Goal: Task Accomplishment & Management: Use online tool/utility

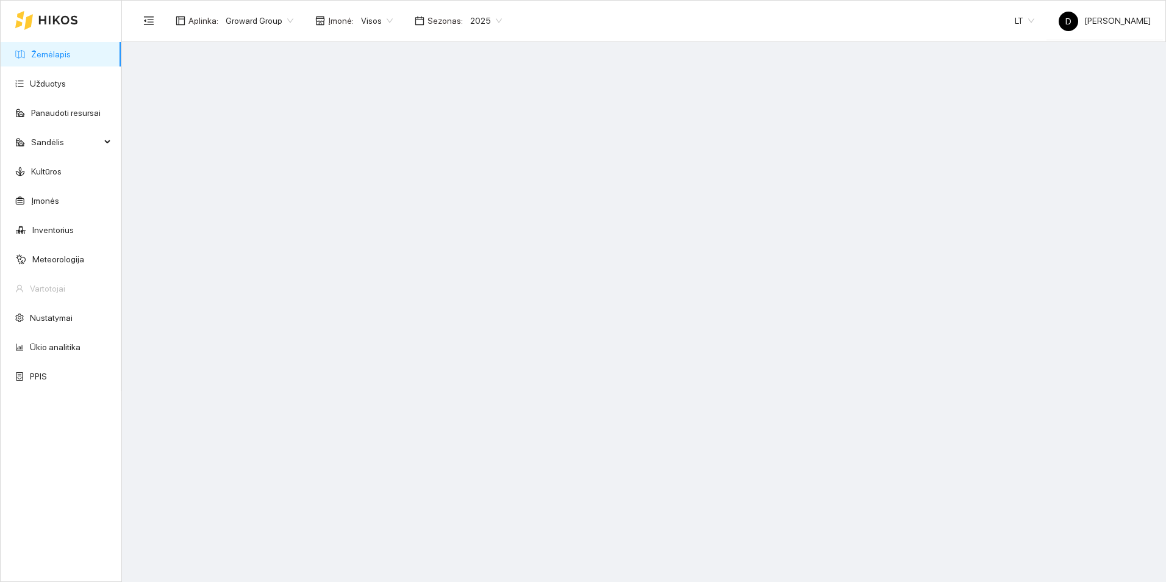
click at [491, 22] on span "2025" at bounding box center [486, 21] width 32 height 18
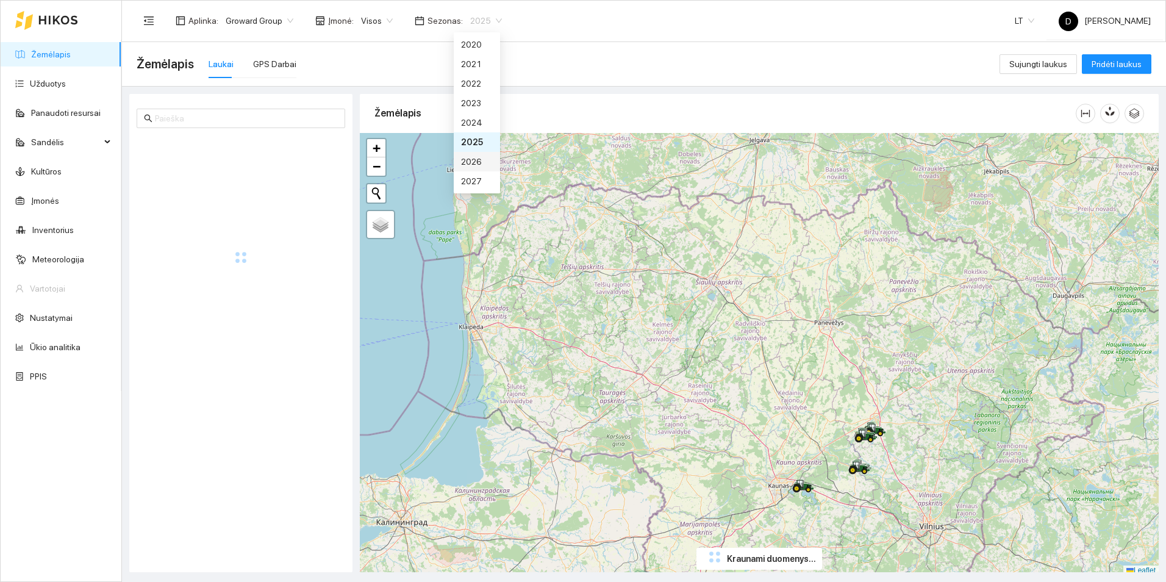
click at [478, 157] on div "2026" at bounding box center [477, 161] width 32 height 13
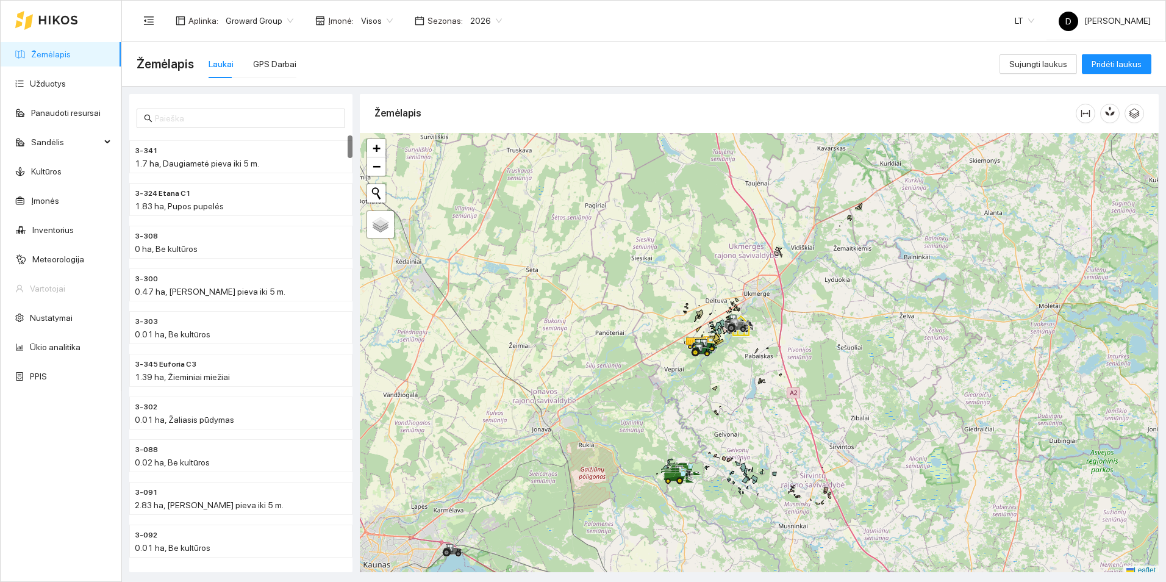
scroll to position [4, 0]
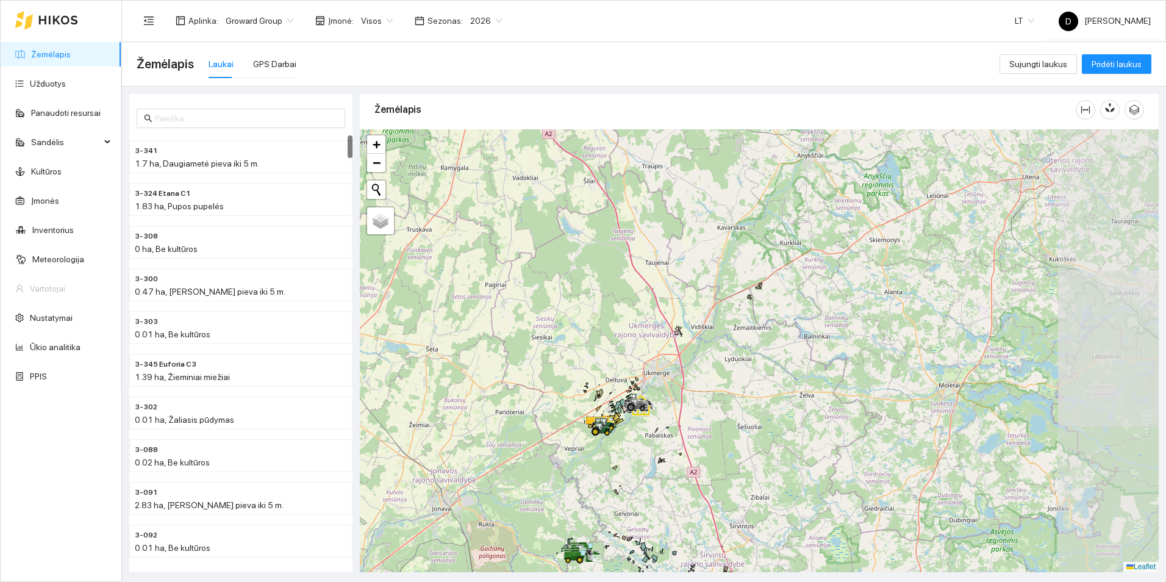
drag, startPoint x: 818, startPoint y: 355, endPoint x: 708, endPoint y: 433, distance: 134.3
click at [707, 437] on div at bounding box center [759, 350] width 799 height 443
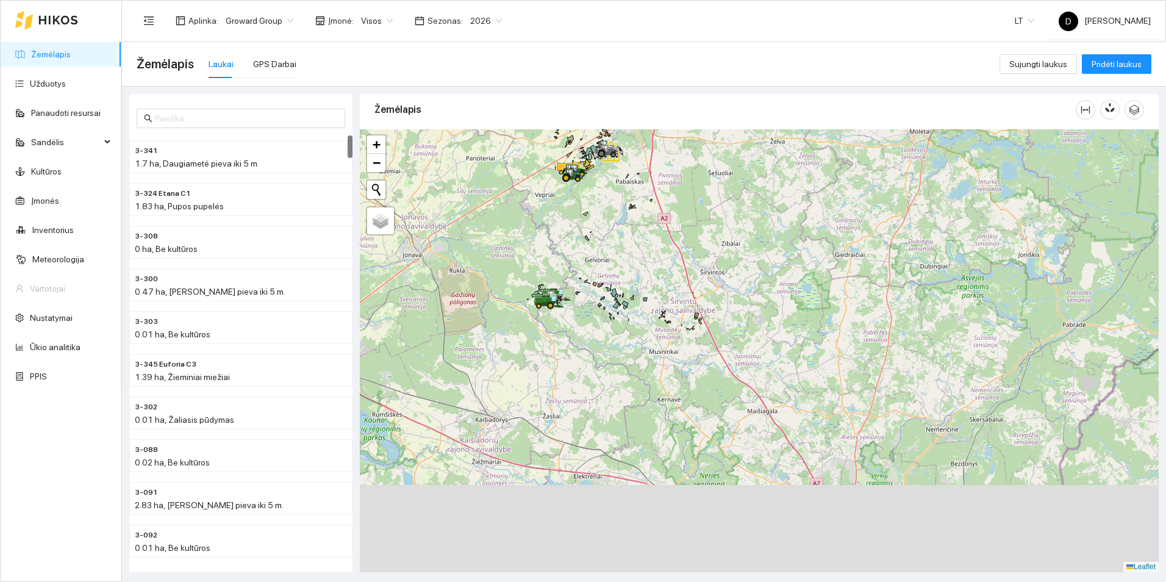
drag, startPoint x: 708, startPoint y: 391, endPoint x: 669, endPoint y: 192, distance: 202.5
click at [669, 192] on div at bounding box center [759, 350] width 799 height 443
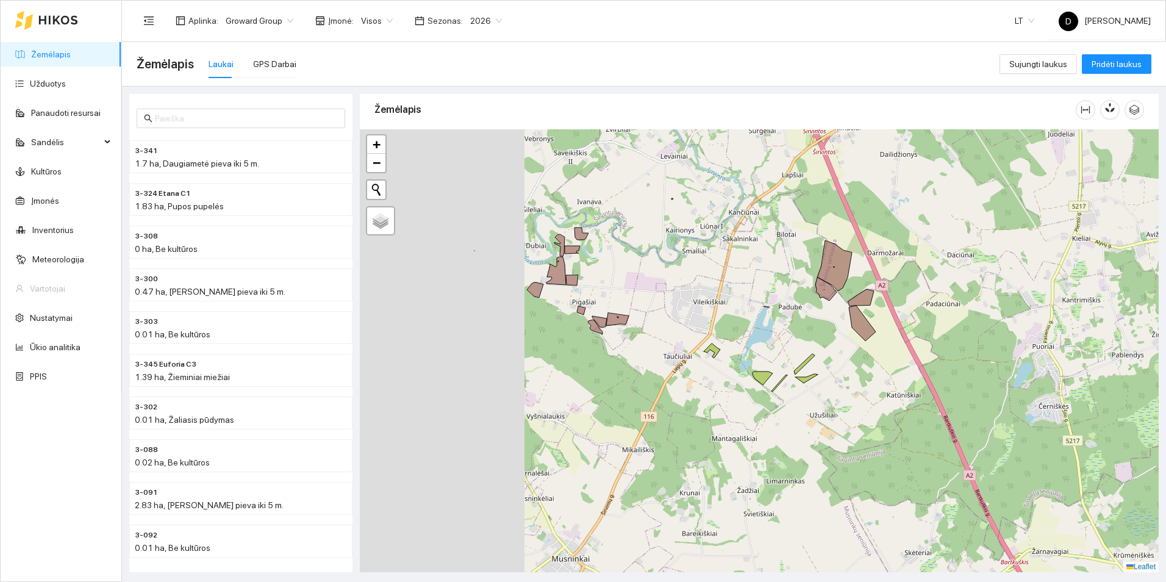
drag, startPoint x: 493, startPoint y: 280, endPoint x: 661, endPoint y: 295, distance: 168.9
click at [661, 295] on div at bounding box center [759, 350] width 799 height 443
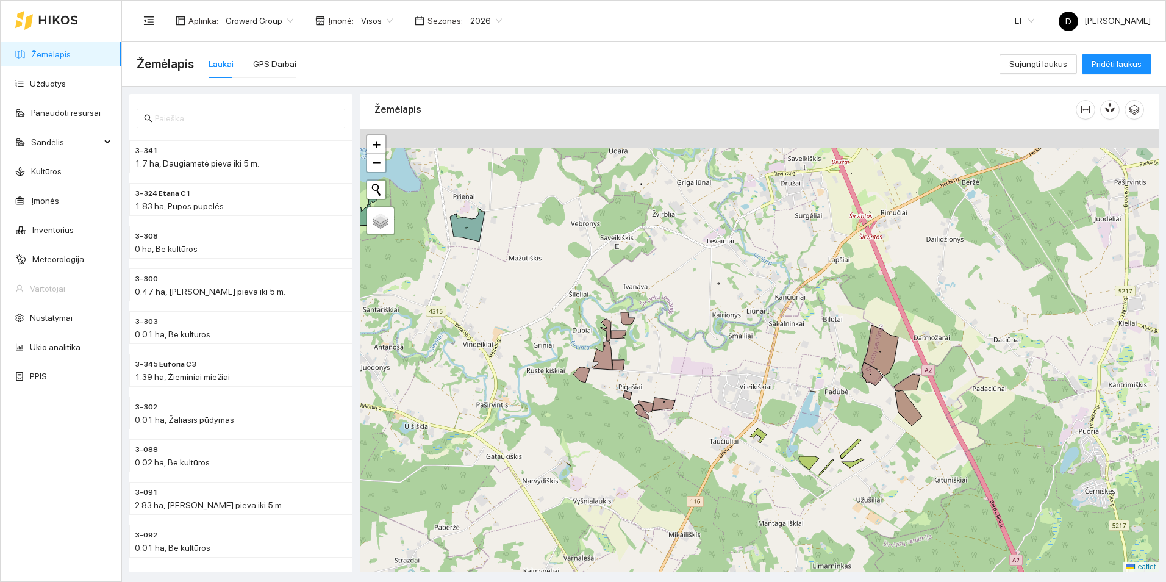
drag, startPoint x: 695, startPoint y: 349, endPoint x: 714, endPoint y: 368, distance: 27.2
click at [714, 368] on div at bounding box center [759, 350] width 799 height 443
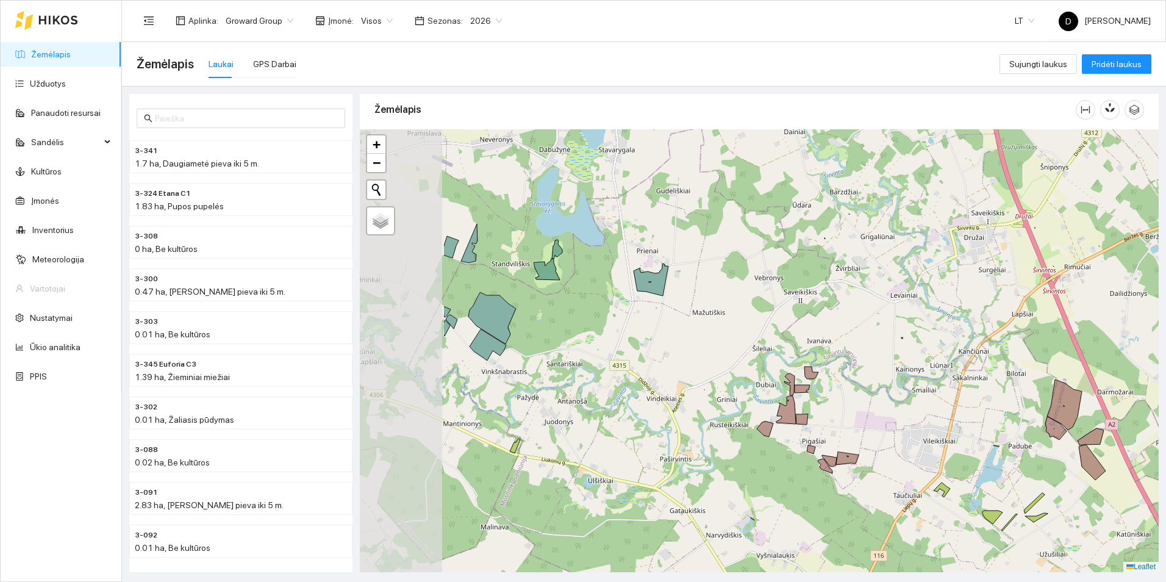
drag, startPoint x: 470, startPoint y: 290, endPoint x: 605, endPoint y: 305, distance: 136.2
click at [605, 305] on div at bounding box center [759, 350] width 799 height 443
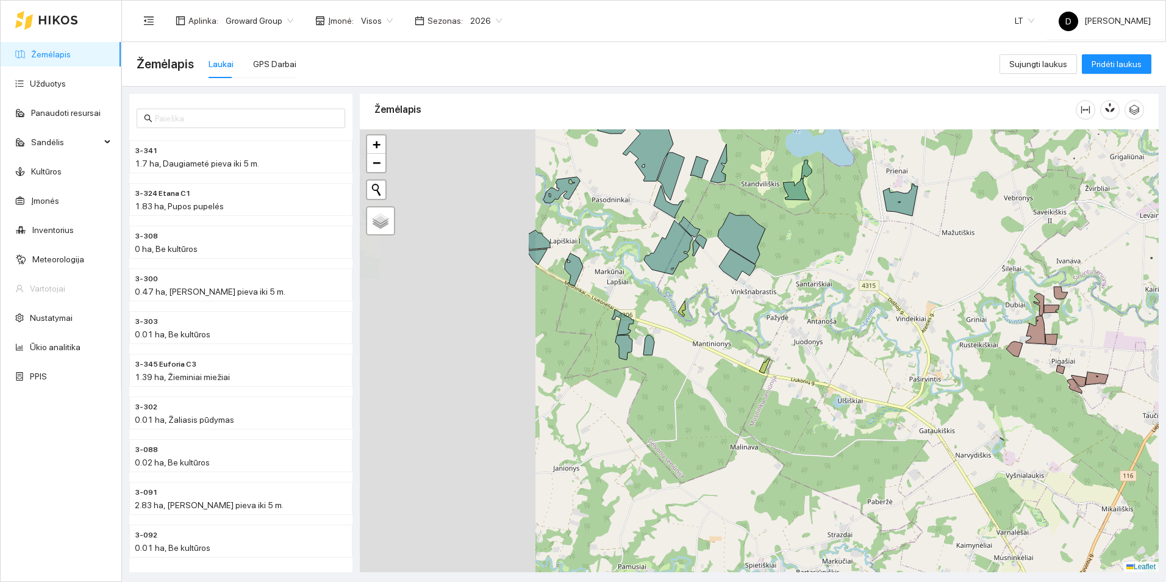
drag, startPoint x: 635, startPoint y: 369, endPoint x: 884, endPoint y: 290, distance: 260.9
click at [884, 290] on div at bounding box center [759, 350] width 799 height 443
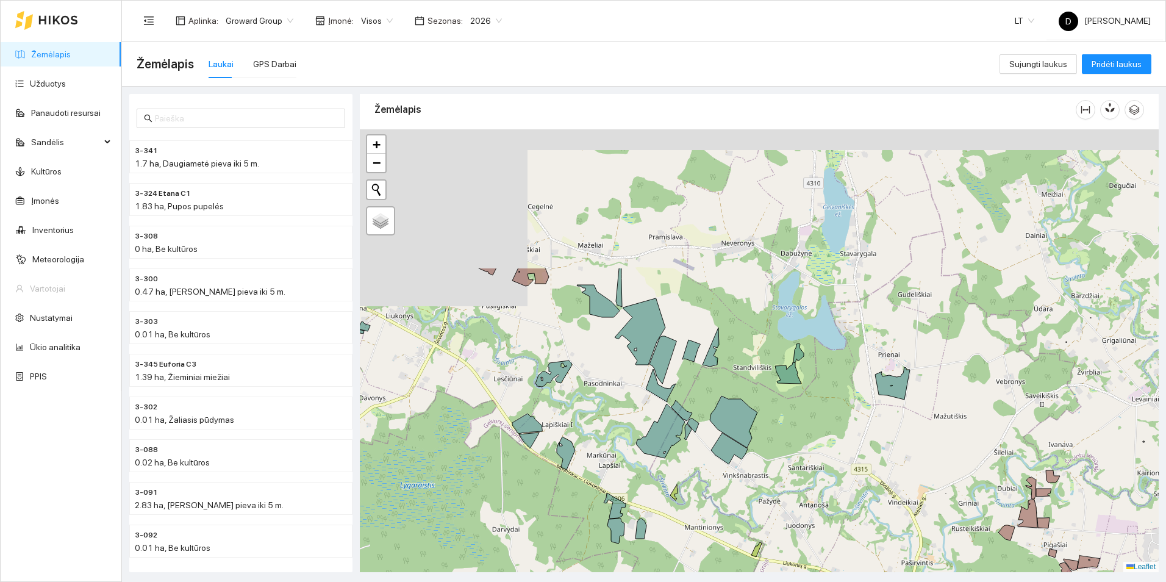
drag, startPoint x: 713, startPoint y: 268, endPoint x: 705, endPoint y: 452, distance: 183.7
click at [705, 452] on div at bounding box center [759, 350] width 799 height 443
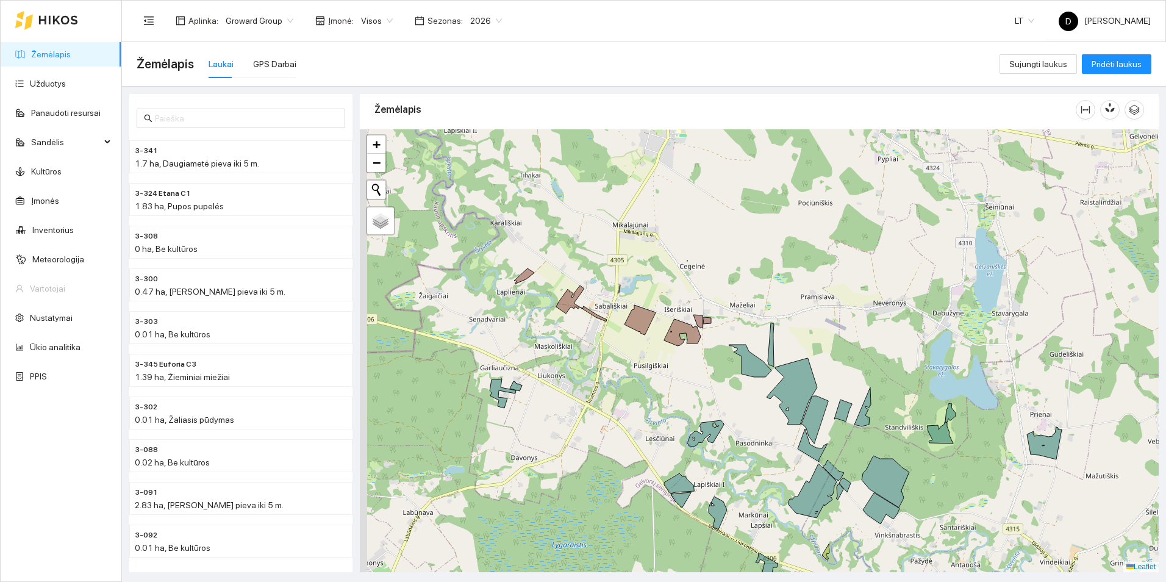
drag, startPoint x: 438, startPoint y: 313, endPoint x: 611, endPoint y: 377, distance: 184.6
click at [611, 377] on div at bounding box center [759, 350] width 799 height 443
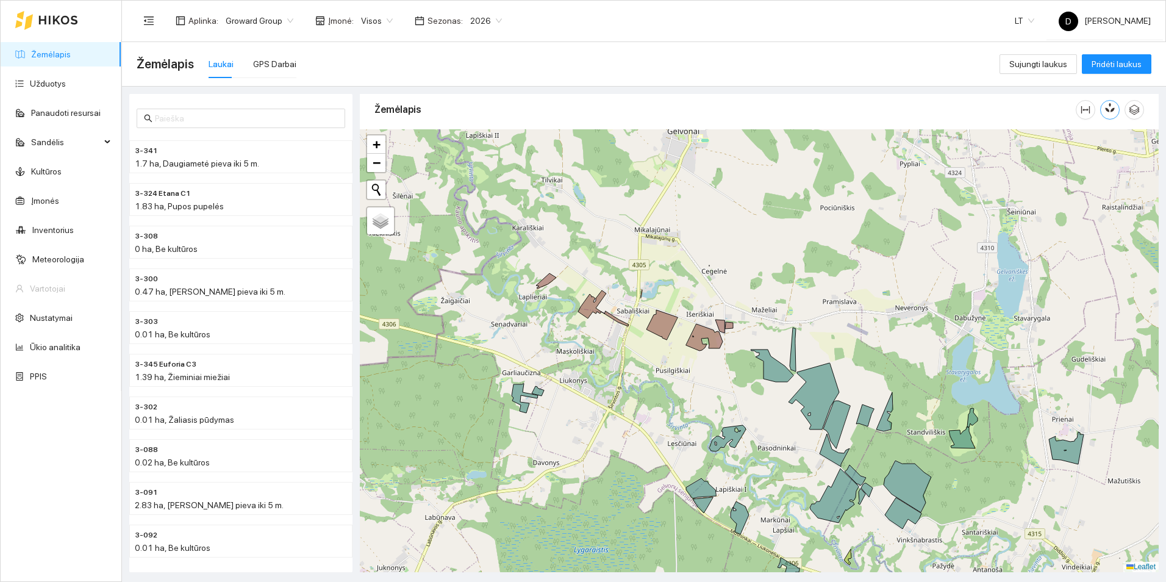
click at [1105, 116] on button "button" at bounding box center [1110, 110] width 20 height 20
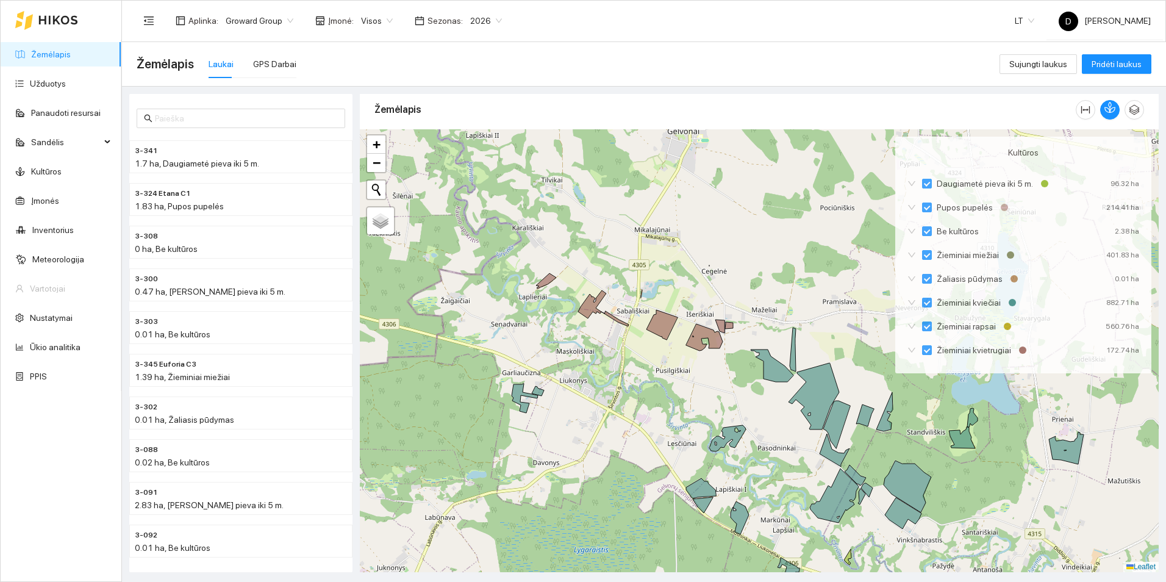
click at [863, 174] on div at bounding box center [759, 350] width 799 height 443
click at [1106, 109] on icon "button" at bounding box center [1109, 107] width 11 height 11
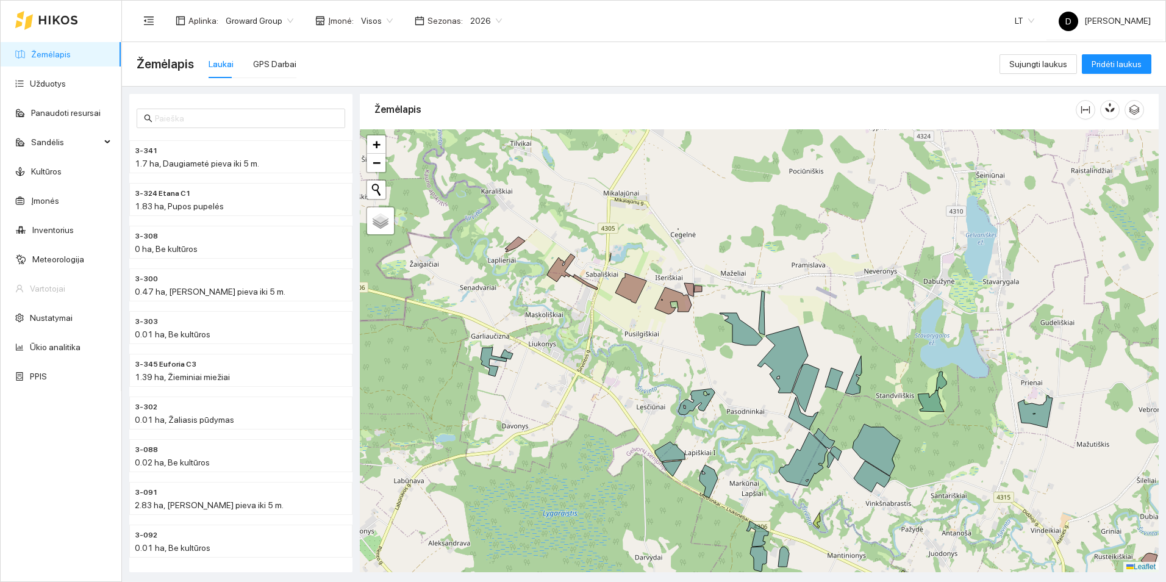
drag, startPoint x: 761, startPoint y: 249, endPoint x: 730, endPoint y: 213, distance: 48.0
click at [730, 213] on div at bounding box center [759, 350] width 799 height 443
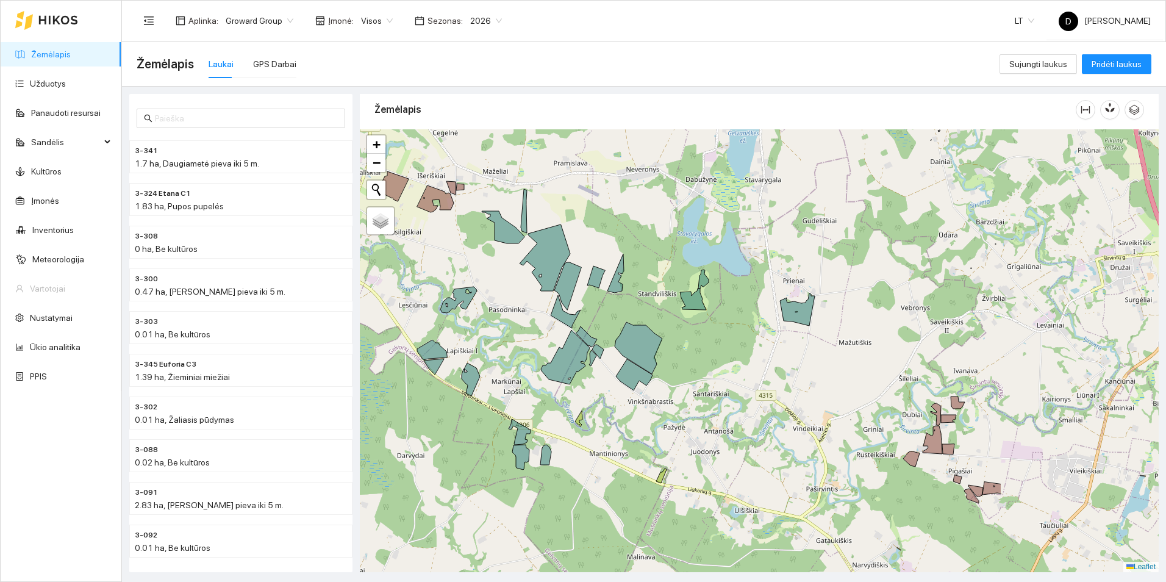
drag, startPoint x: 897, startPoint y: 279, endPoint x: 659, endPoint y: 177, distance: 259.2
click at [659, 177] on div at bounding box center [759, 350] width 799 height 443
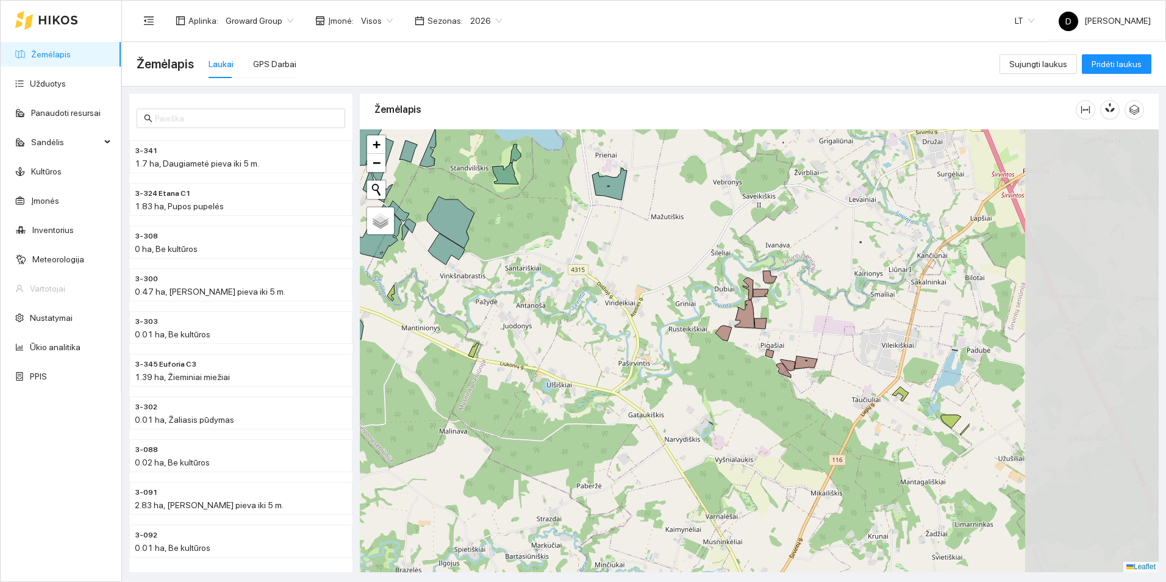
drag, startPoint x: 752, startPoint y: 368, endPoint x: 606, endPoint y: 266, distance: 178.2
click at [588, 257] on div at bounding box center [759, 350] width 799 height 443
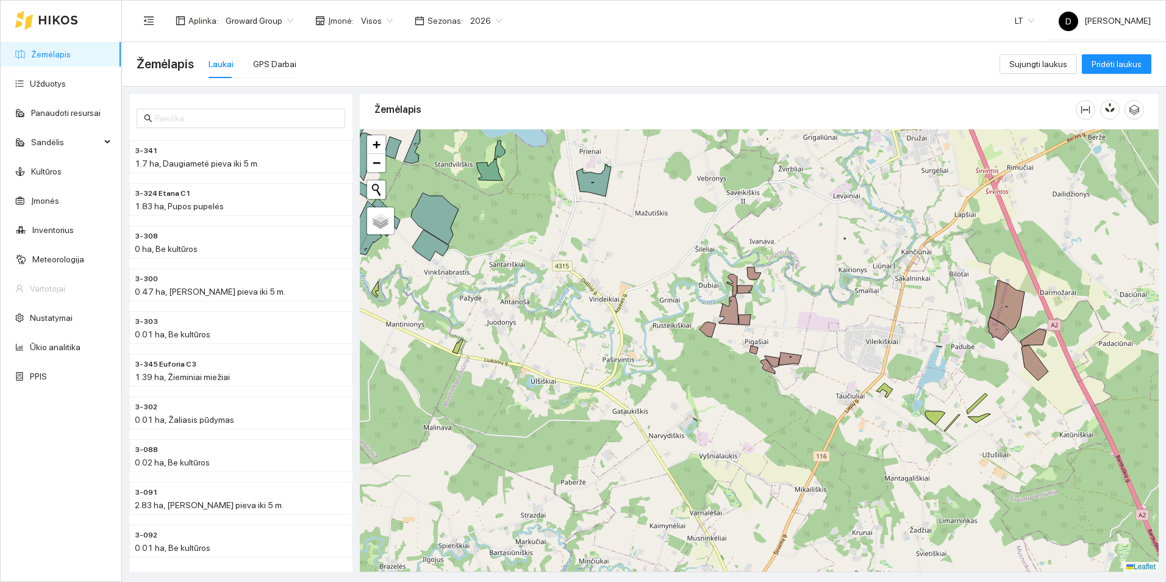
drag, startPoint x: 825, startPoint y: 290, endPoint x: 661, endPoint y: 248, distance: 169.3
click at [661, 248] on div at bounding box center [759, 350] width 799 height 443
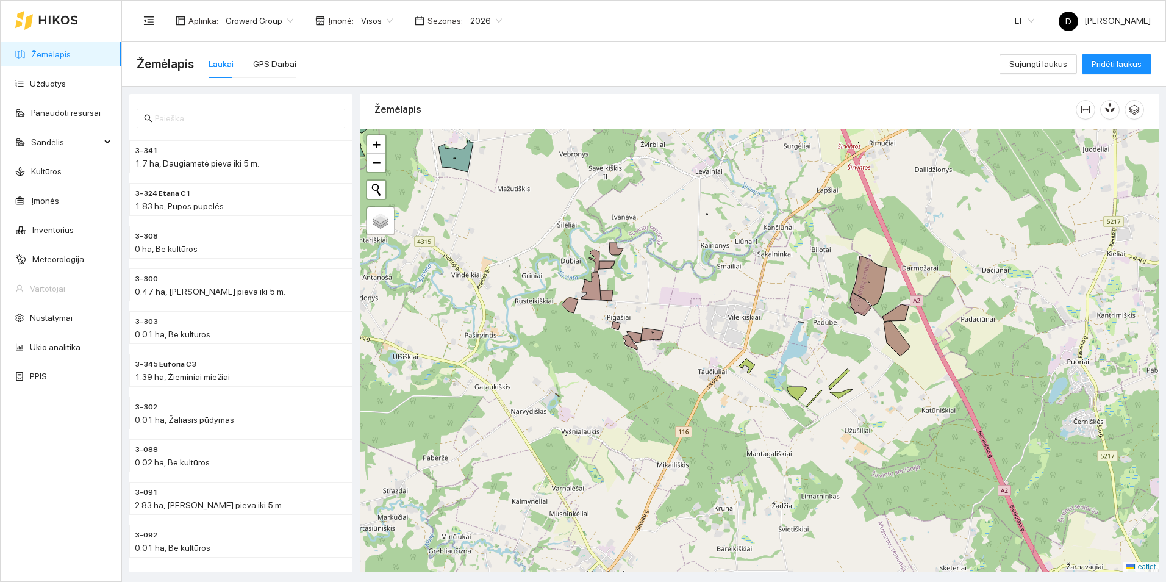
drag, startPoint x: 544, startPoint y: 223, endPoint x: 577, endPoint y: 235, distance: 35.3
click at [576, 235] on div at bounding box center [759, 350] width 799 height 443
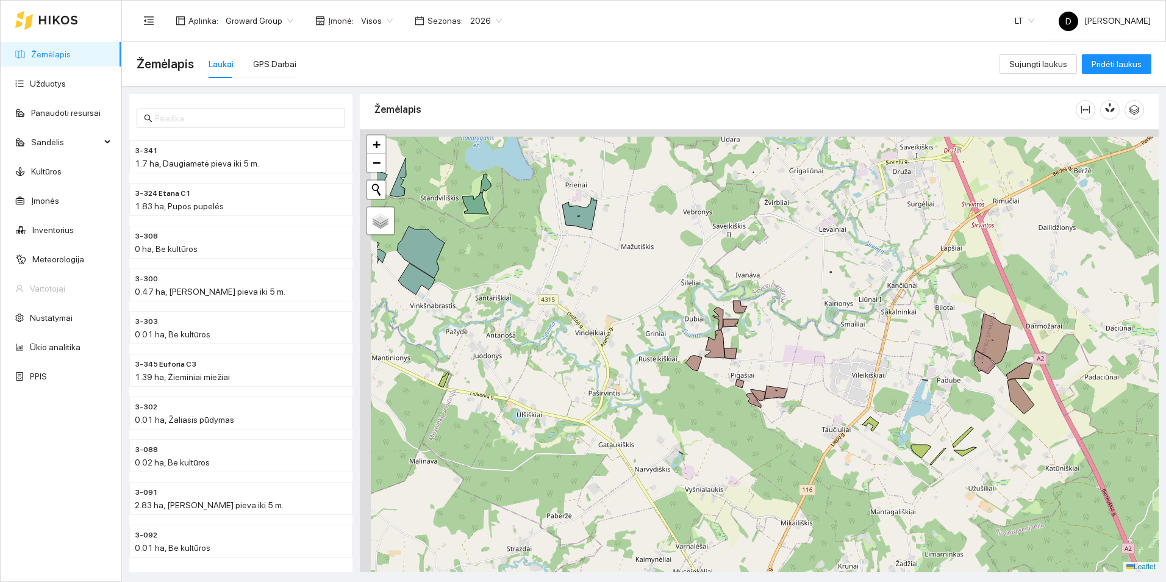
drag, startPoint x: 593, startPoint y: 244, endPoint x: 904, endPoint y: 372, distance: 336.2
click at [907, 376] on div at bounding box center [759, 350] width 799 height 443
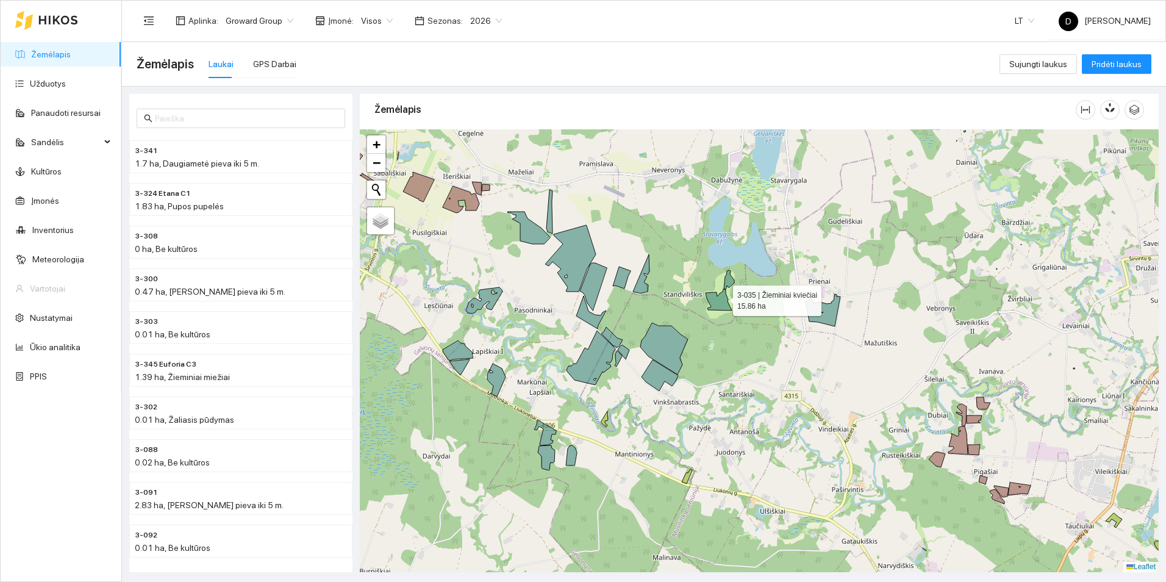
click at [722, 297] on icon at bounding box center [719, 290] width 29 height 40
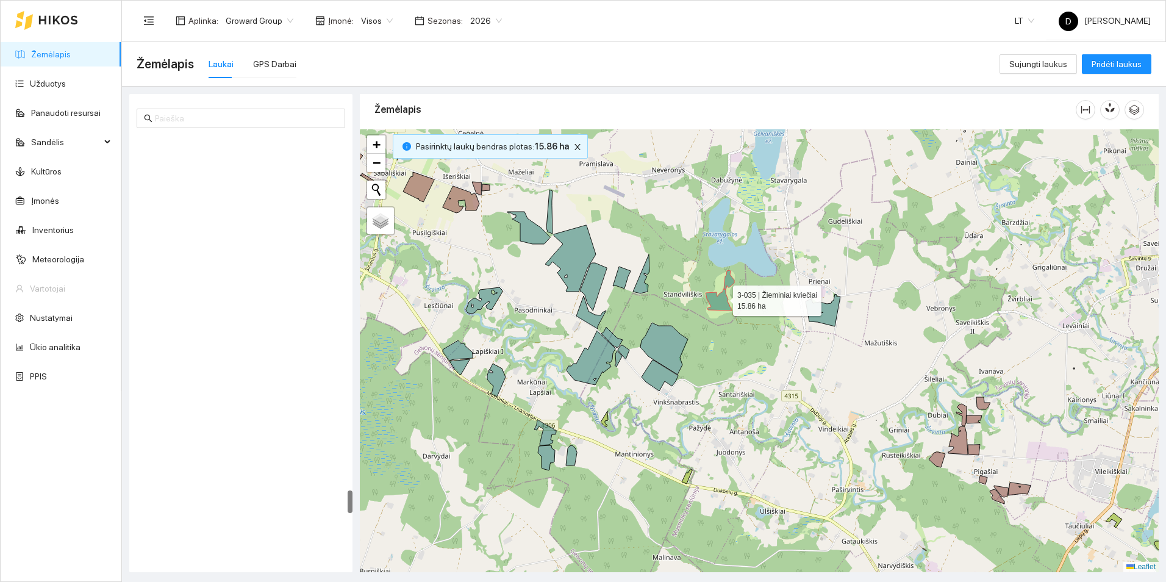
scroll to position [6469, 0]
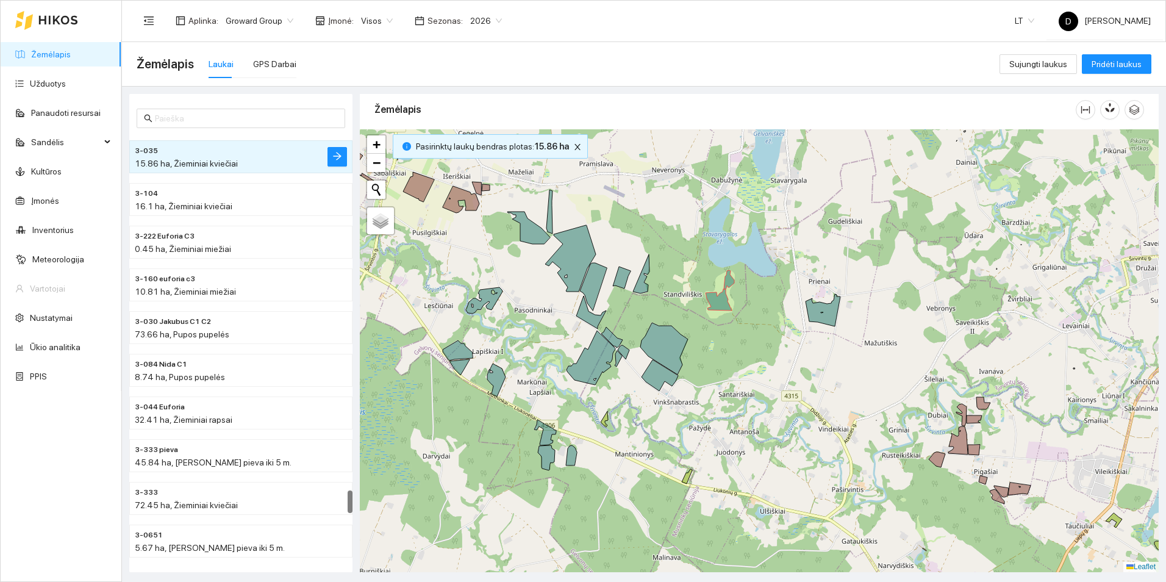
click at [728, 301] on div at bounding box center [759, 350] width 799 height 443
click at [721, 306] on icon at bounding box center [719, 290] width 29 height 40
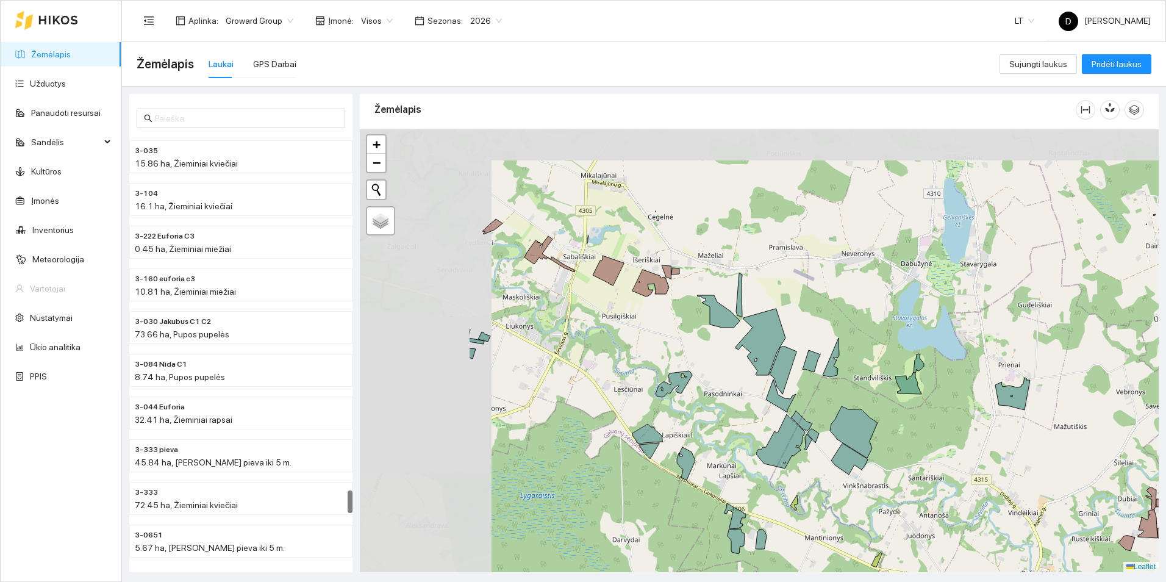
drag, startPoint x: 560, startPoint y: 291, endPoint x: 646, endPoint y: 320, distance: 91.4
click at [646, 320] on div at bounding box center [759, 350] width 799 height 443
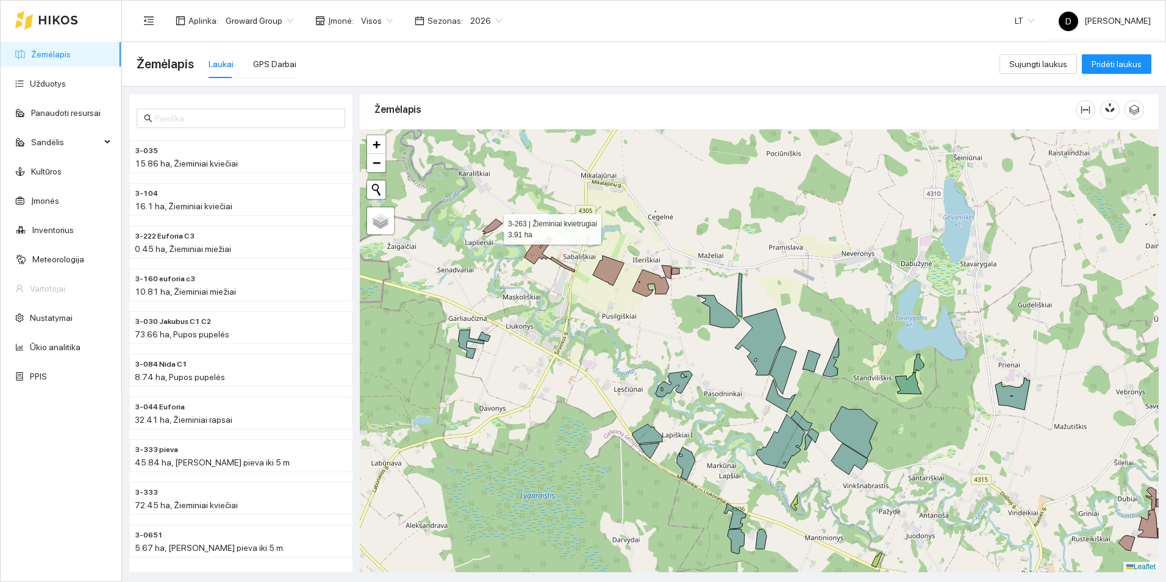
click at [491, 227] on icon at bounding box center [492, 226] width 20 height 15
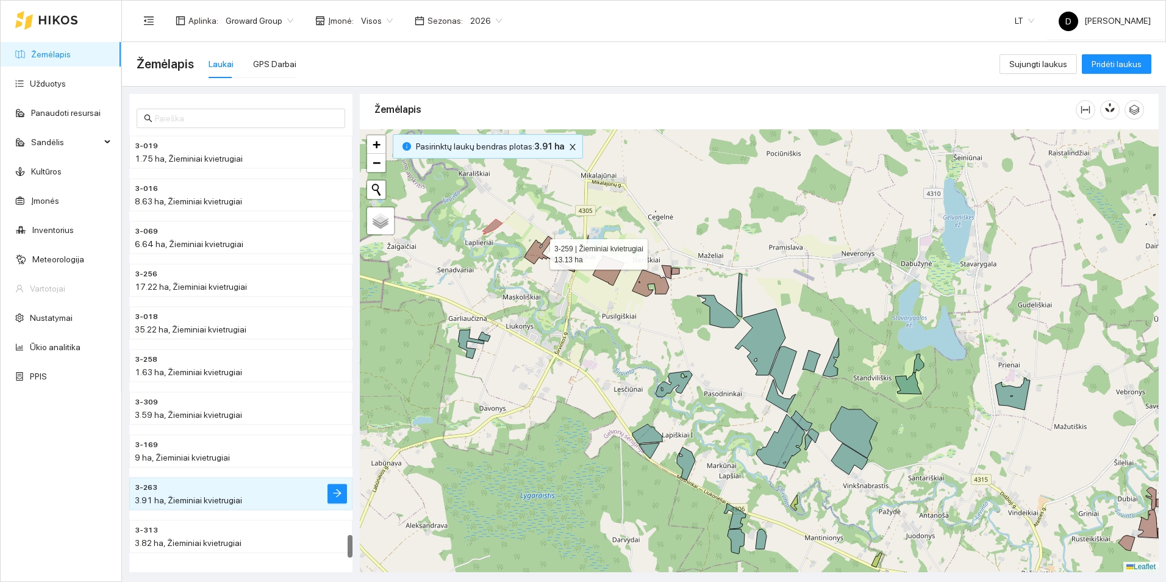
click at [538, 250] on icon at bounding box center [549, 254] width 51 height 36
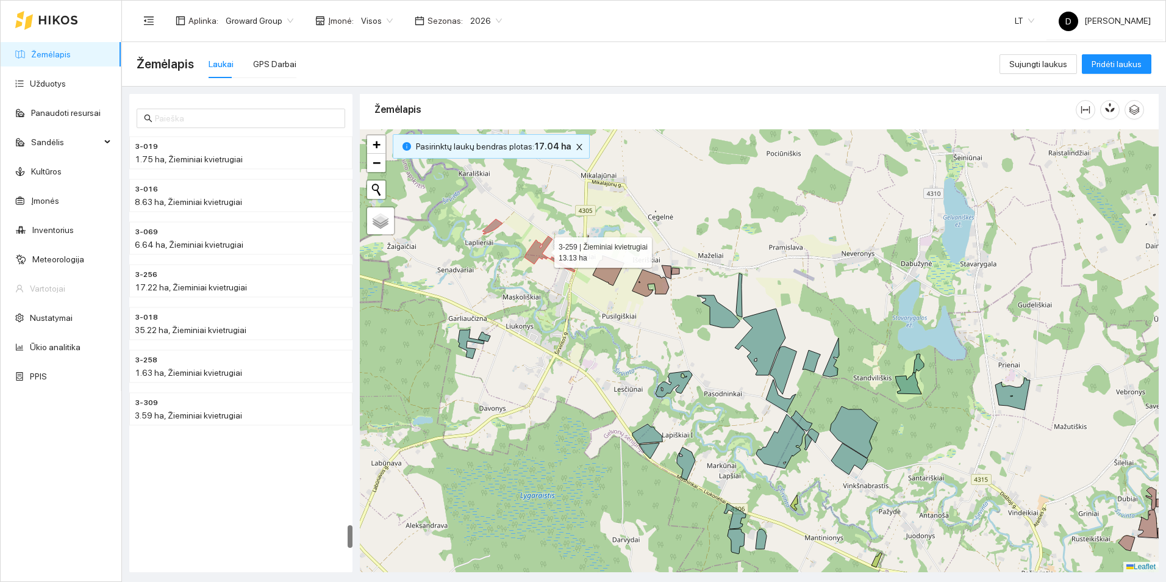
scroll to position [7109, 0]
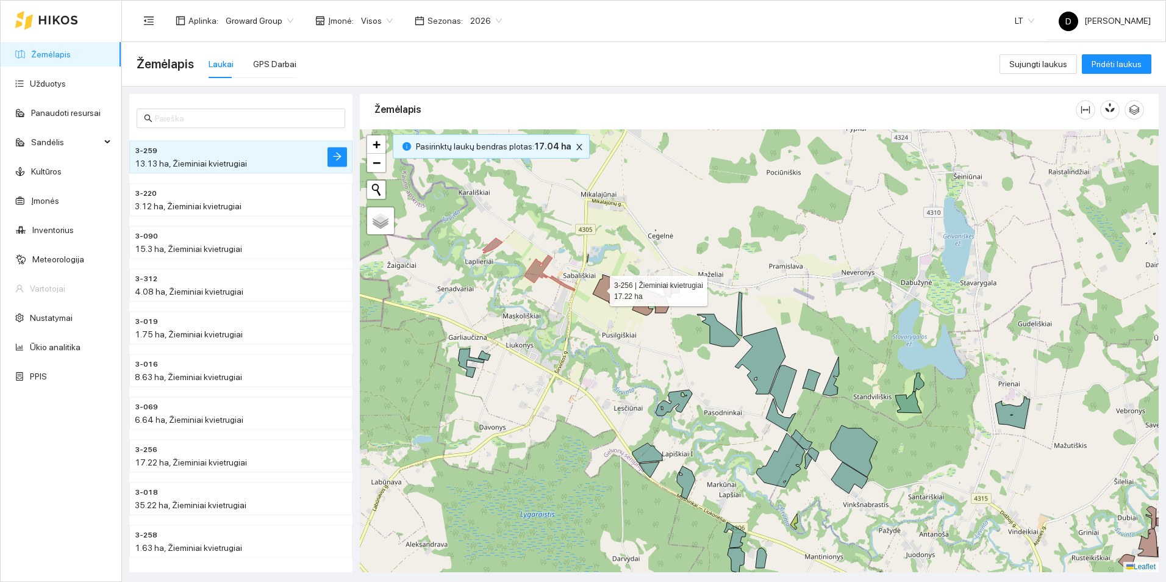
click at [599, 288] on icon at bounding box center [608, 289] width 31 height 30
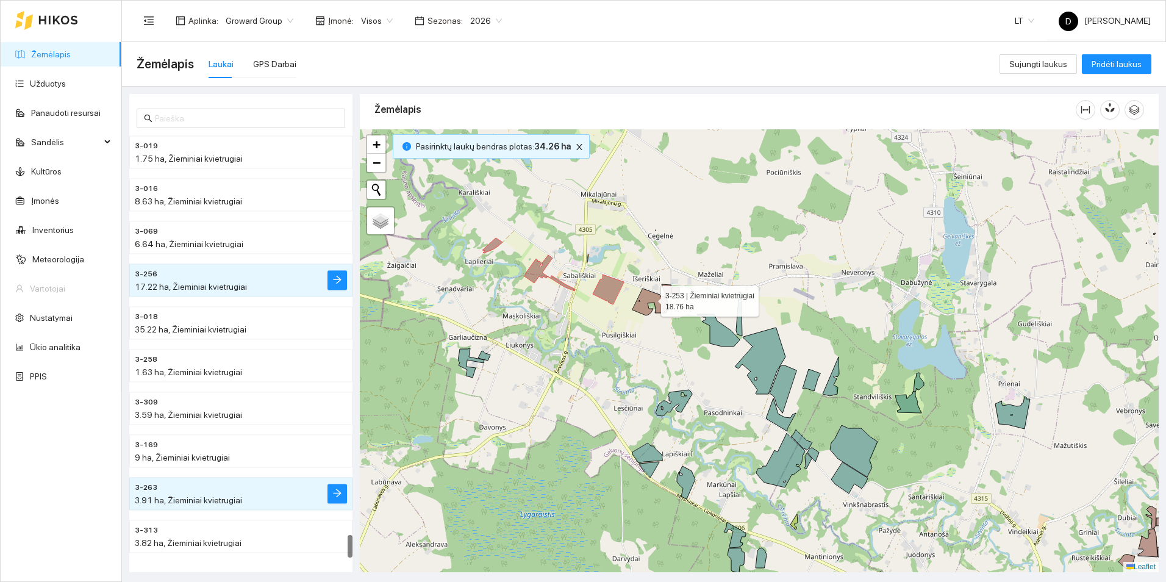
click at [650, 298] on icon at bounding box center [650, 301] width 37 height 27
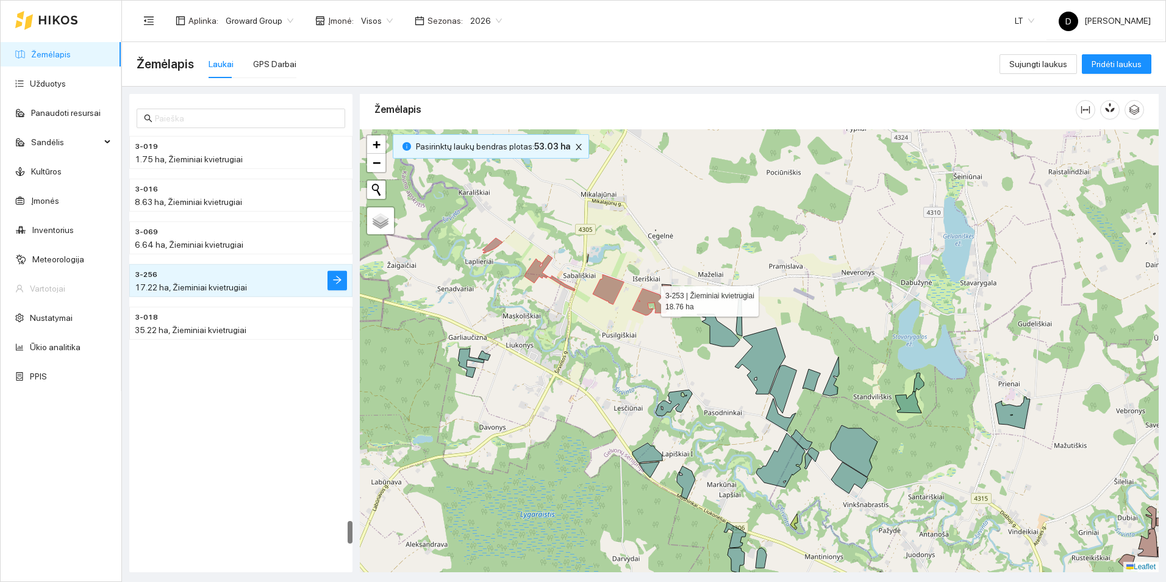
scroll to position [7024, 0]
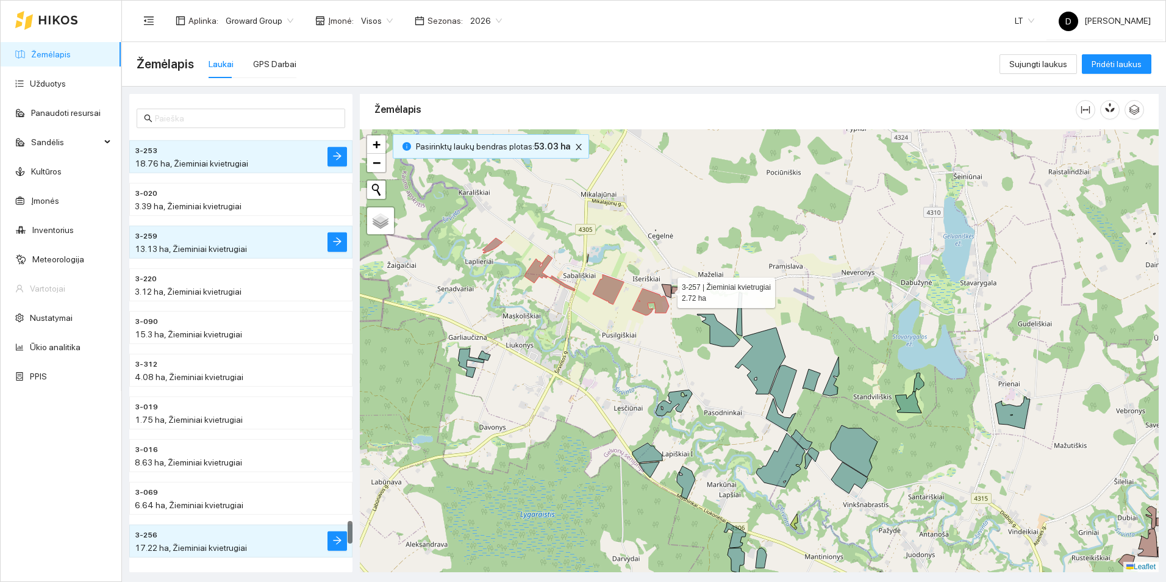
click at [666, 290] on icon at bounding box center [665, 290] width 9 height 13
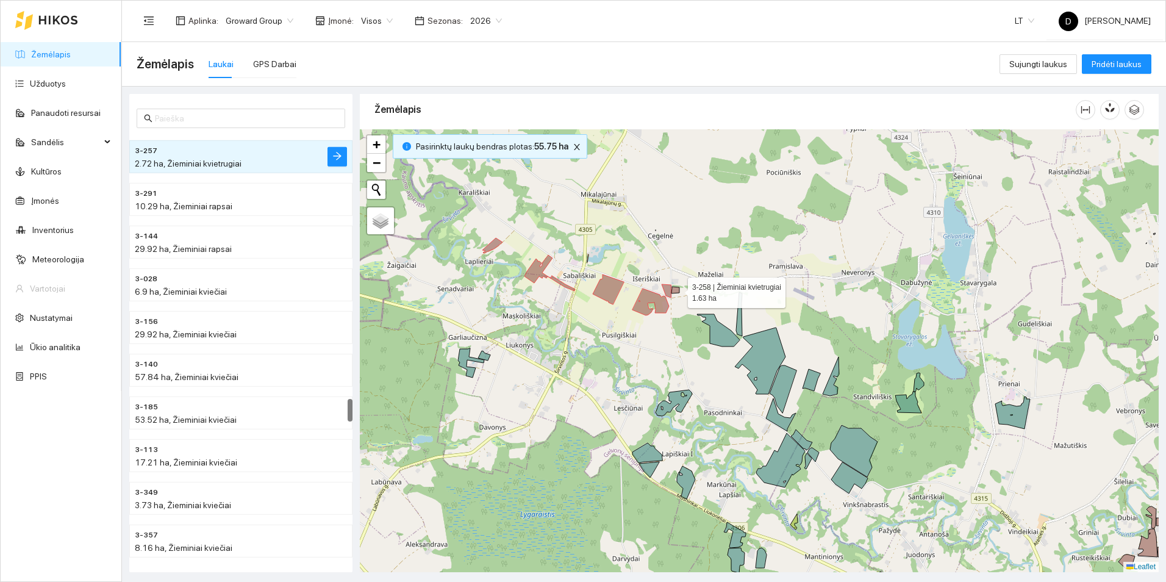
click at [677, 290] on icon at bounding box center [675, 290] width 8 height 7
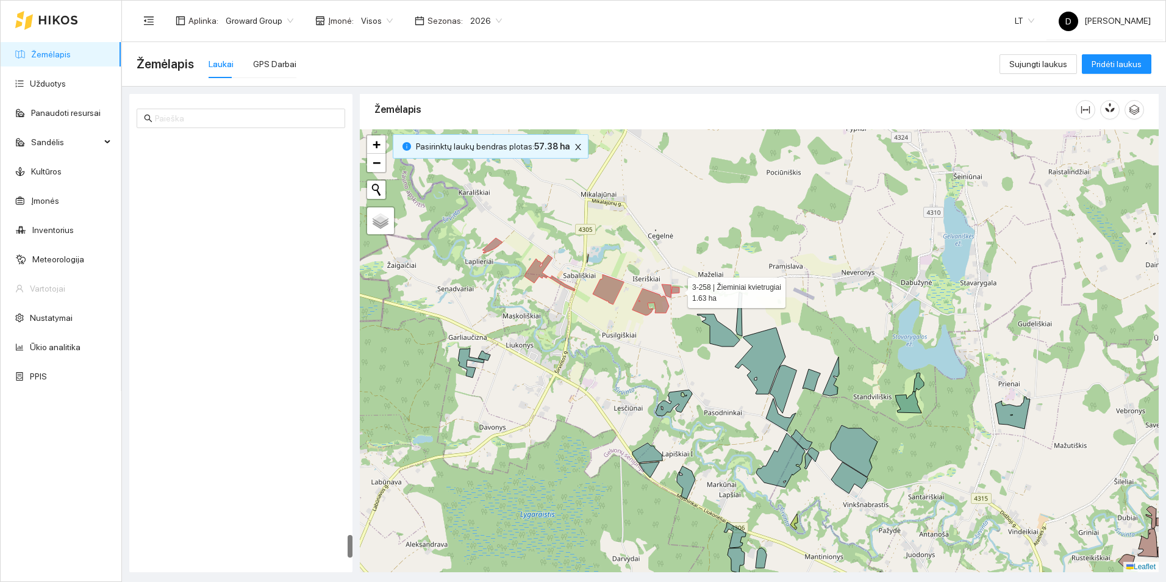
scroll to position [7286, 0]
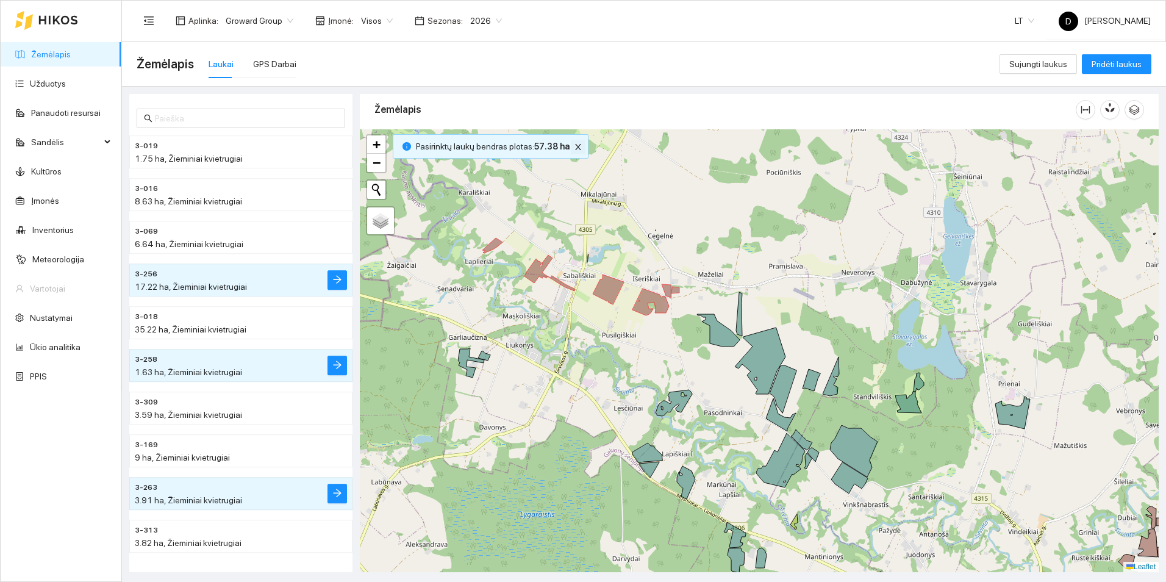
drag, startPoint x: 572, startPoint y: 149, endPoint x: 609, endPoint y: 177, distance: 45.7
click at [574, 149] on icon "close" at bounding box center [578, 147] width 9 height 9
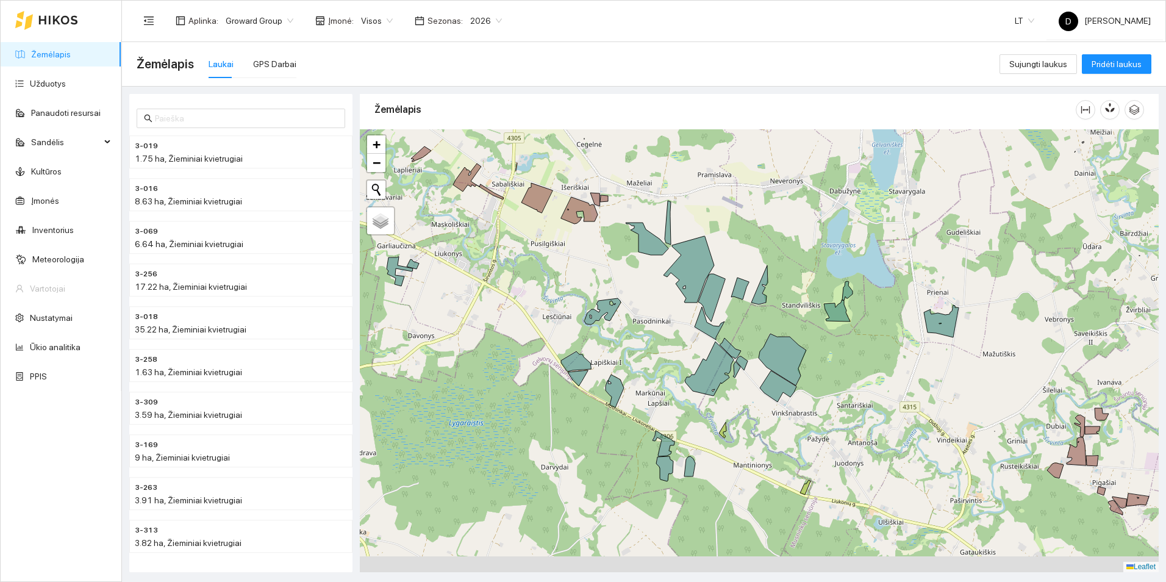
drag, startPoint x: 569, startPoint y: 333, endPoint x: 491, endPoint y: 234, distance: 126.7
click at [491, 234] on div at bounding box center [759, 350] width 799 height 443
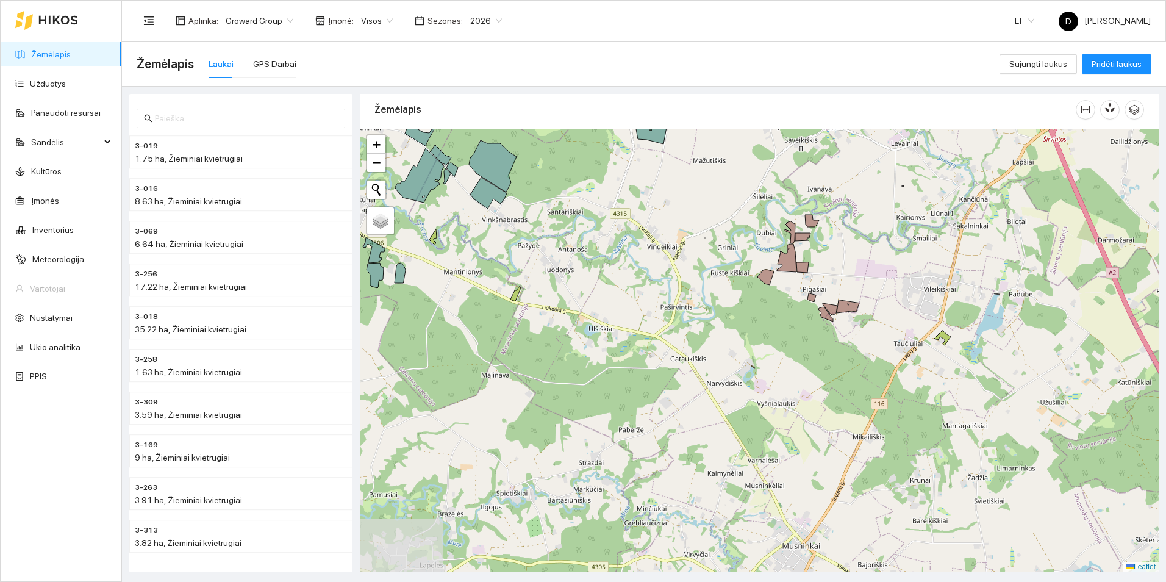
drag, startPoint x: 966, startPoint y: 465, endPoint x: 683, endPoint y: 280, distance: 337.7
click at [683, 280] on div at bounding box center [759, 350] width 799 height 443
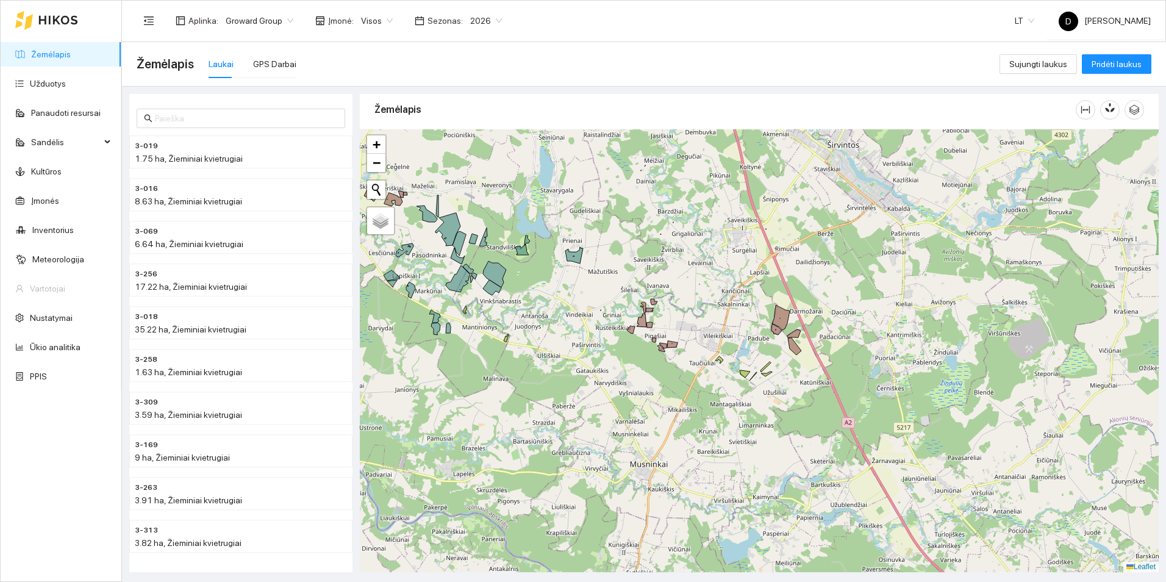
drag, startPoint x: 816, startPoint y: 346, endPoint x: 689, endPoint y: 374, distance: 130.6
click at [689, 374] on div at bounding box center [759, 350] width 799 height 443
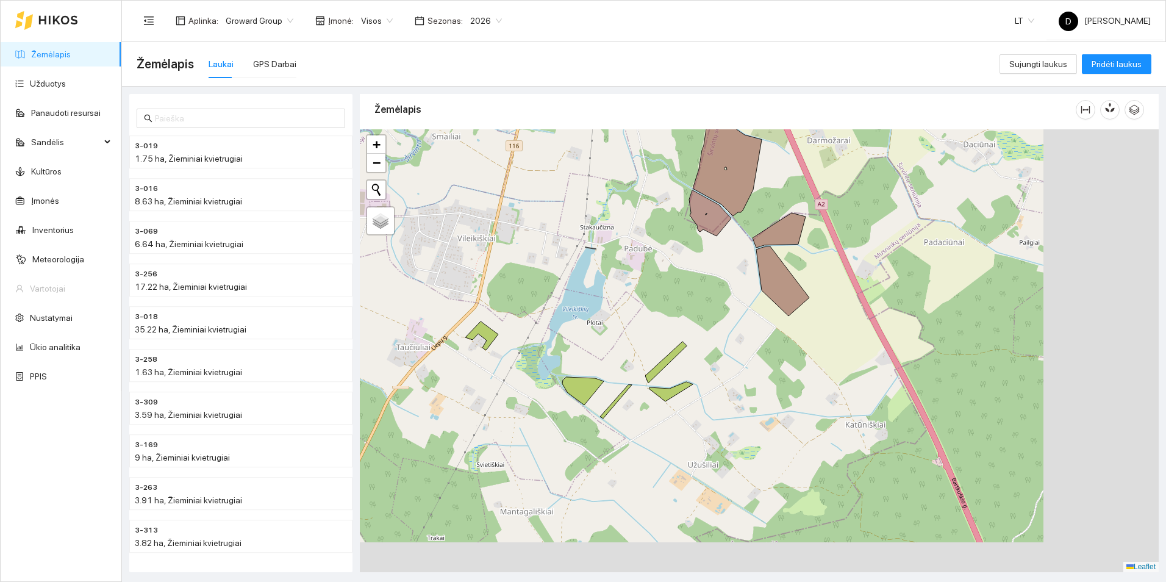
drag, startPoint x: 804, startPoint y: 337, endPoint x: 624, endPoint y: 254, distance: 198.8
click at [624, 254] on div at bounding box center [759, 350] width 799 height 443
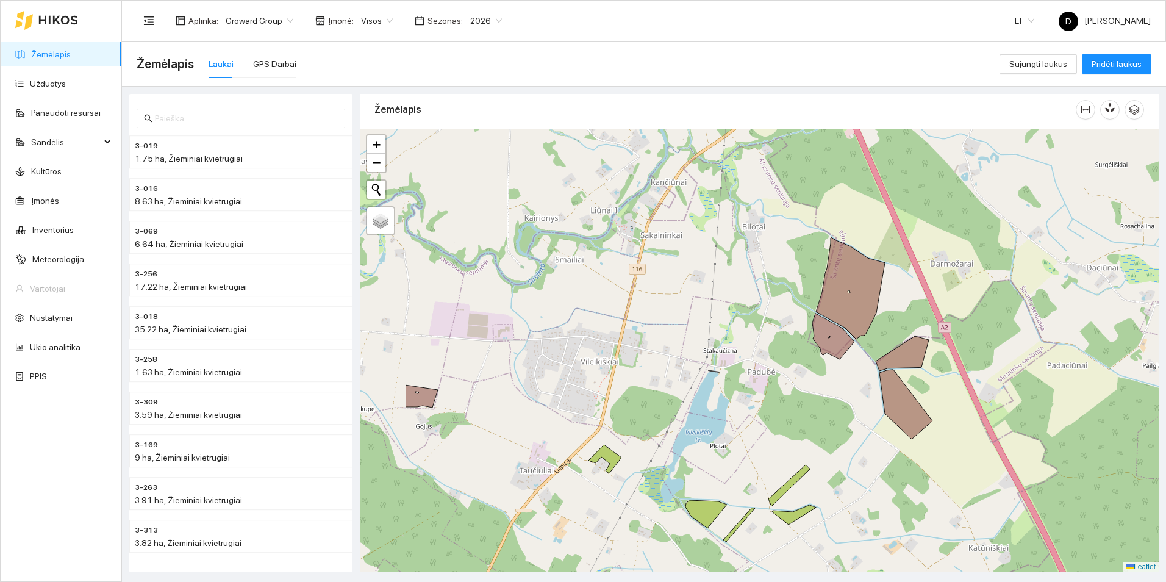
drag, startPoint x: 630, startPoint y: 190, endPoint x: 783, endPoint y: 343, distance: 216.8
click at [786, 351] on div at bounding box center [759, 350] width 799 height 443
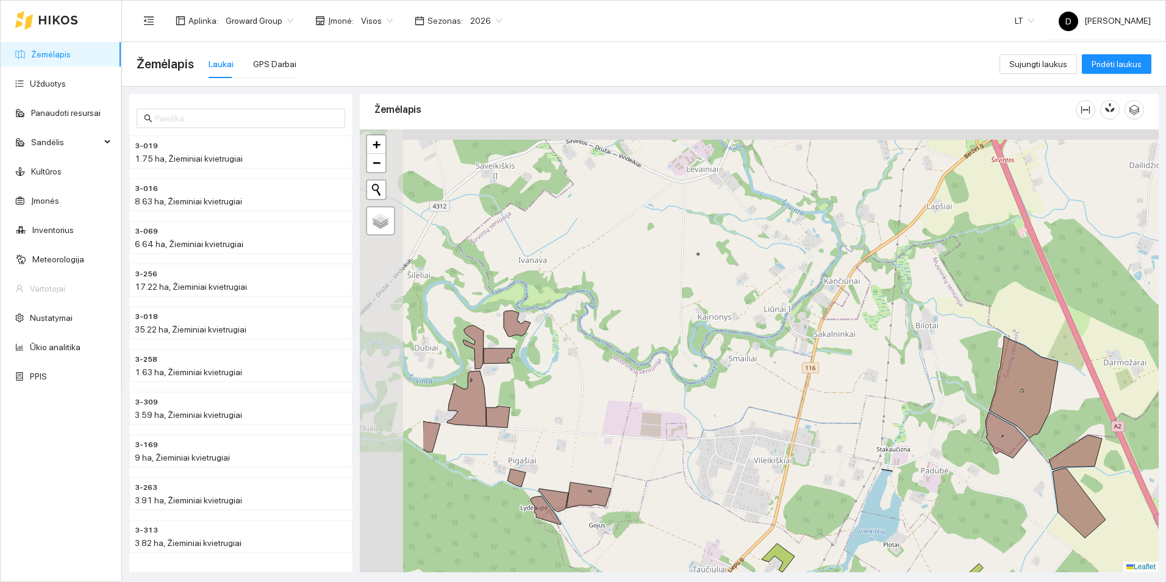
drag, startPoint x: 633, startPoint y: 242, endPoint x: 775, endPoint y: 297, distance: 152.5
click at [774, 298] on div at bounding box center [759, 350] width 799 height 443
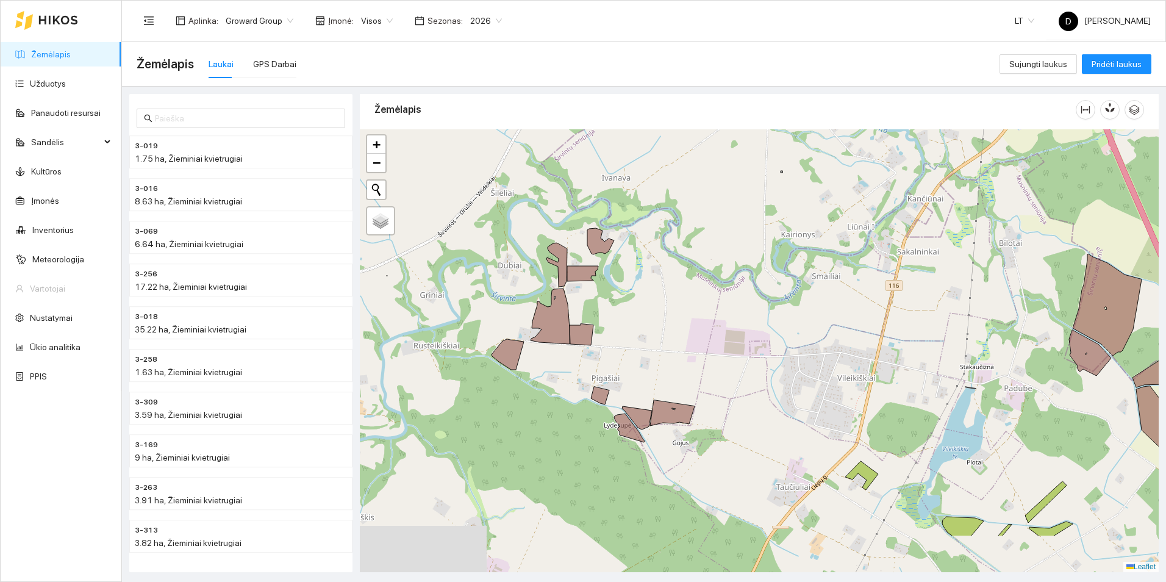
drag, startPoint x: 676, startPoint y: 325, endPoint x: 818, endPoint y: 213, distance: 181.0
click at [818, 213] on div at bounding box center [759, 350] width 799 height 443
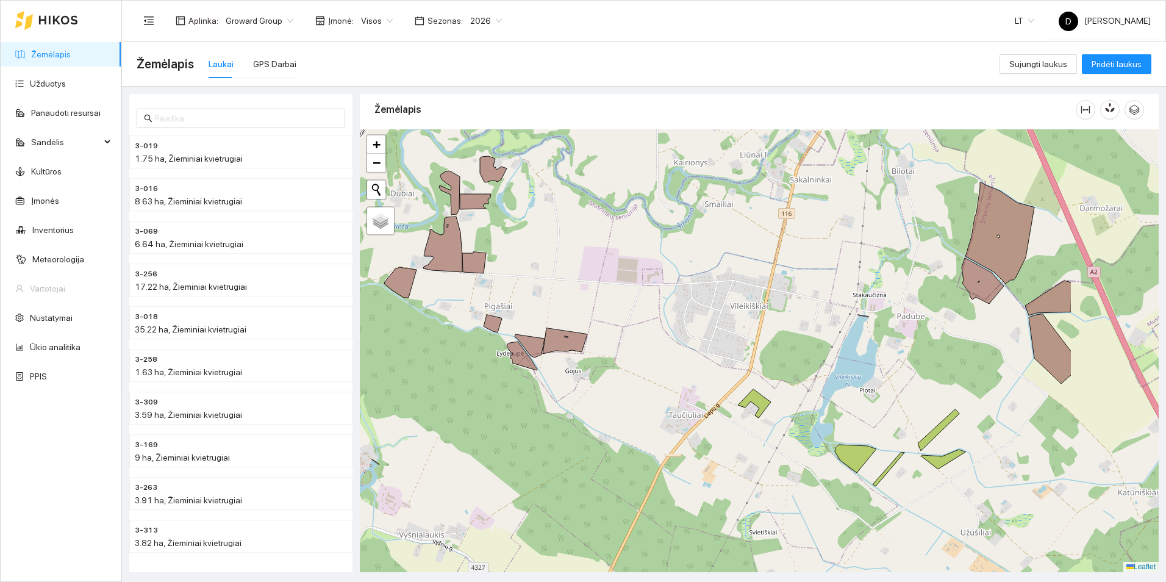
drag, startPoint x: 989, startPoint y: 334, endPoint x: 797, endPoint y: 277, distance: 200.2
click at [798, 281] on div at bounding box center [759, 350] width 799 height 443
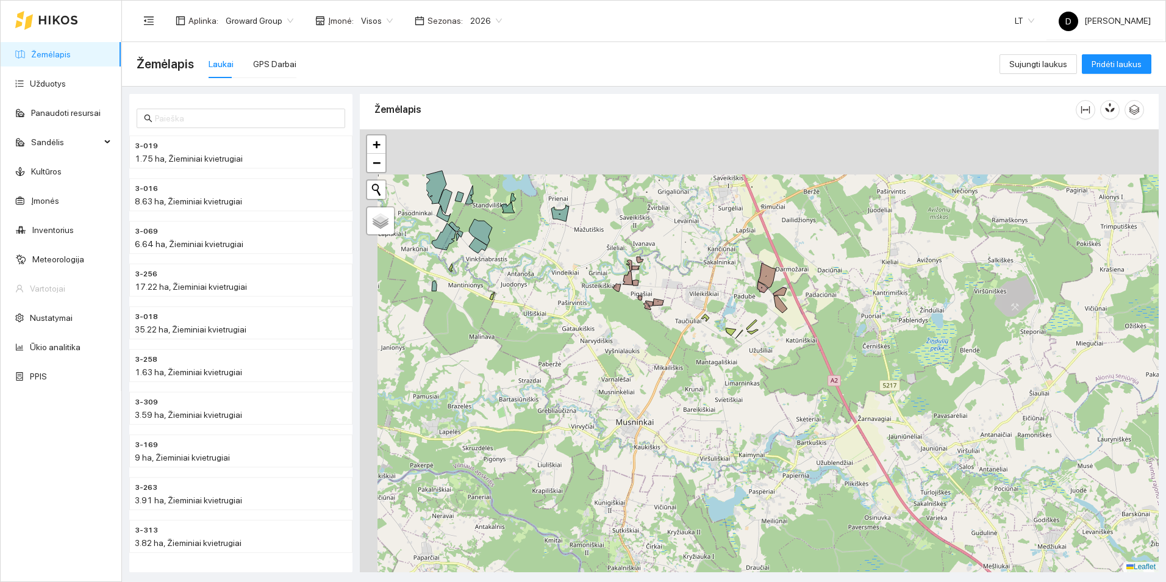
drag, startPoint x: 431, startPoint y: 199, endPoint x: 858, endPoint y: 337, distance: 448.2
click at [858, 337] on div at bounding box center [759, 350] width 799 height 443
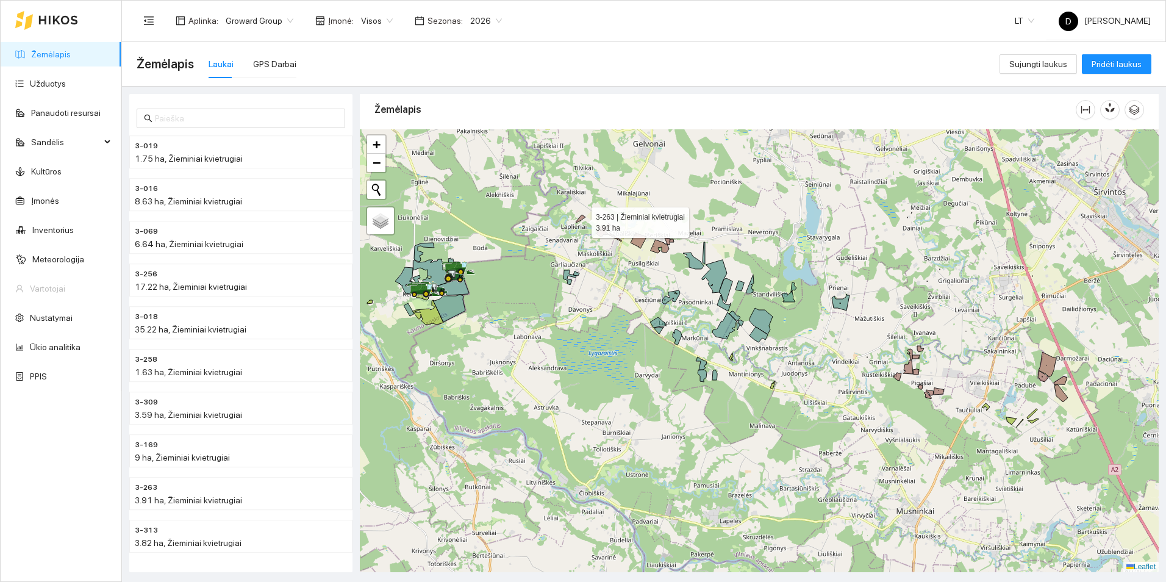
click at [580, 219] on icon at bounding box center [580, 219] width 10 height 8
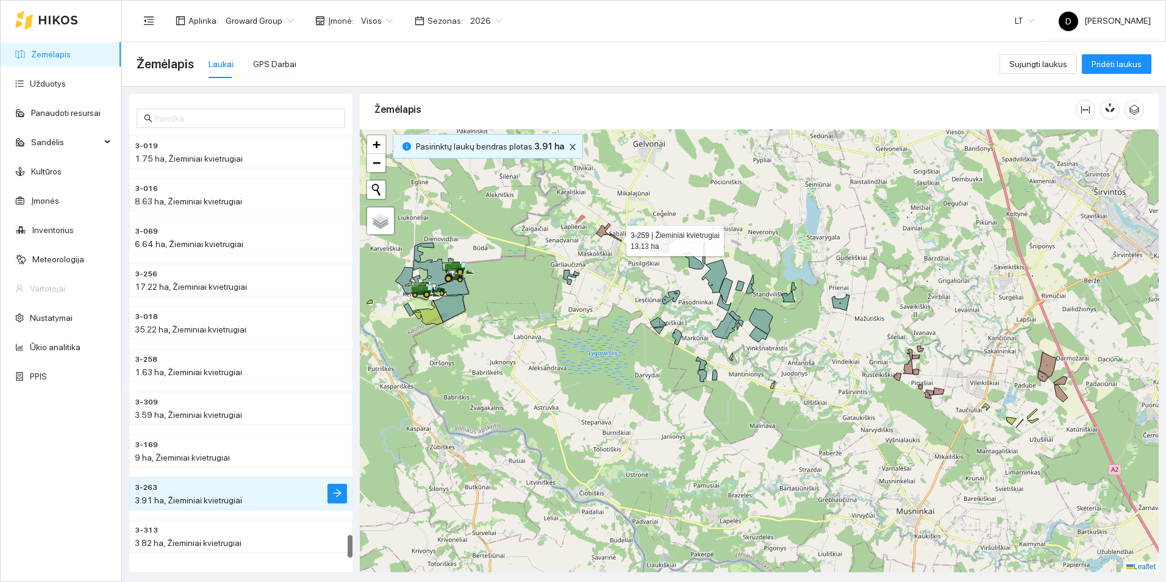
drag, startPoint x: 600, startPoint y: 234, endPoint x: 607, endPoint y: 232, distance: 7.1
click at [601, 233] on icon at bounding box center [608, 232] width 25 height 18
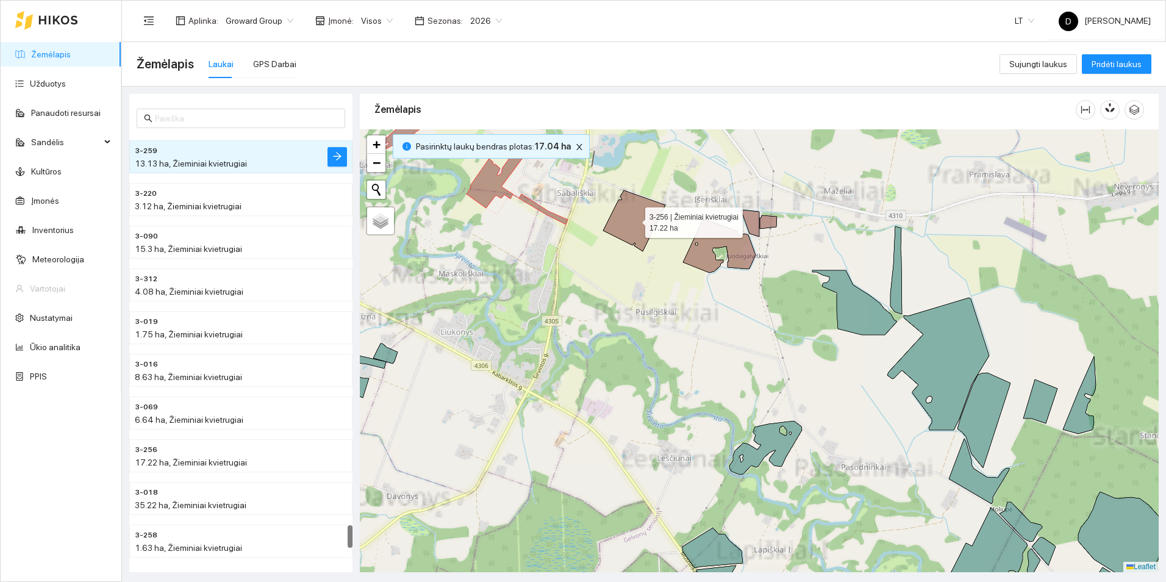
click at [639, 232] on icon at bounding box center [634, 220] width 62 height 61
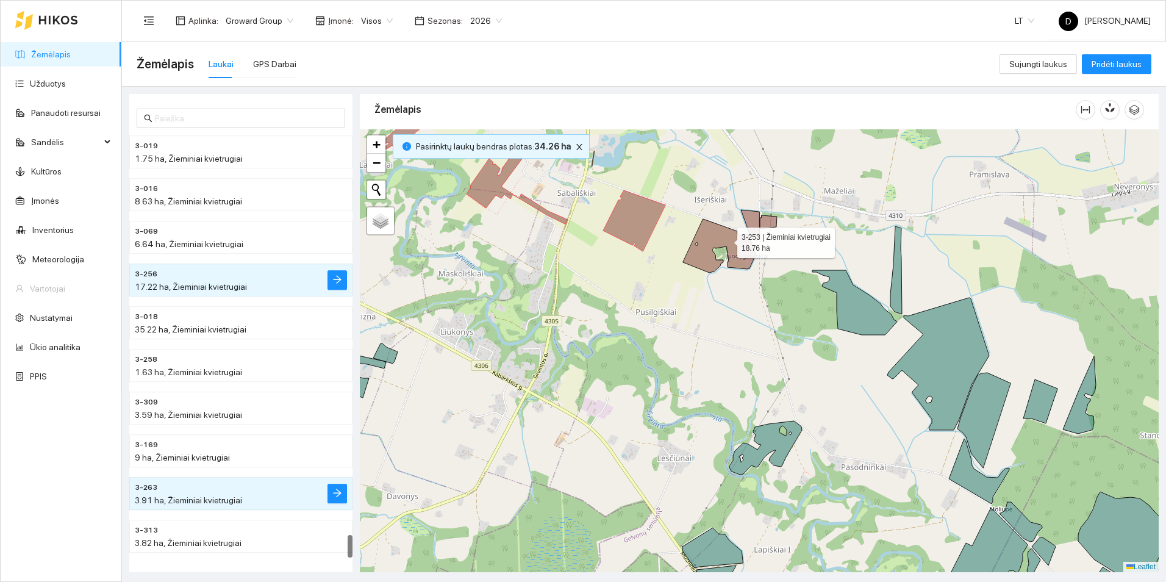
drag, startPoint x: 727, startPoint y: 240, endPoint x: 738, endPoint y: 233, distance: 12.6
click at [728, 240] on icon at bounding box center [719, 246] width 73 height 54
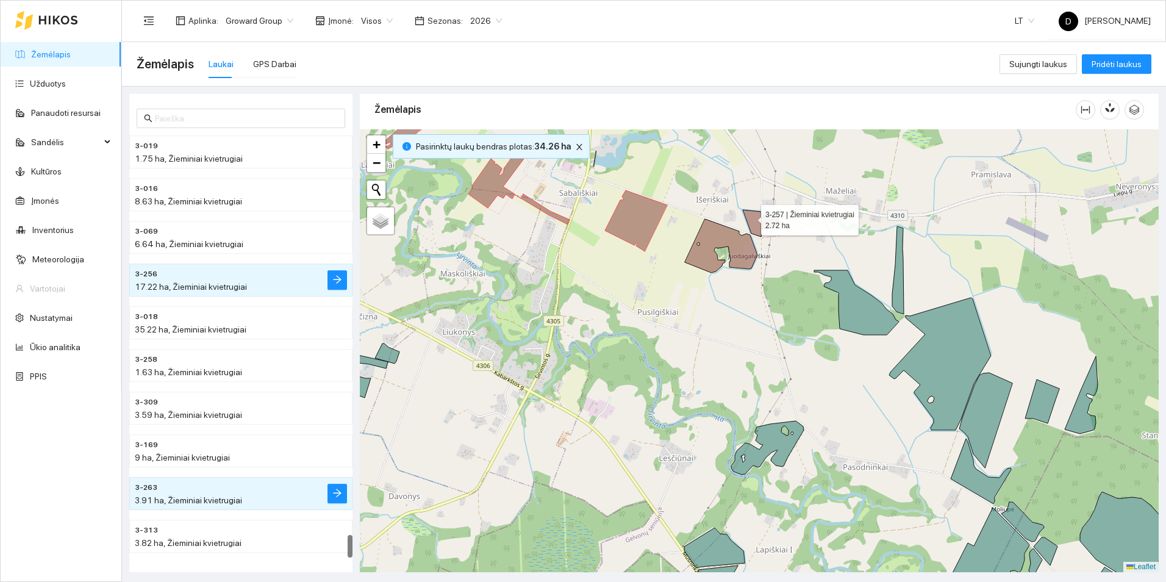
click at [750, 217] on icon at bounding box center [752, 223] width 18 height 27
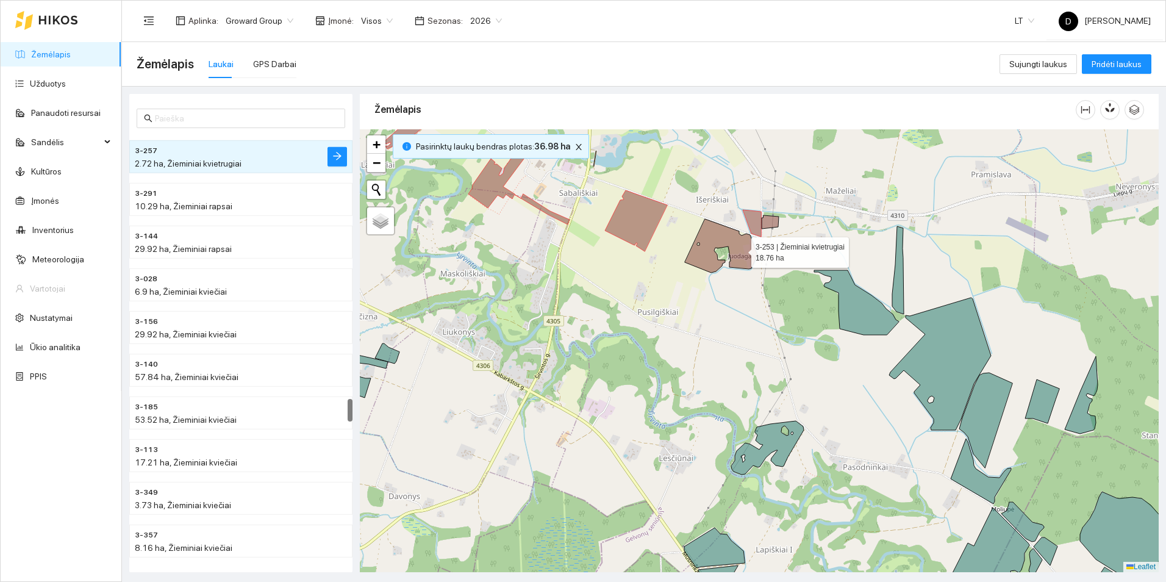
click at [740, 249] on icon at bounding box center [721, 246] width 73 height 54
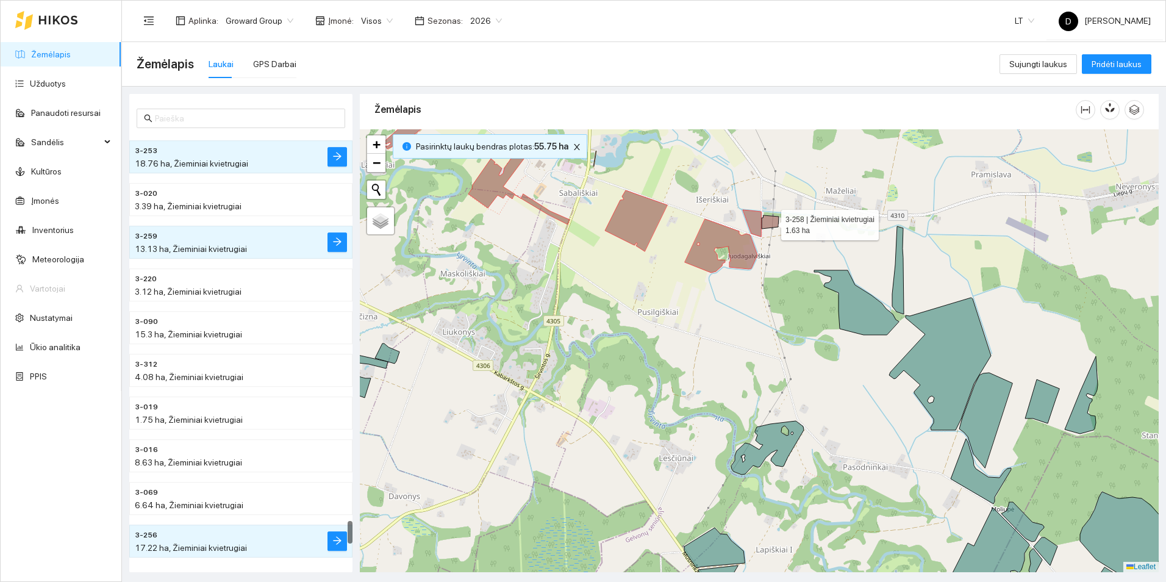
click at [773, 223] on icon at bounding box center [769, 221] width 17 height 13
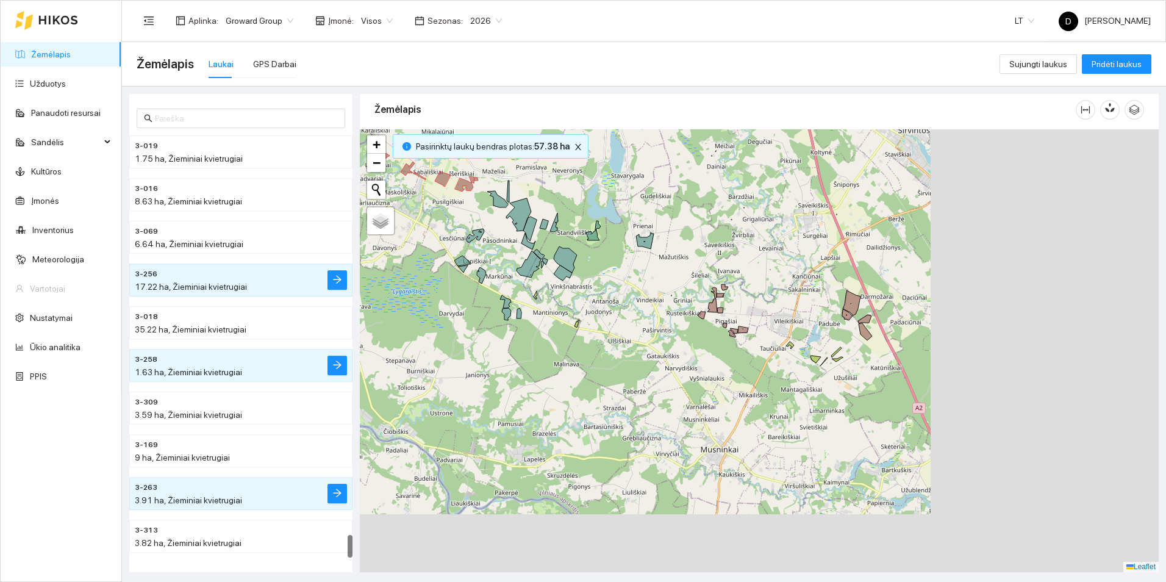
drag, startPoint x: 779, startPoint y: 332, endPoint x: 489, endPoint y: 242, distance: 303.7
click at [489, 242] on div at bounding box center [759, 350] width 799 height 443
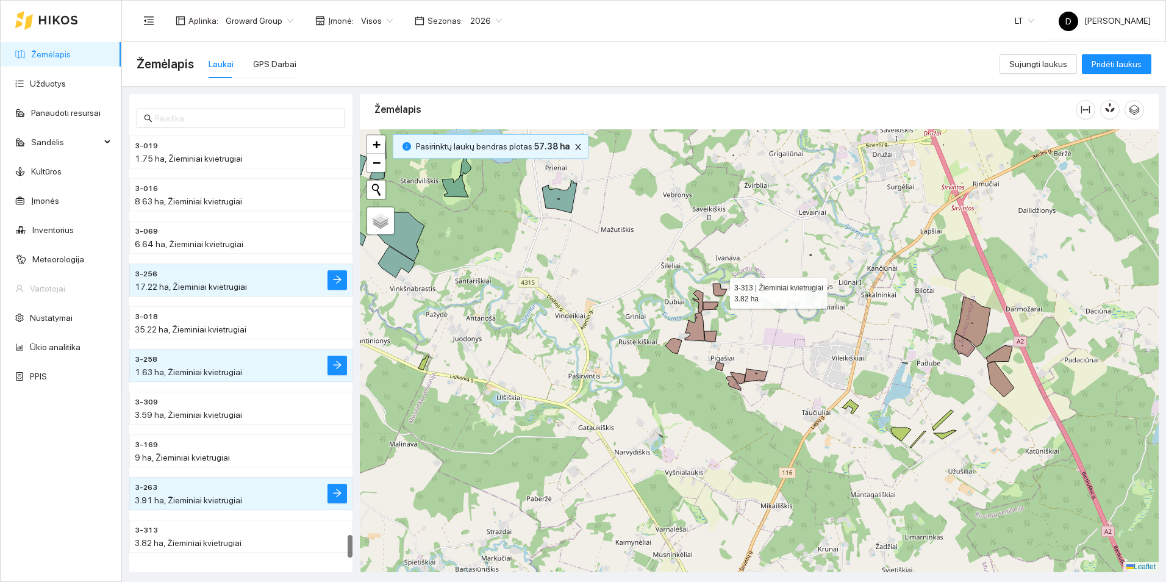
click at [719, 290] on icon at bounding box center [720, 289] width 14 height 12
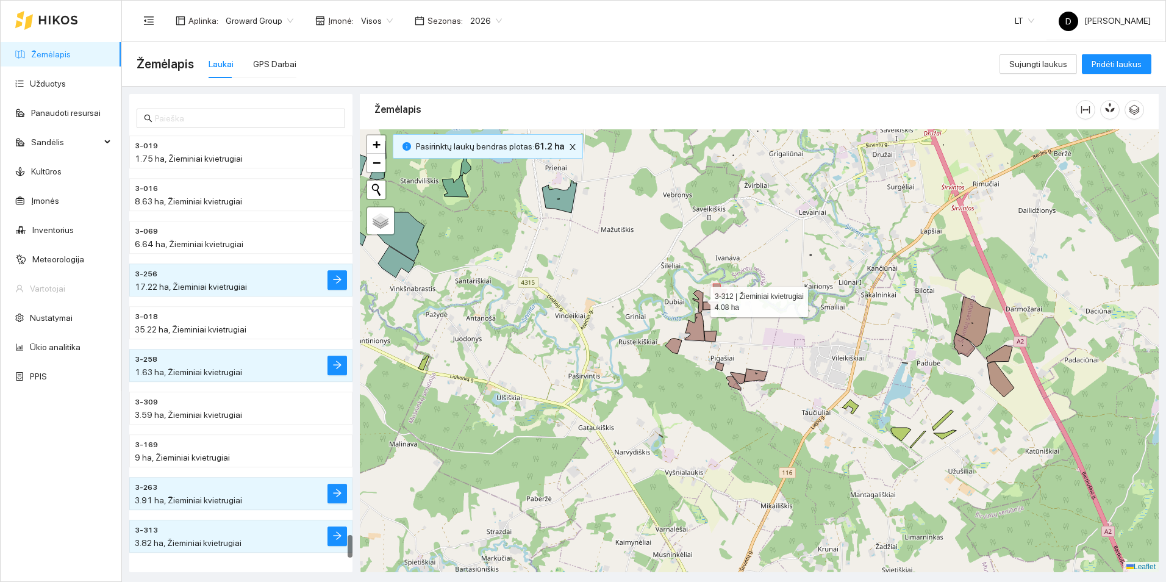
click at [699, 299] on icon at bounding box center [698, 301] width 10 height 22
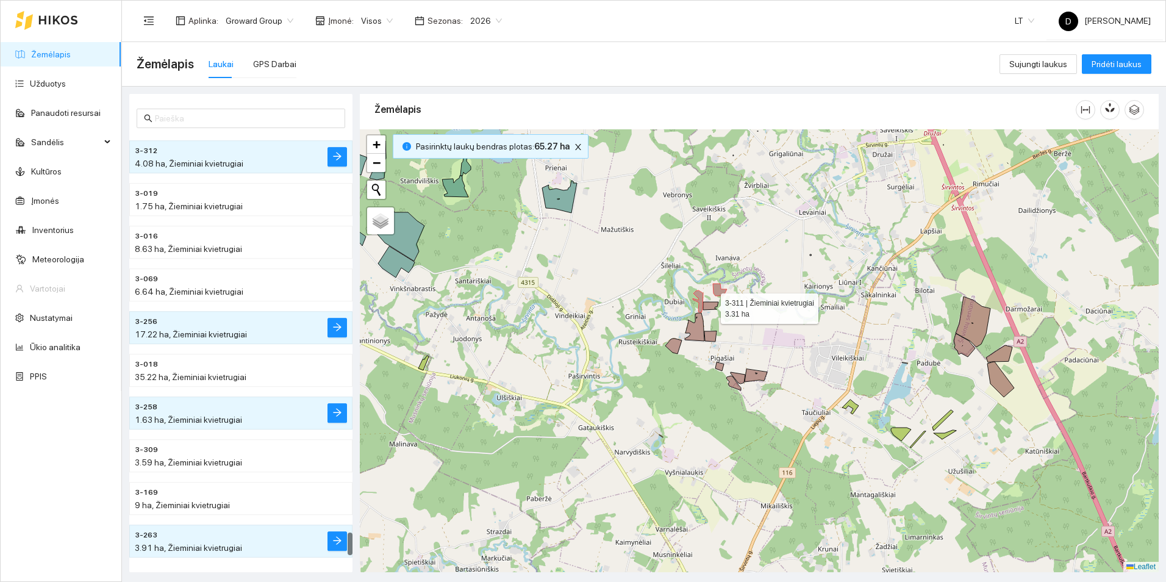
click at [709, 306] on icon at bounding box center [710, 306] width 15 height 8
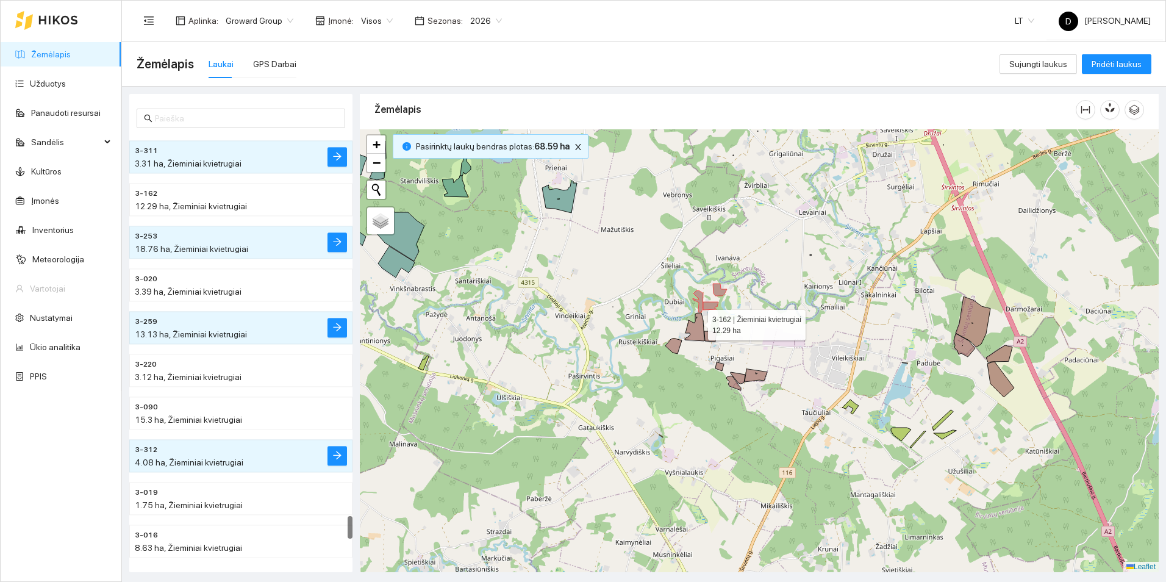
click at [696, 322] on icon at bounding box center [695, 327] width 20 height 28
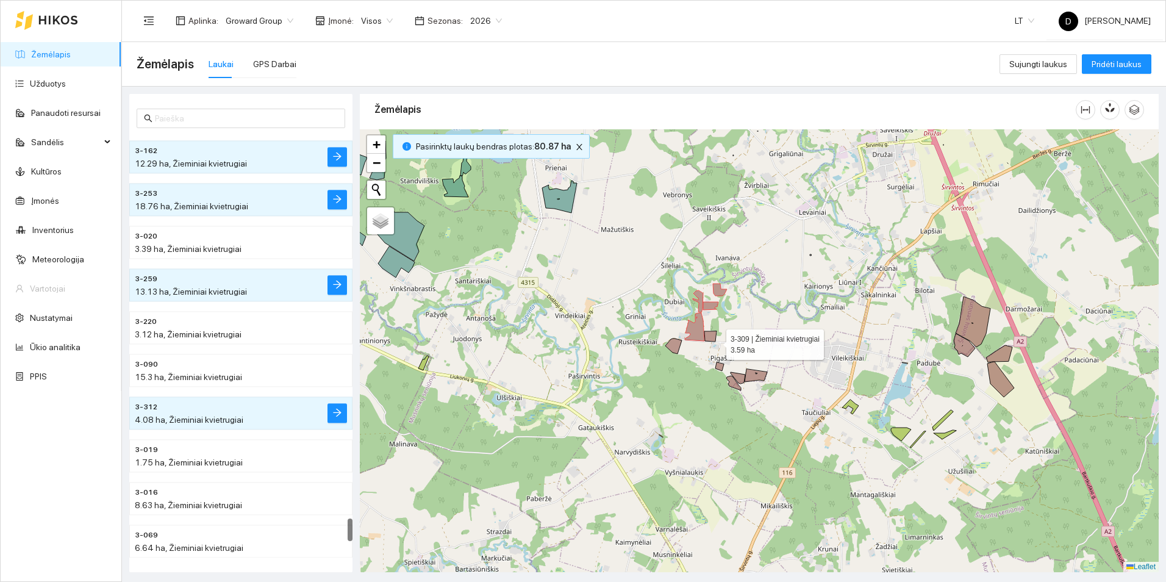
click at [711, 335] on icon at bounding box center [710, 336] width 12 height 10
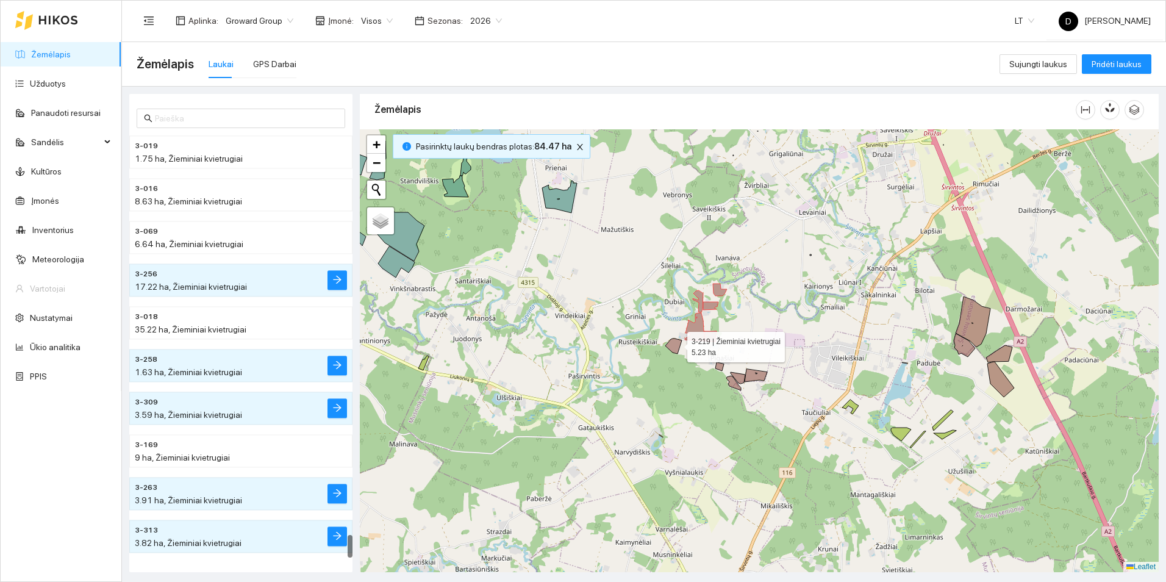
drag, startPoint x: 676, startPoint y: 344, endPoint x: 690, endPoint y: 346, distance: 14.2
click at [676, 344] on icon at bounding box center [673, 345] width 16 height 15
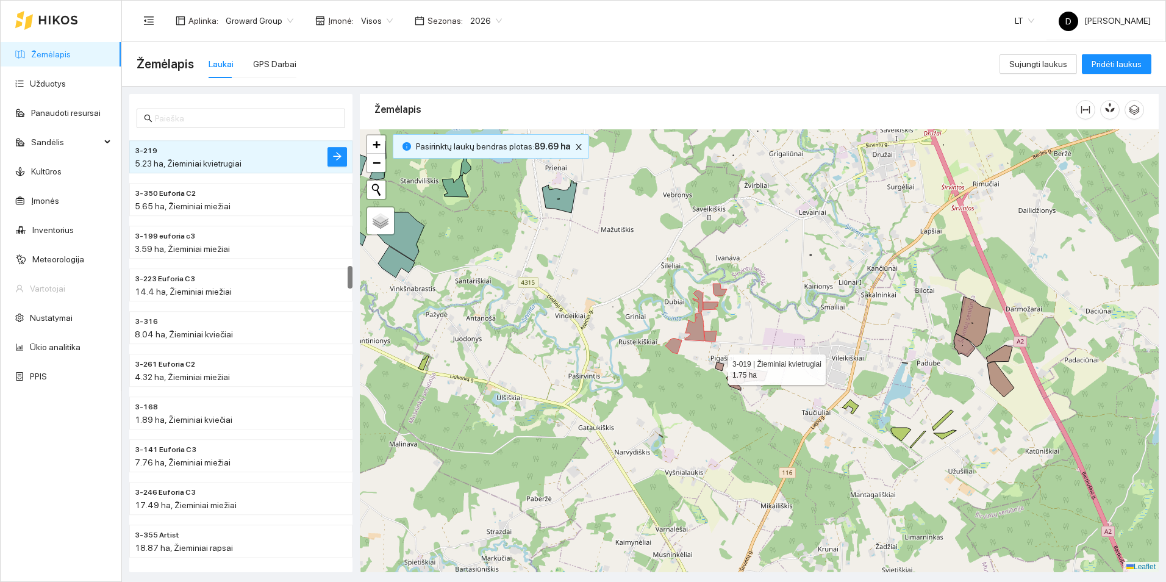
click at [717, 366] on icon at bounding box center [719, 366] width 9 height 9
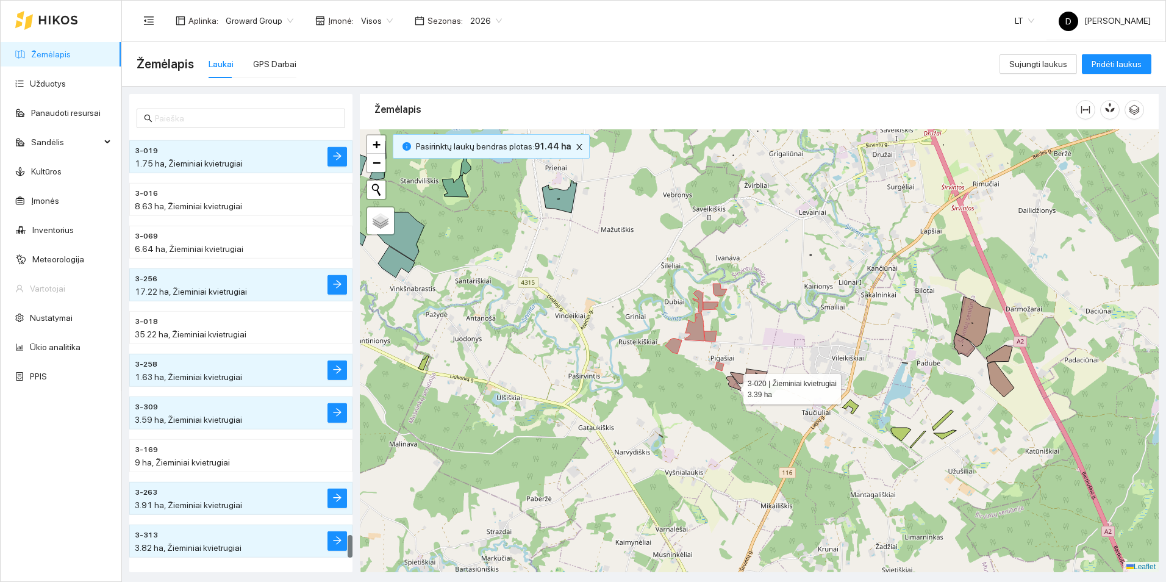
click at [732, 386] on icon at bounding box center [733, 383] width 15 height 15
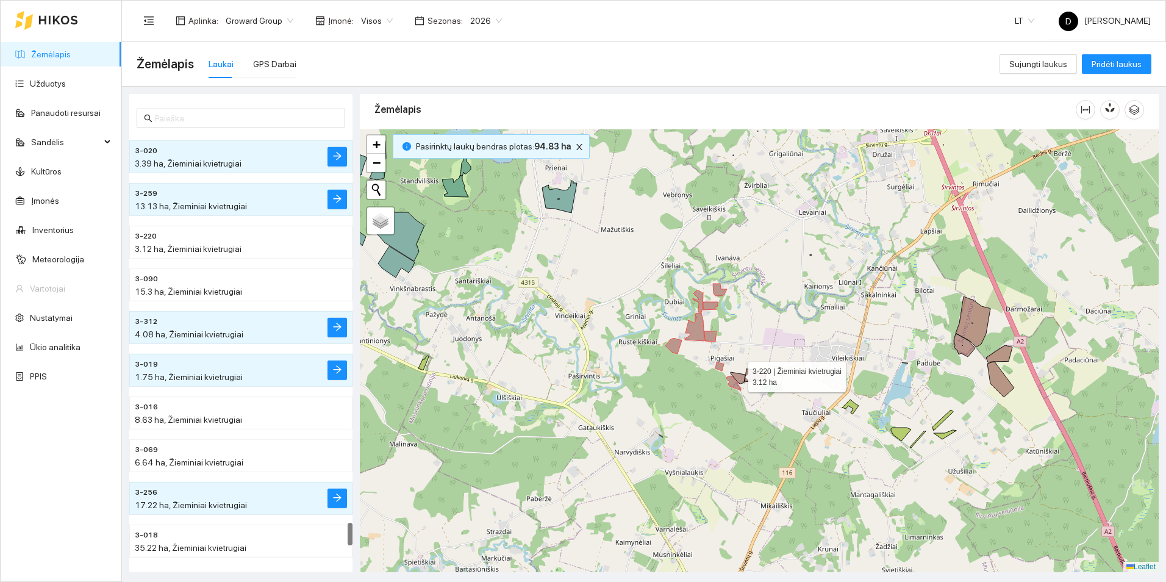
click at [738, 374] on icon at bounding box center [737, 378] width 15 height 12
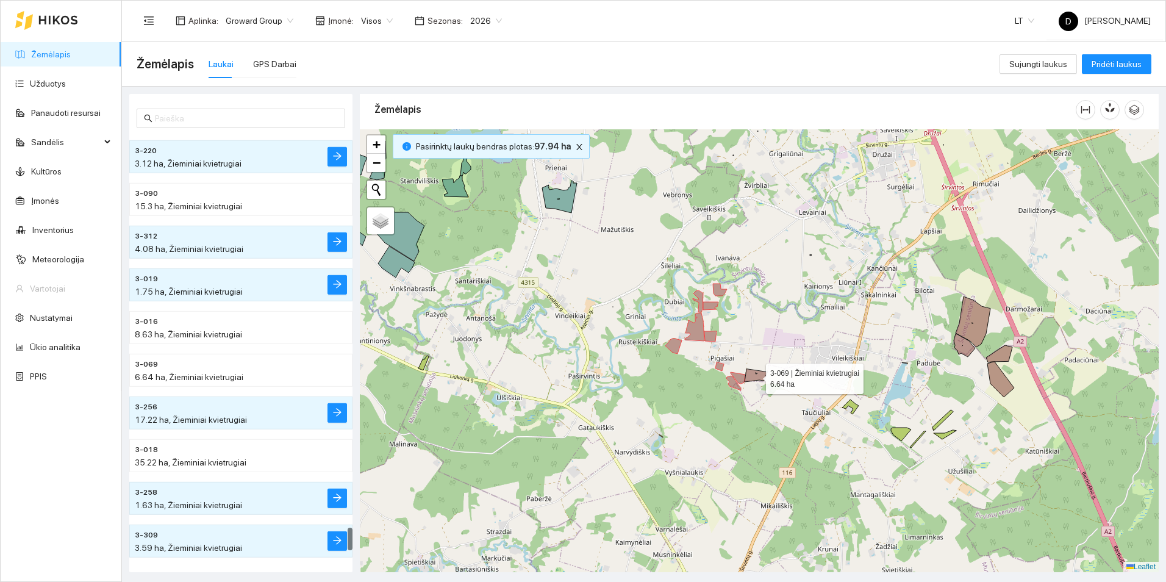
click at [757, 372] on icon at bounding box center [755, 375] width 23 height 13
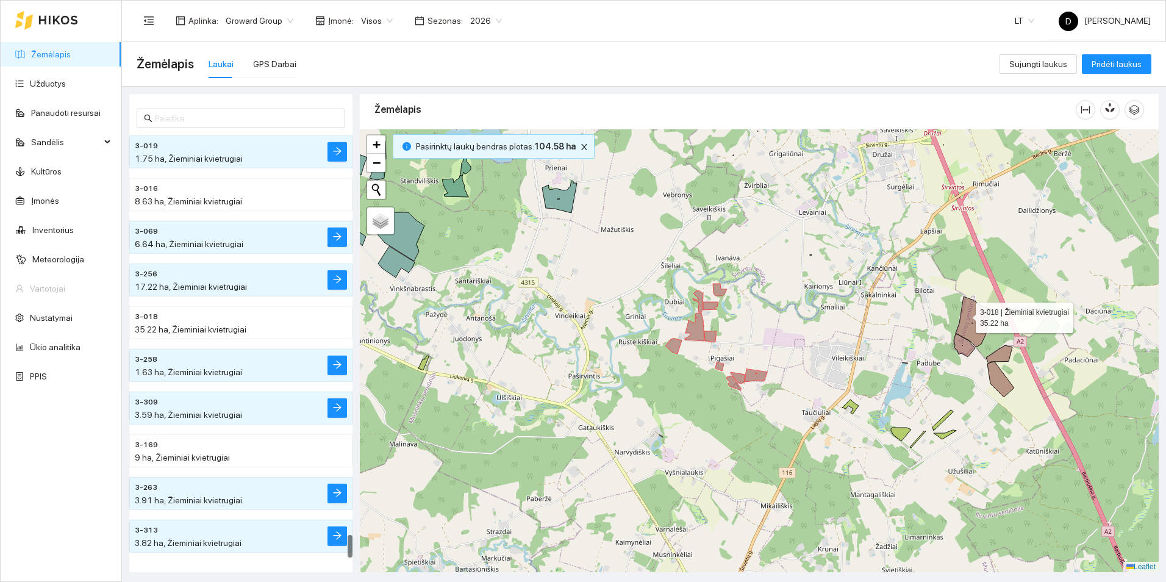
click at [965, 315] on icon at bounding box center [972, 321] width 35 height 51
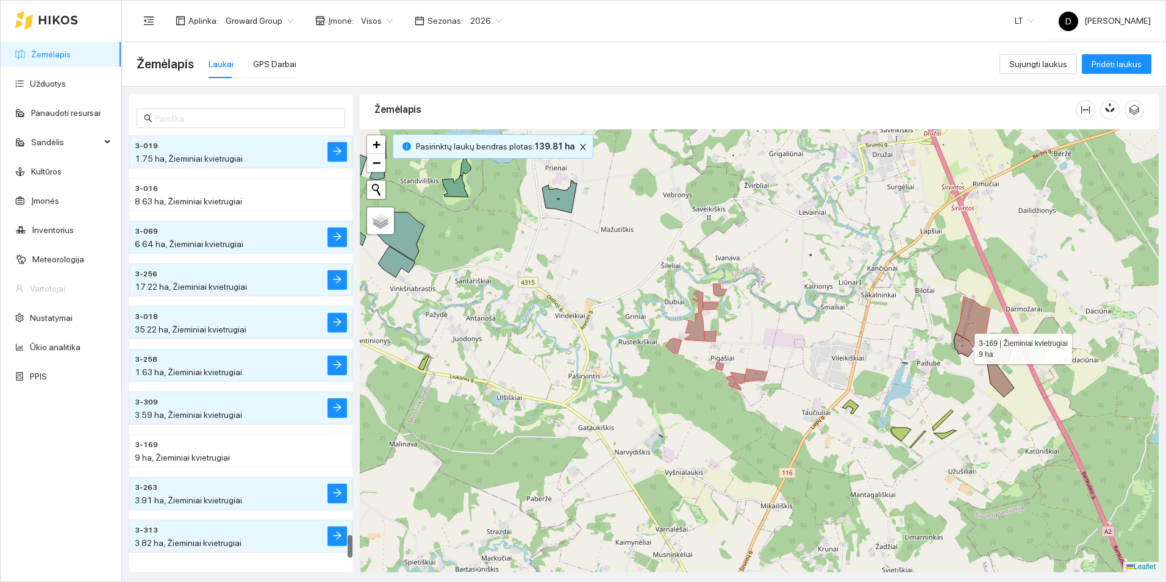
click at [961, 350] on icon at bounding box center [963, 344] width 21 height 23
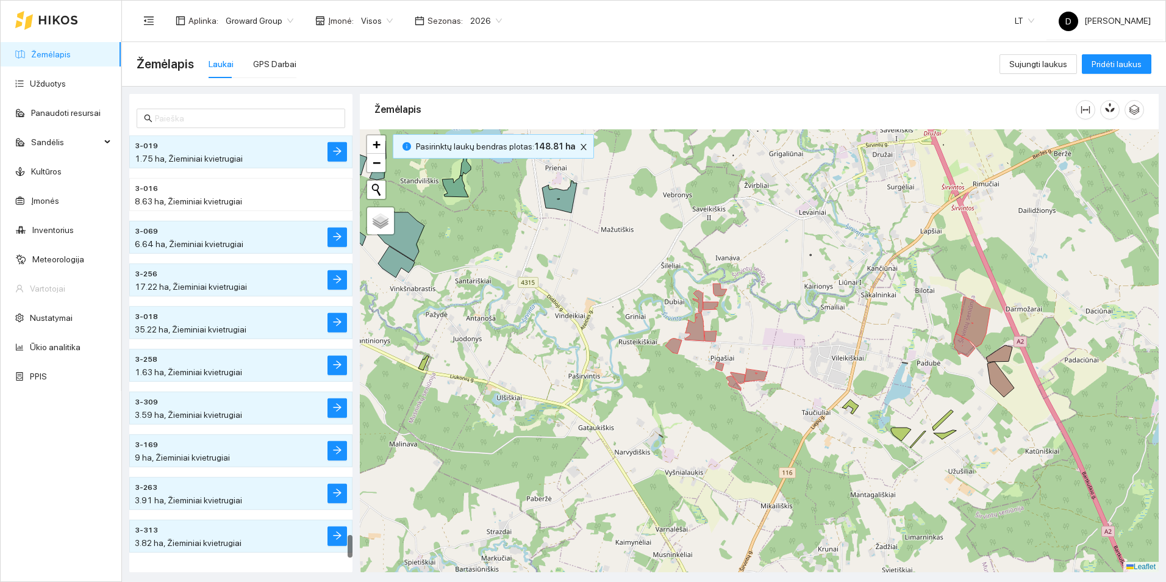
click at [1007, 361] on div at bounding box center [759, 350] width 799 height 443
click at [1005, 357] on icon at bounding box center [999, 353] width 26 height 17
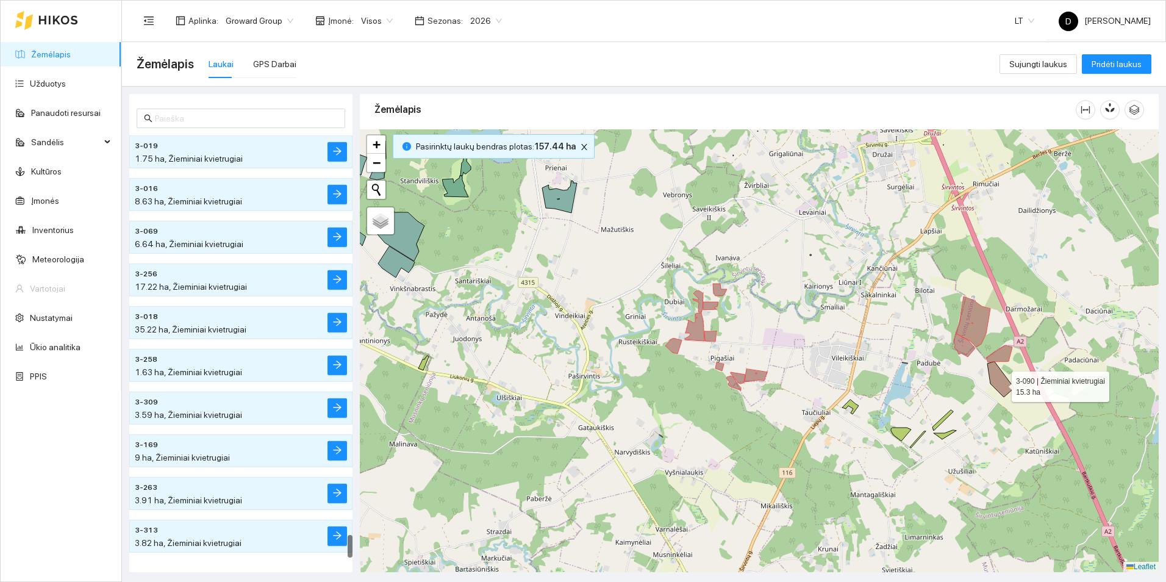
click at [1001, 383] on icon at bounding box center [1000, 378] width 27 height 35
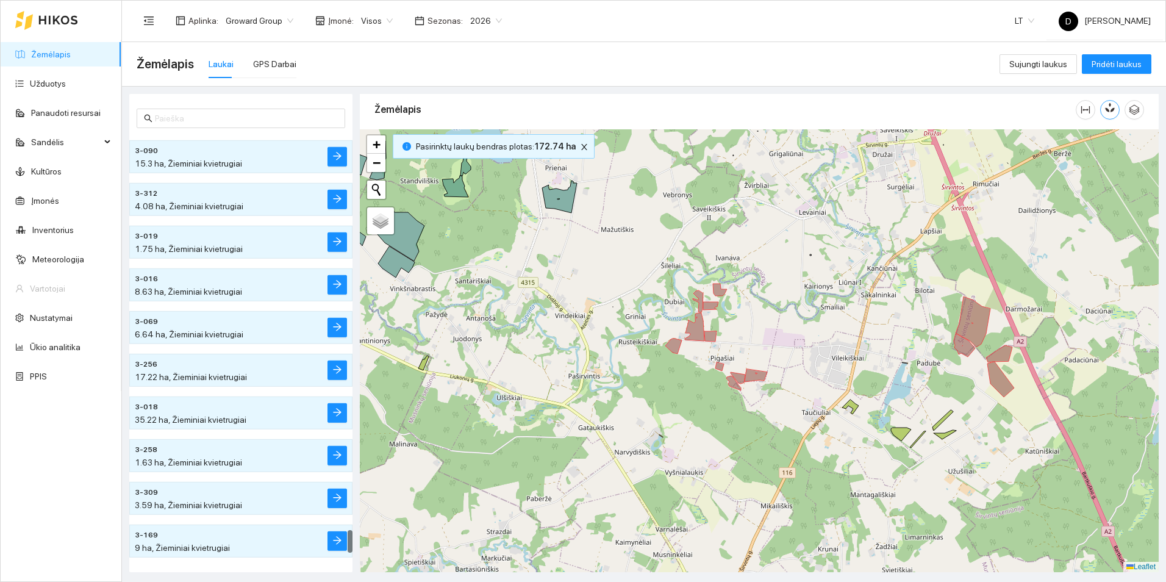
click at [1105, 103] on icon "button" at bounding box center [1109, 107] width 11 height 11
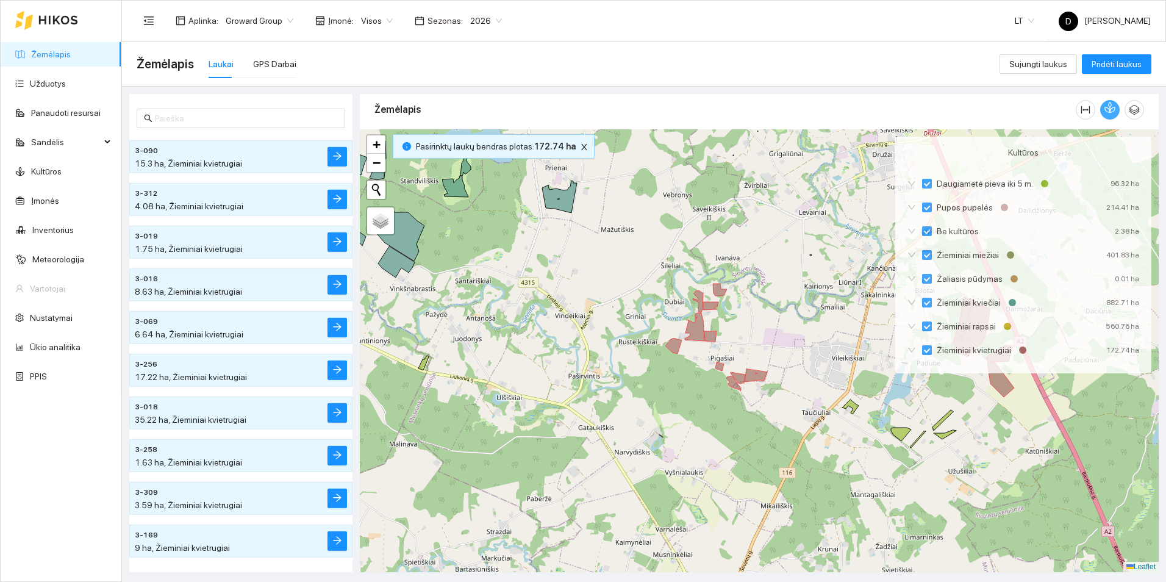
click at [1111, 103] on icon "button" at bounding box center [1109, 107] width 11 height 11
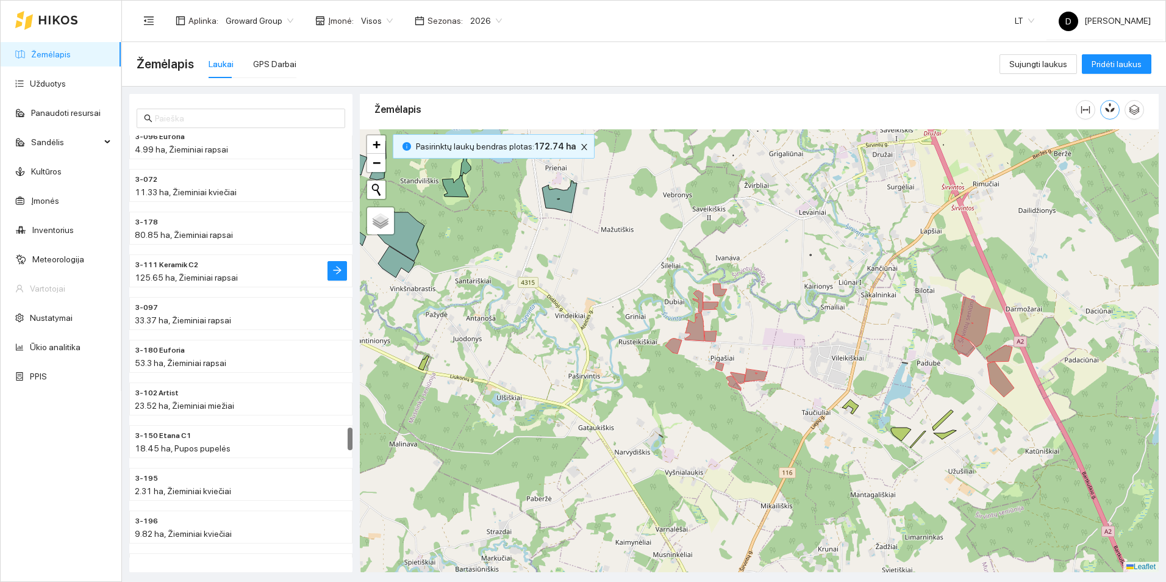
scroll to position [4849, 0]
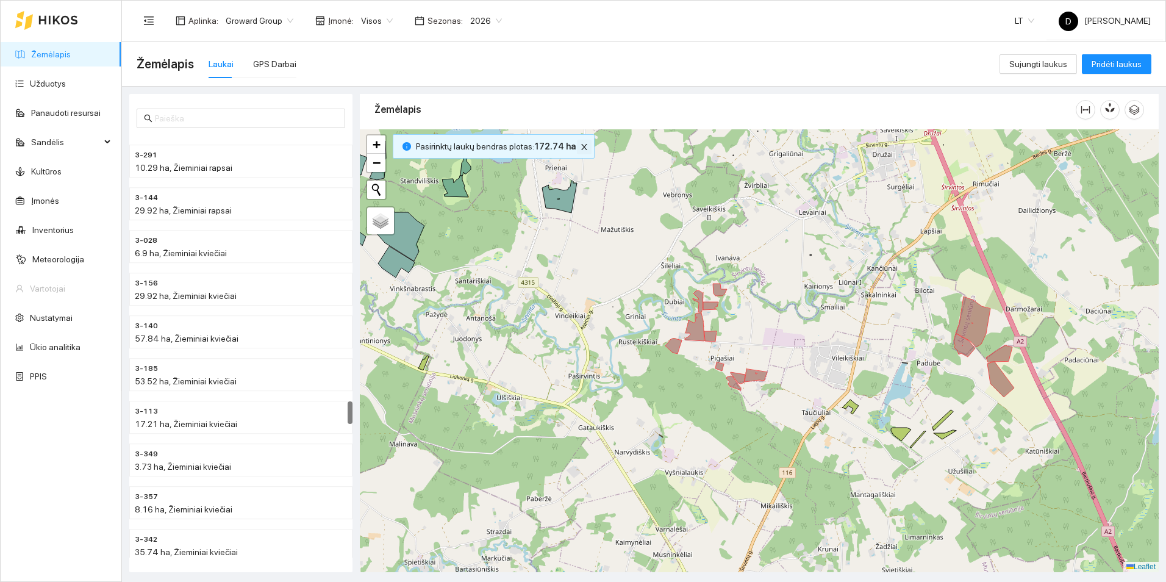
click at [579, 152] on button "button" at bounding box center [584, 147] width 15 height 15
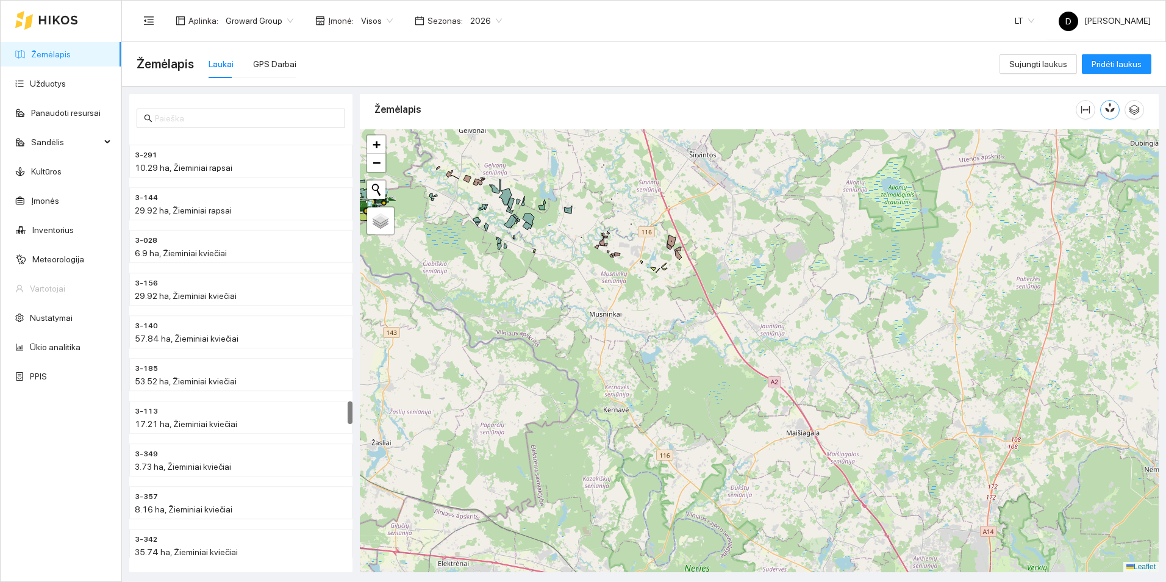
click at [1117, 108] on button "button" at bounding box center [1110, 110] width 20 height 20
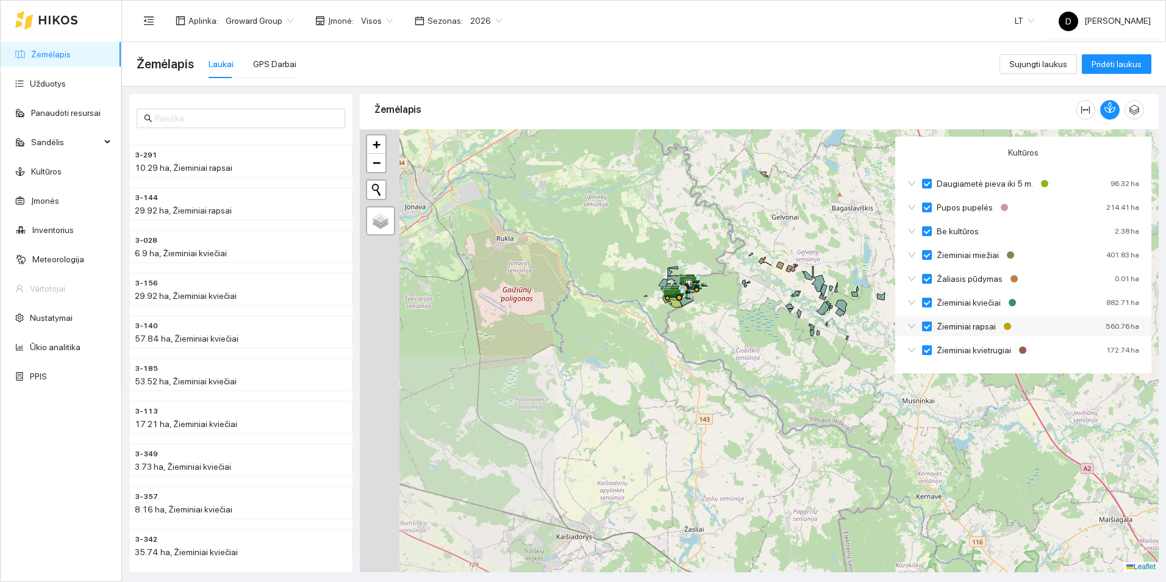
drag, startPoint x: 703, startPoint y: 255, endPoint x: 1007, endPoint y: 333, distance: 313.6
click at [1018, 340] on div at bounding box center [759, 350] width 799 height 443
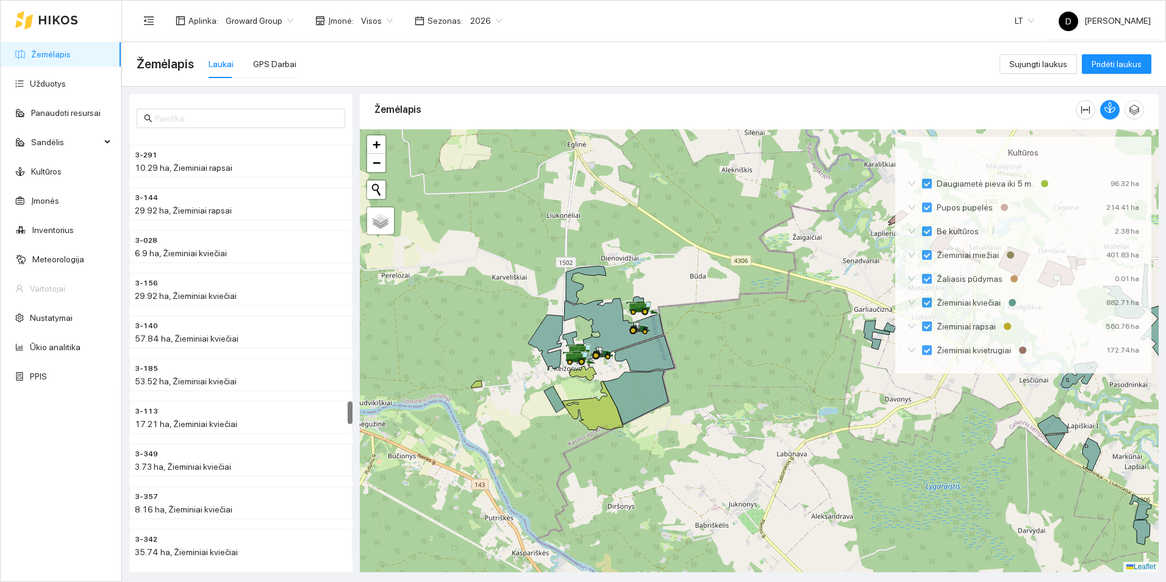
click at [223, 60] on div "Laukai" at bounding box center [220, 63] width 25 height 13
click at [269, 60] on div "GPS Darbai" at bounding box center [274, 63] width 43 height 13
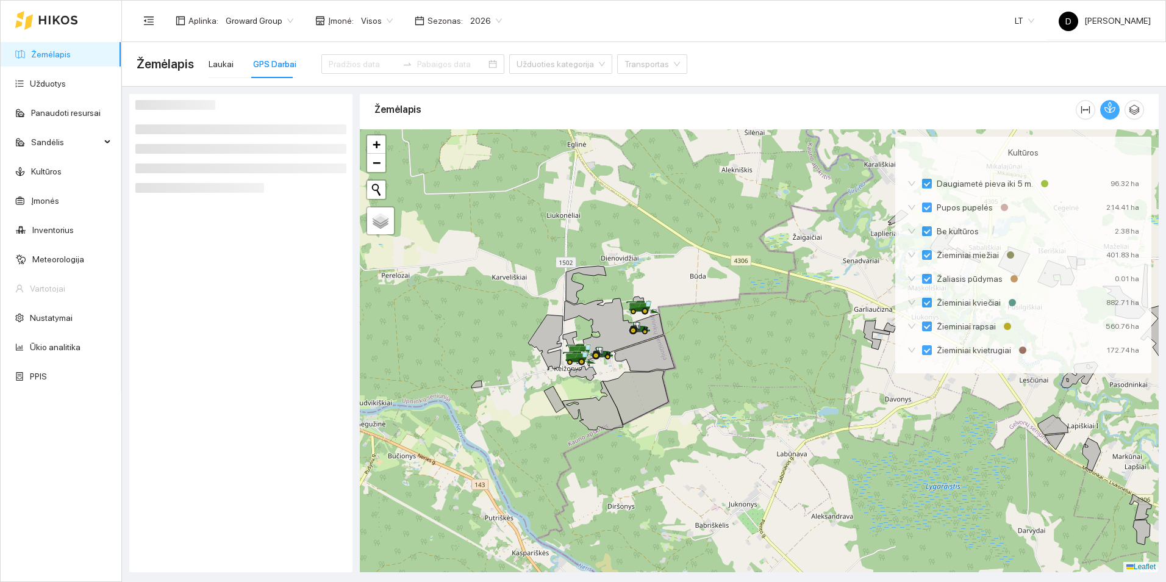
click at [1106, 115] on button "button" at bounding box center [1110, 110] width 20 height 20
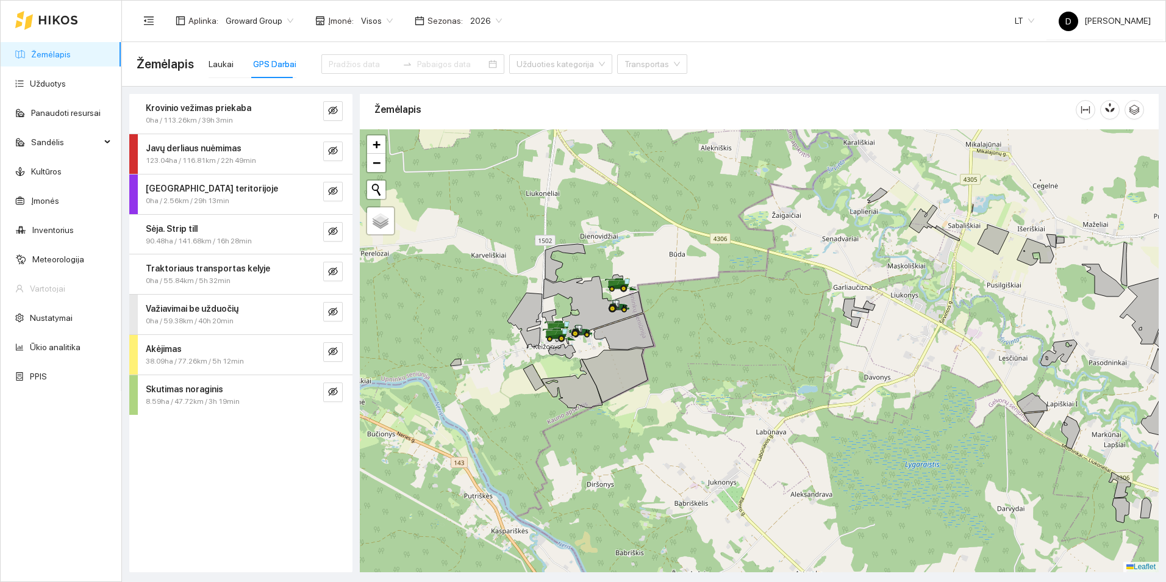
drag, startPoint x: 493, startPoint y: 324, endPoint x: 472, endPoint y: 302, distance: 30.2
click at [472, 302] on div at bounding box center [759, 350] width 799 height 443
click at [332, 146] on icon "eye-invisible" at bounding box center [333, 151] width 10 height 10
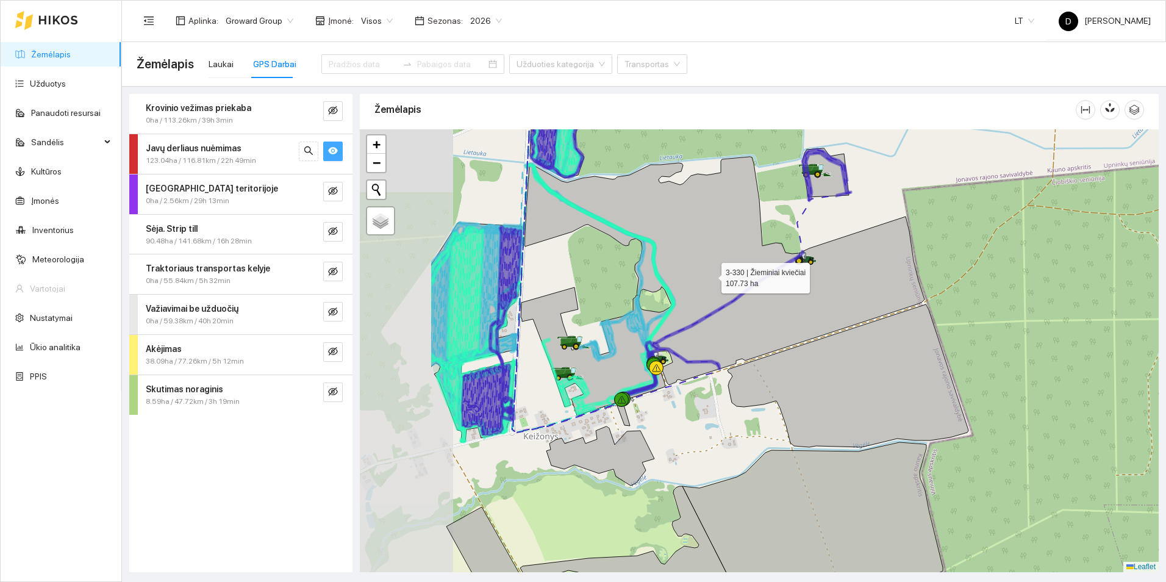
drag, startPoint x: 560, startPoint y: 297, endPoint x: 791, endPoint y: 304, distance: 231.7
click at [791, 304] on icon at bounding box center [723, 286] width 404 height 258
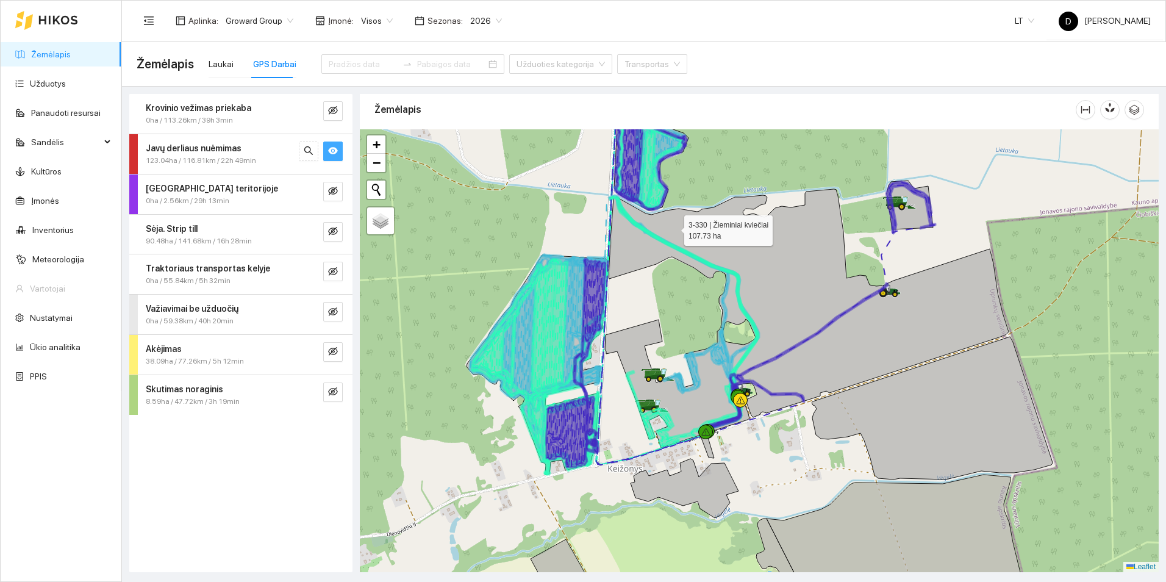
drag, startPoint x: 673, startPoint y: 220, endPoint x: 658, endPoint y: 342, distance: 122.8
click at [658, 342] on icon at bounding box center [807, 318] width 404 height 258
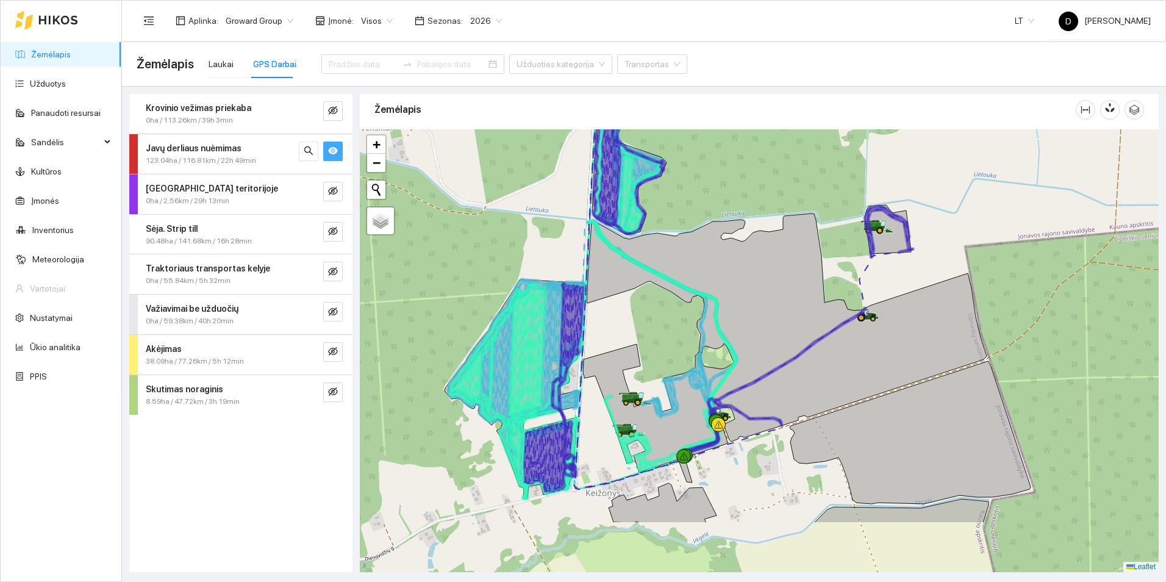
drag, startPoint x: 703, startPoint y: 387, endPoint x: 688, endPoint y: 271, distance: 117.4
click at [688, 271] on icon at bounding box center [665, 335] width 143 height 229
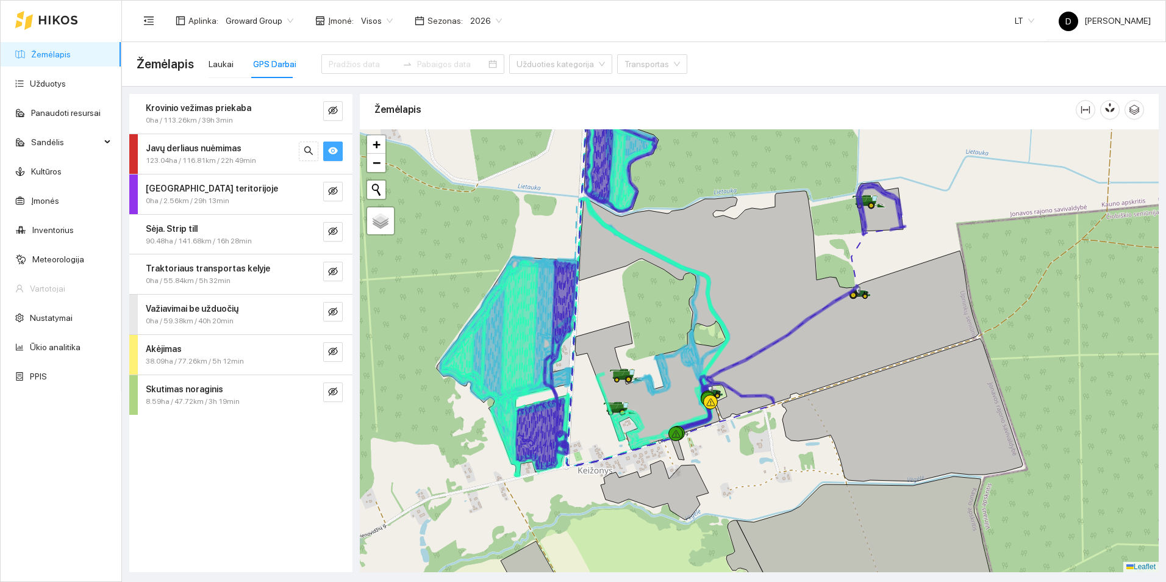
click at [329, 145] on button "button" at bounding box center [333, 151] width 20 height 20
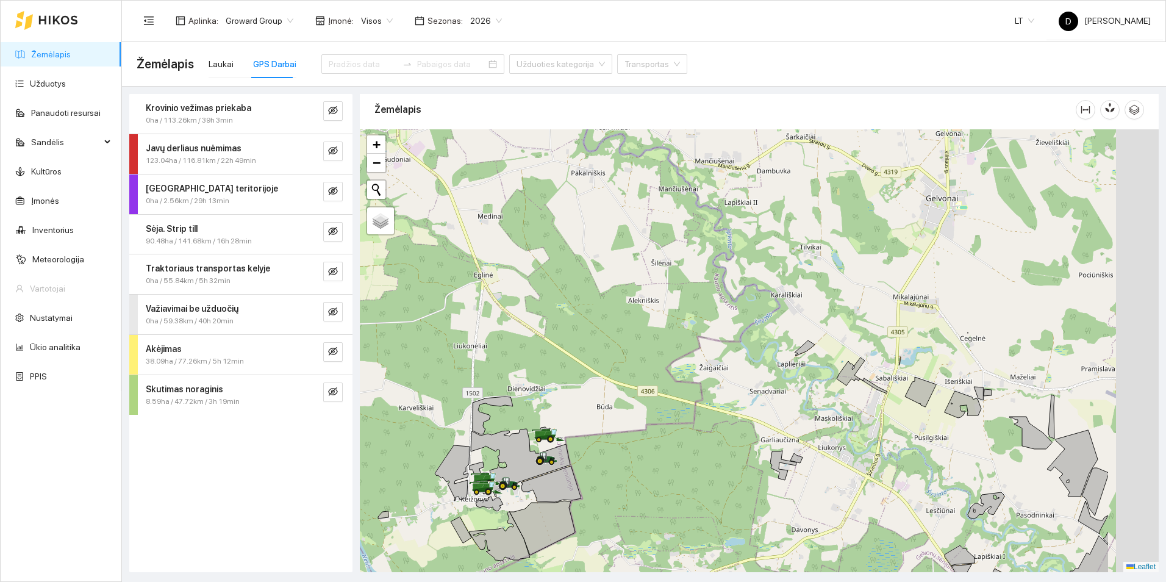
drag, startPoint x: 714, startPoint y: 332, endPoint x: 583, endPoint y: 438, distance: 168.1
click at [583, 438] on div at bounding box center [759, 350] width 799 height 443
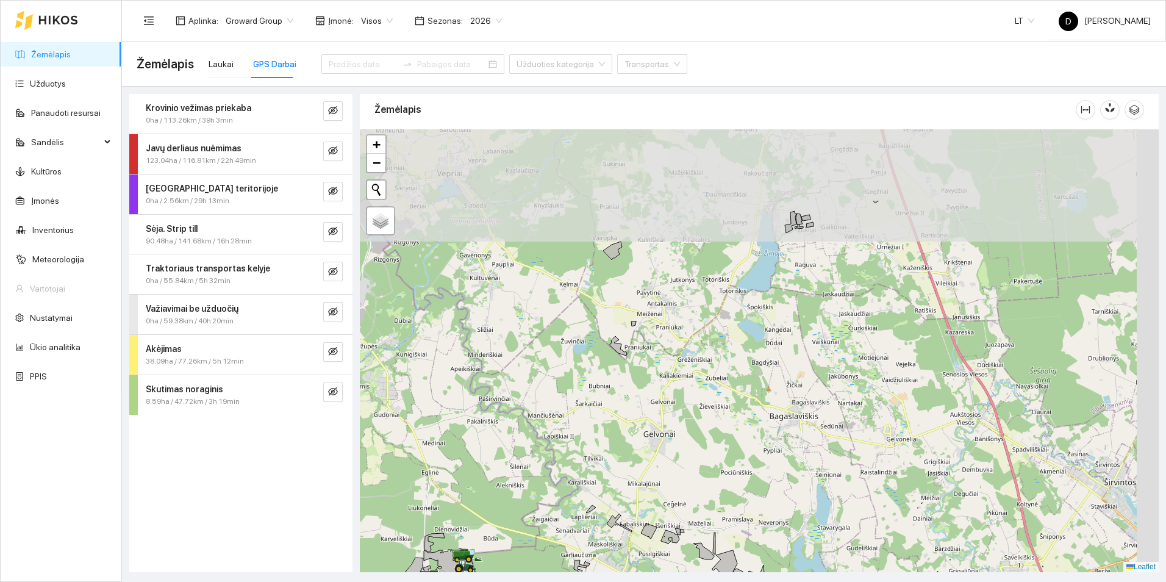
drag, startPoint x: 672, startPoint y: 404, endPoint x: 604, endPoint y: 482, distance: 104.1
click at [569, 521] on div at bounding box center [759, 350] width 799 height 443
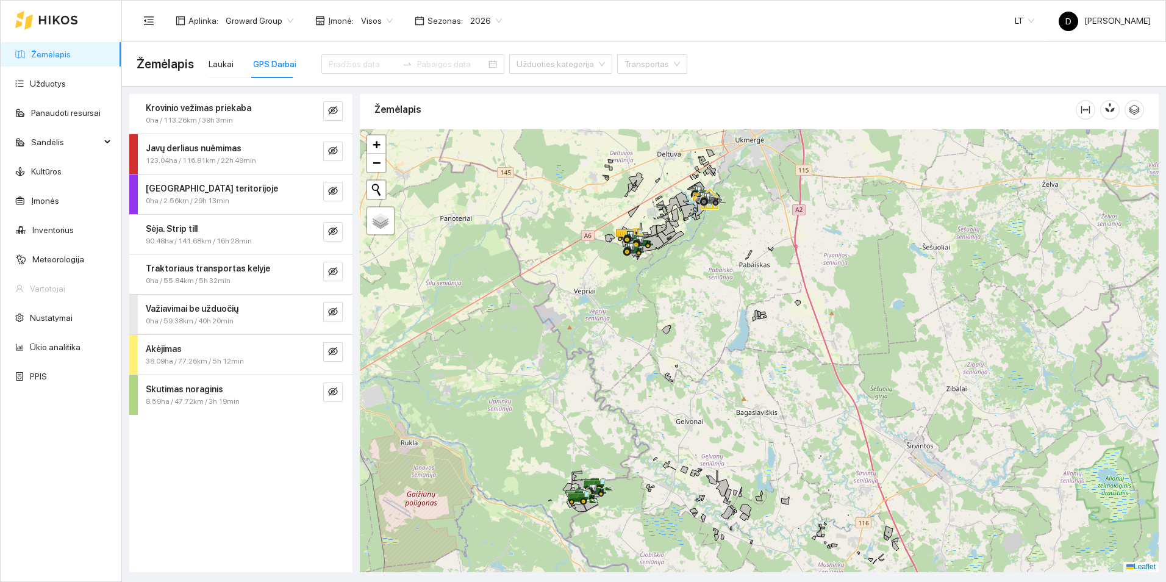
drag, startPoint x: 723, startPoint y: 276, endPoint x: 762, endPoint y: 452, distance: 181.0
click at [762, 452] on div at bounding box center [759, 350] width 799 height 443
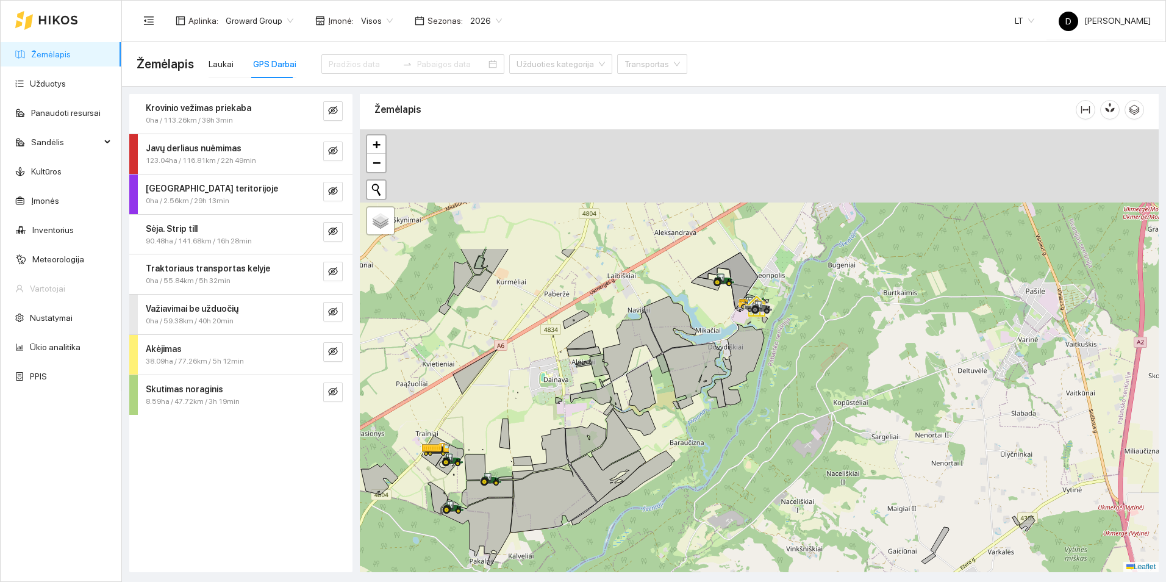
drag, startPoint x: 710, startPoint y: 277, endPoint x: 620, endPoint y: 488, distance: 230.0
click at [620, 488] on div at bounding box center [759, 350] width 799 height 443
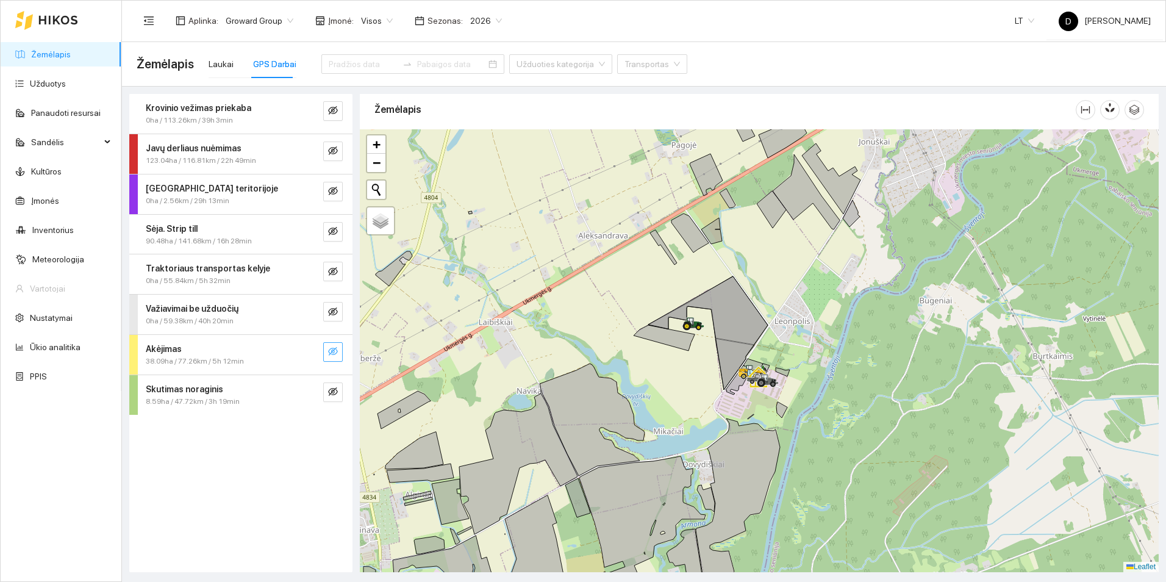
click at [331, 348] on icon "eye-invisible" at bounding box center [333, 351] width 10 height 10
click at [331, 348] on icon "eye" at bounding box center [333, 351] width 10 height 10
click at [333, 390] on icon "eye-invisible" at bounding box center [333, 391] width 10 height 10
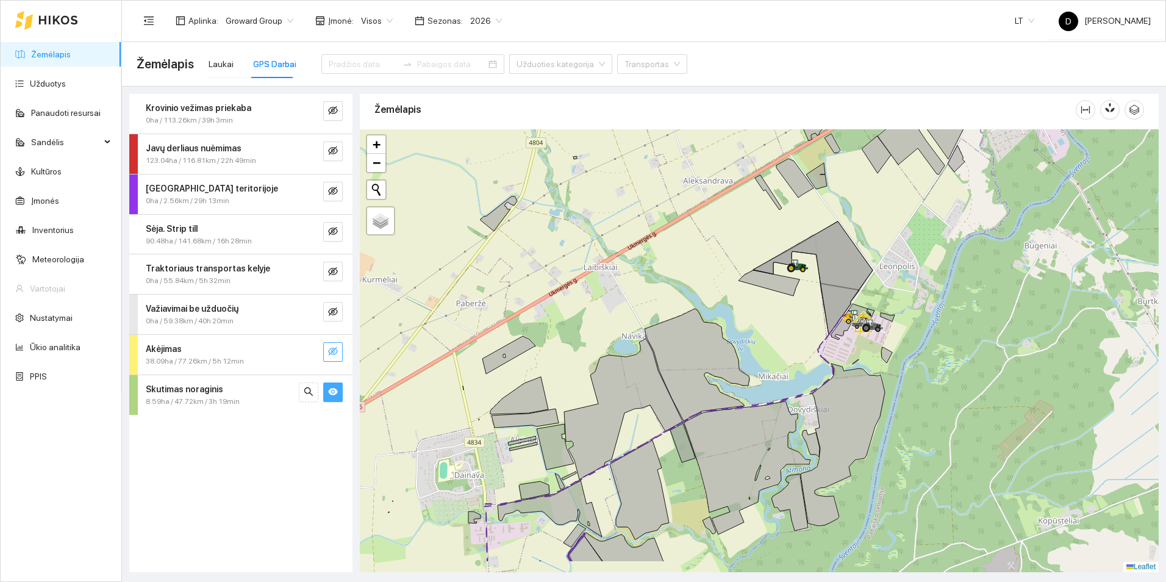
drag, startPoint x: 610, startPoint y: 367, endPoint x: 766, endPoint y: 241, distance: 200.7
click at [682, 338] on icon at bounding box center [623, 408] width 118 height 141
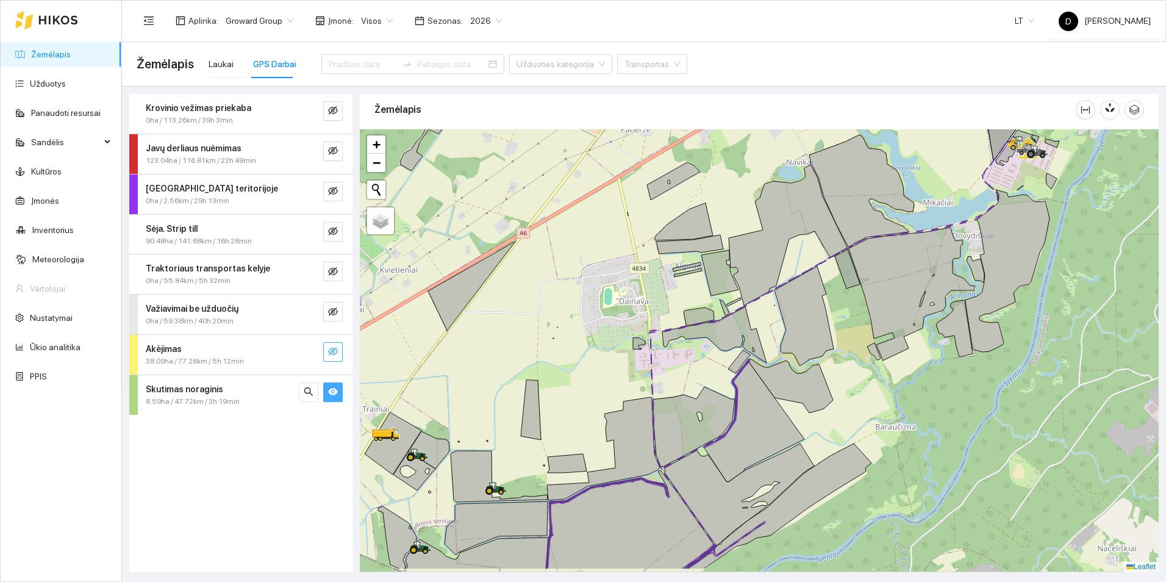
drag, startPoint x: 652, startPoint y: 341, endPoint x: 674, endPoint y: 198, distance: 144.2
click at [677, 198] on div at bounding box center [759, 350] width 799 height 443
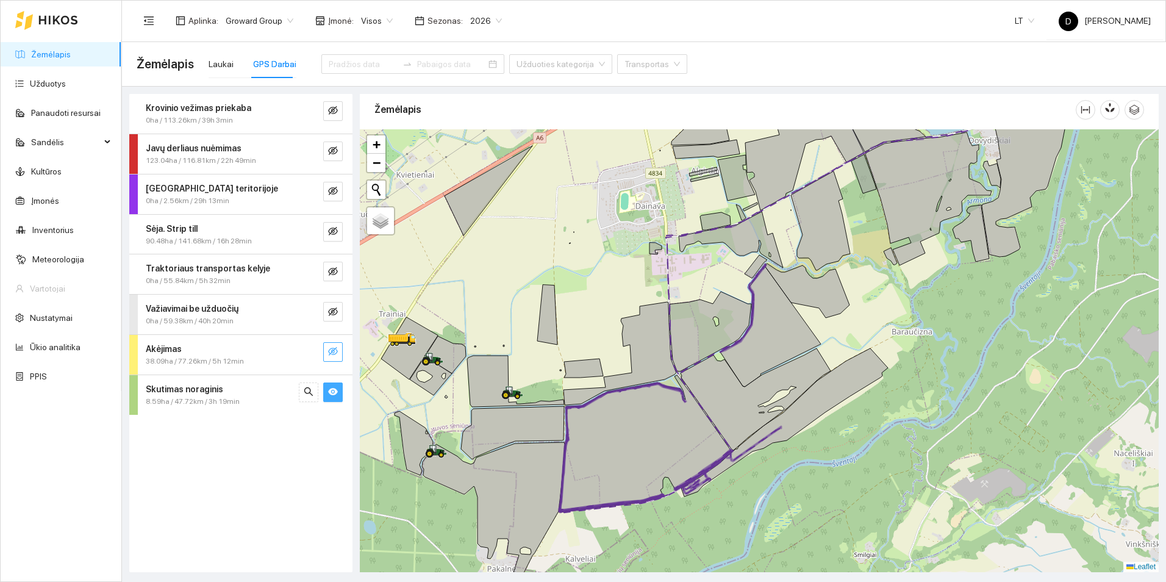
click at [333, 391] on icon "eye" at bounding box center [333, 391] width 10 height 7
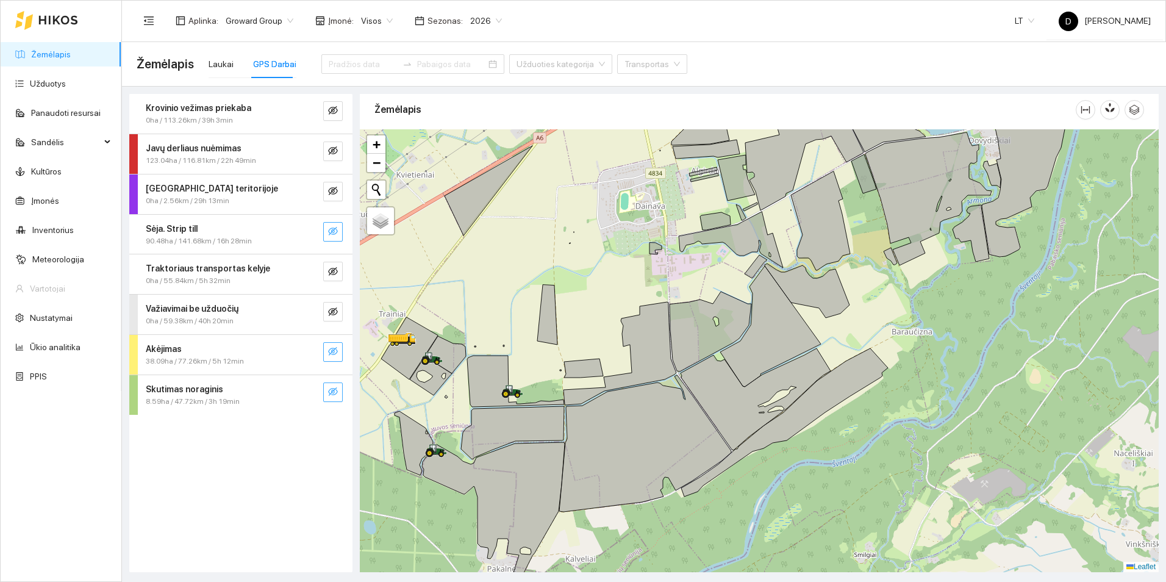
click at [327, 227] on button "button" at bounding box center [333, 232] width 20 height 20
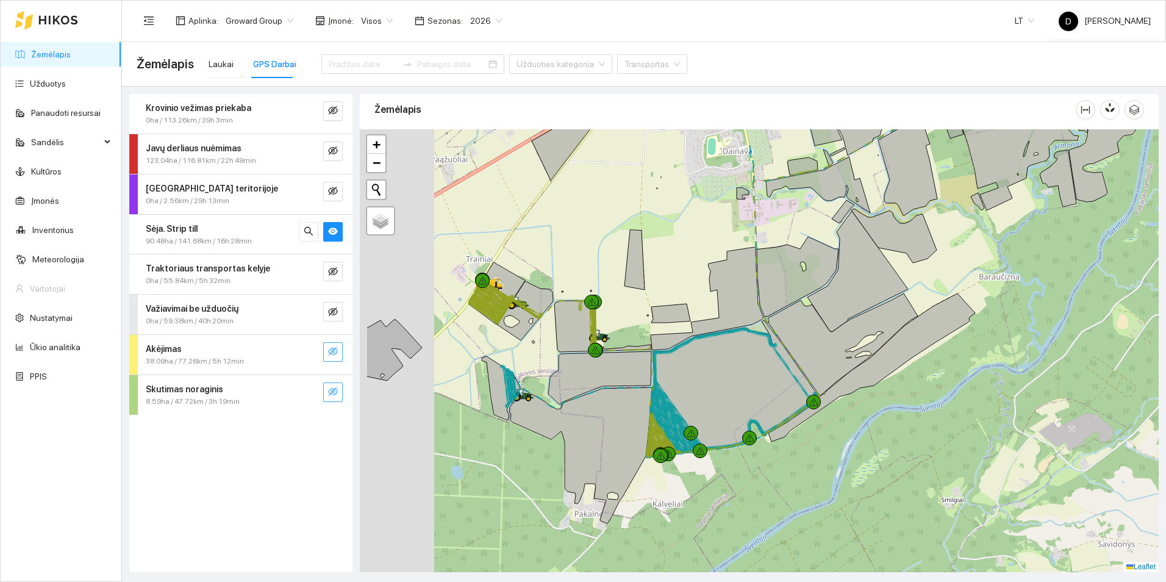
drag, startPoint x: 549, startPoint y: 318, endPoint x: 631, endPoint y: 256, distance: 102.8
click at [630, 257] on div at bounding box center [759, 350] width 799 height 443
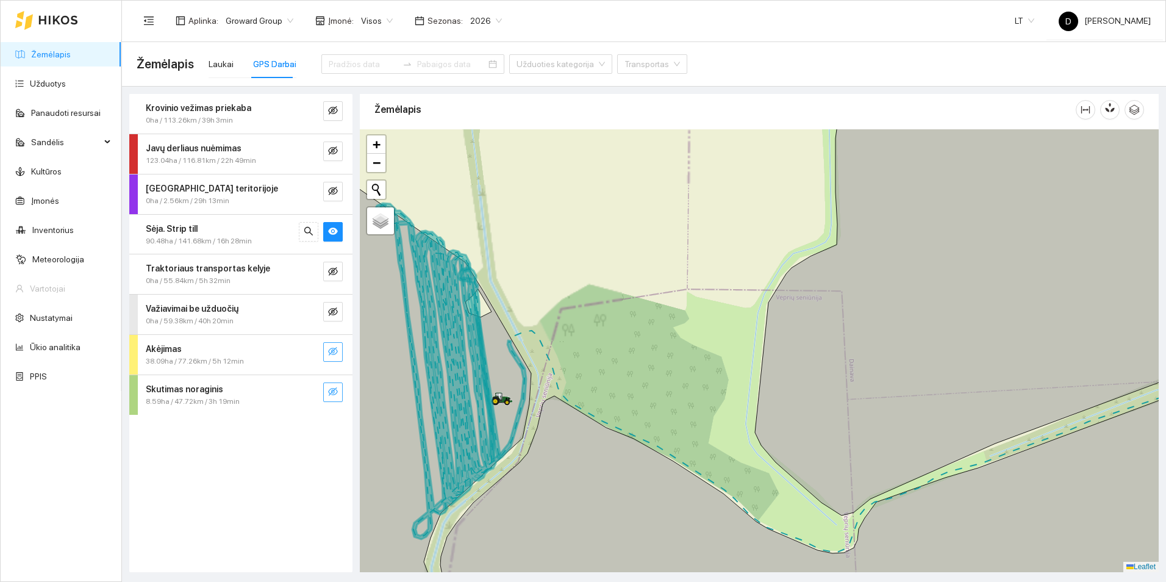
drag, startPoint x: 575, startPoint y: 349, endPoint x: 696, endPoint y: 285, distance: 136.4
click at [696, 285] on div at bounding box center [759, 350] width 799 height 443
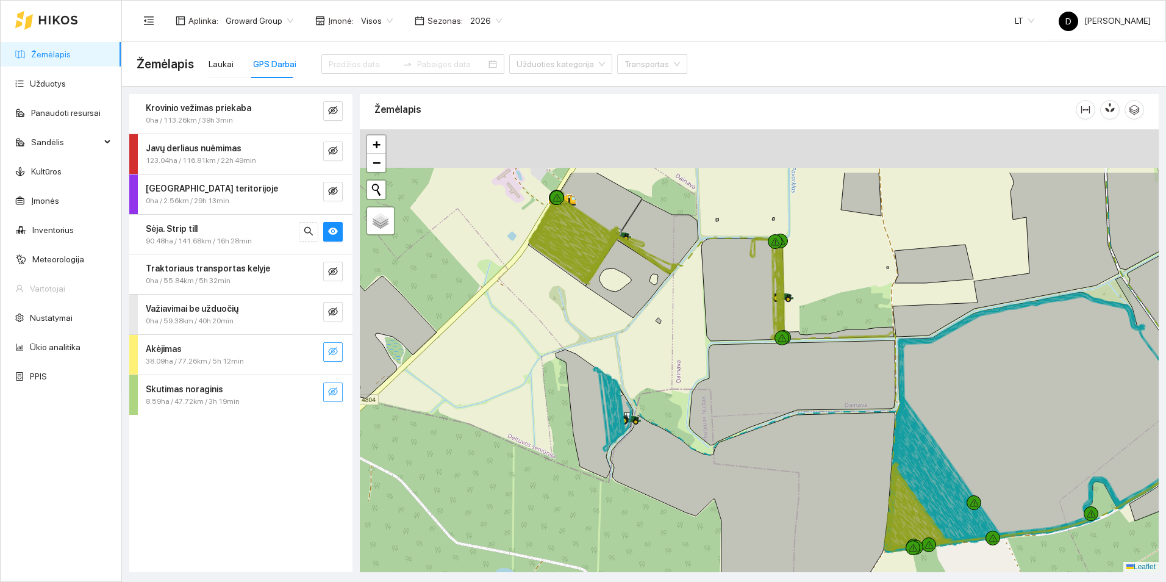
drag, startPoint x: 693, startPoint y: 282, endPoint x: 664, endPoint y: 370, distance: 92.3
click at [664, 370] on div at bounding box center [759, 350] width 799 height 443
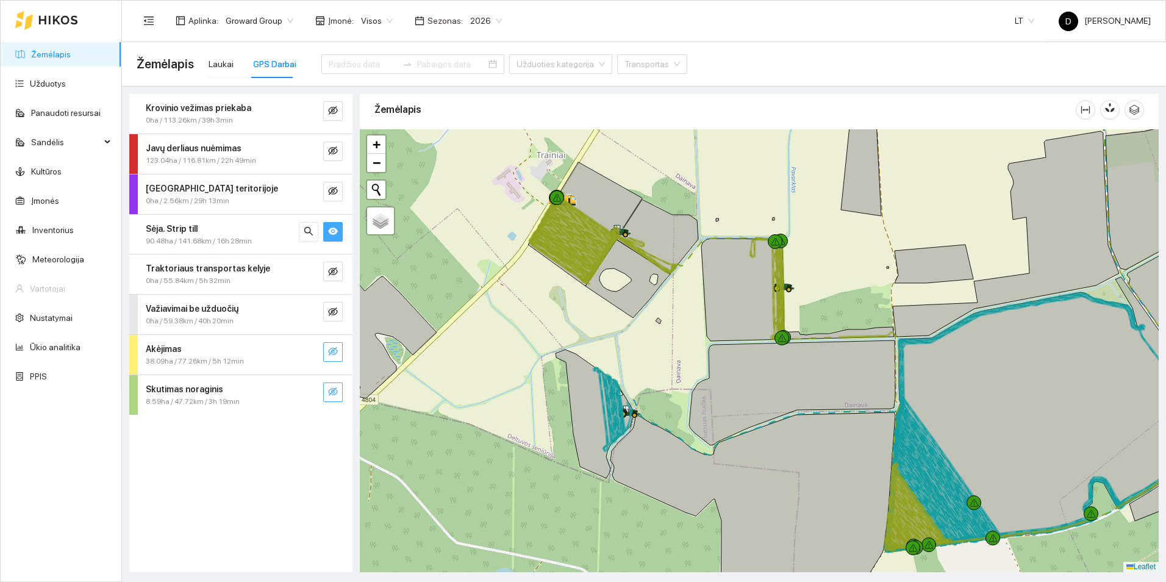
click at [331, 234] on icon "eye" at bounding box center [333, 230] width 10 height 7
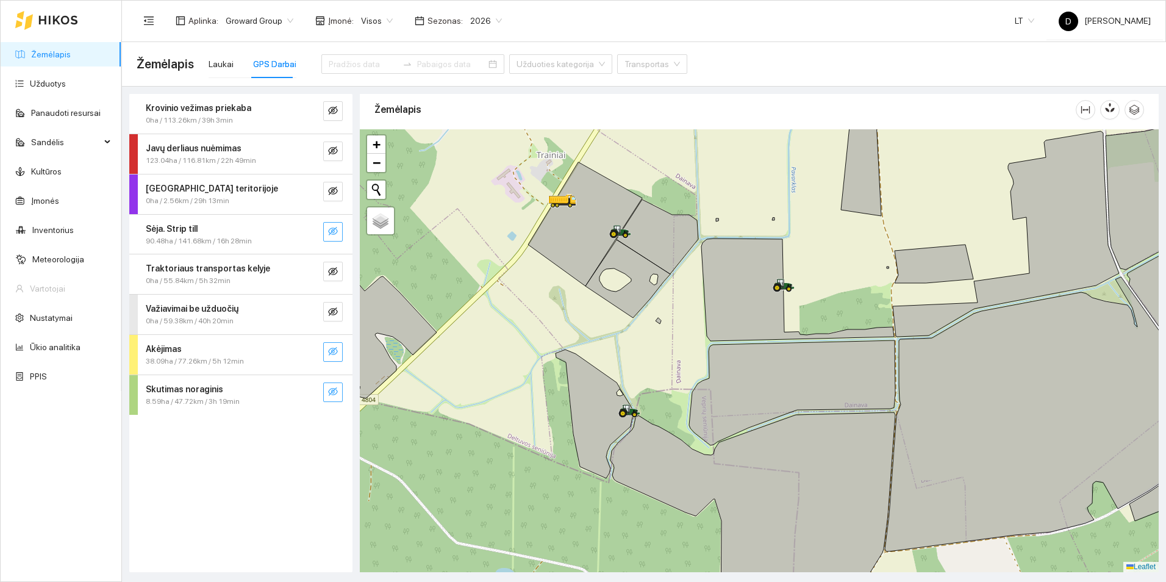
click at [331, 234] on icon "eye-invisible" at bounding box center [333, 231] width 10 height 9
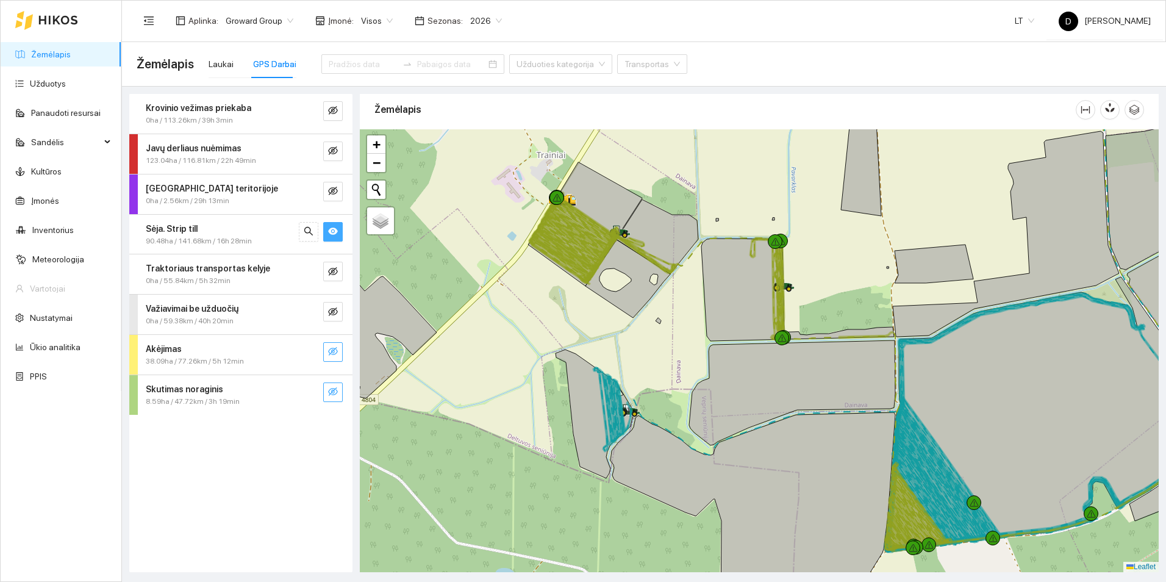
click at [331, 234] on icon "eye" at bounding box center [333, 230] width 10 height 7
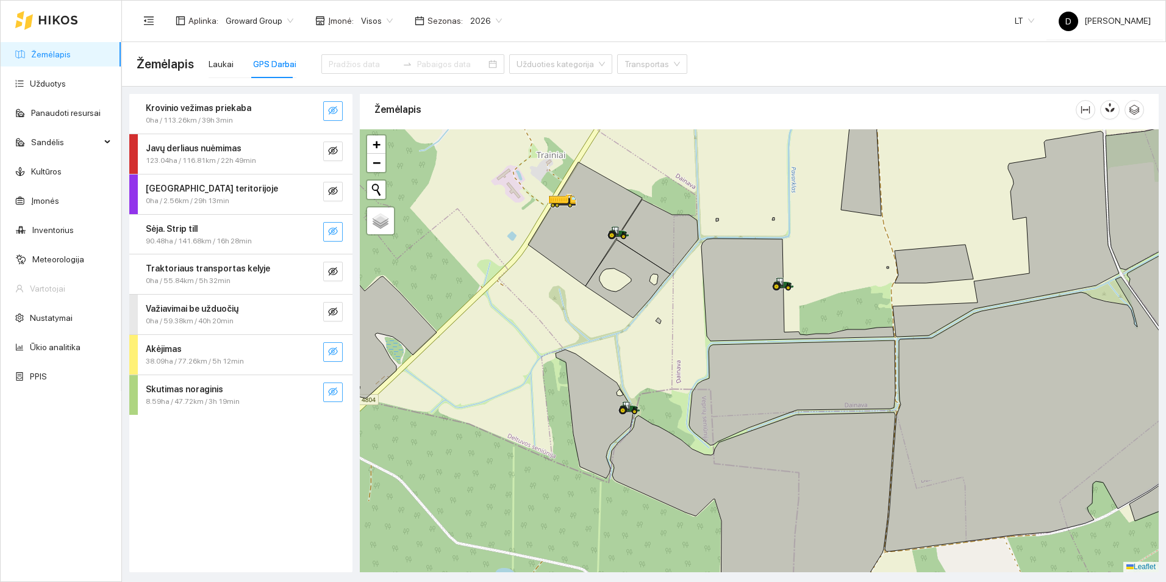
click at [324, 109] on button "button" at bounding box center [333, 111] width 20 height 20
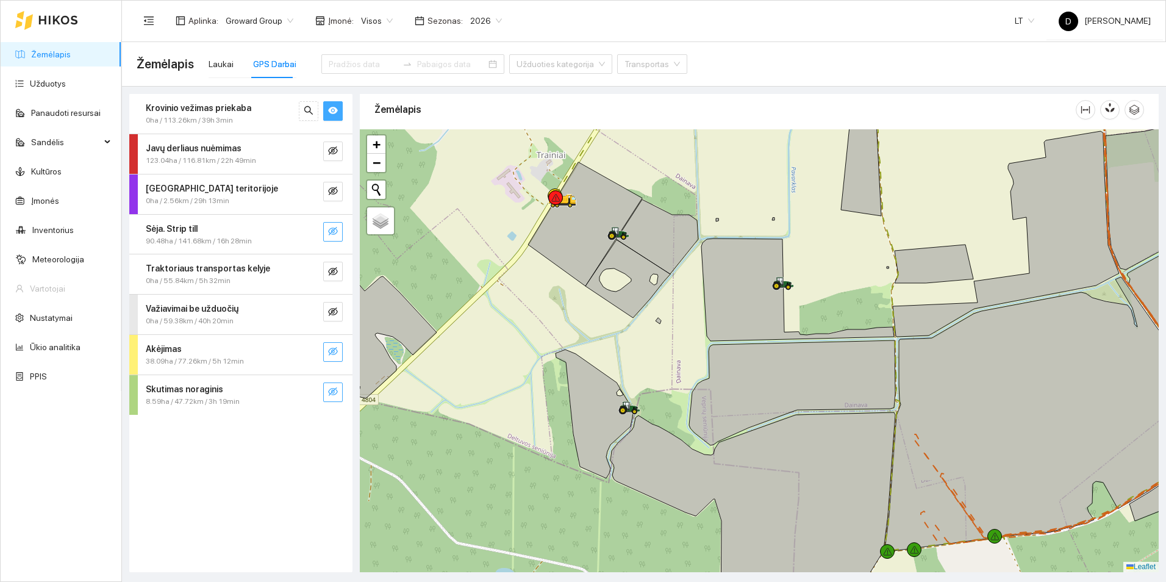
click at [329, 110] on icon "eye" at bounding box center [333, 110] width 10 height 7
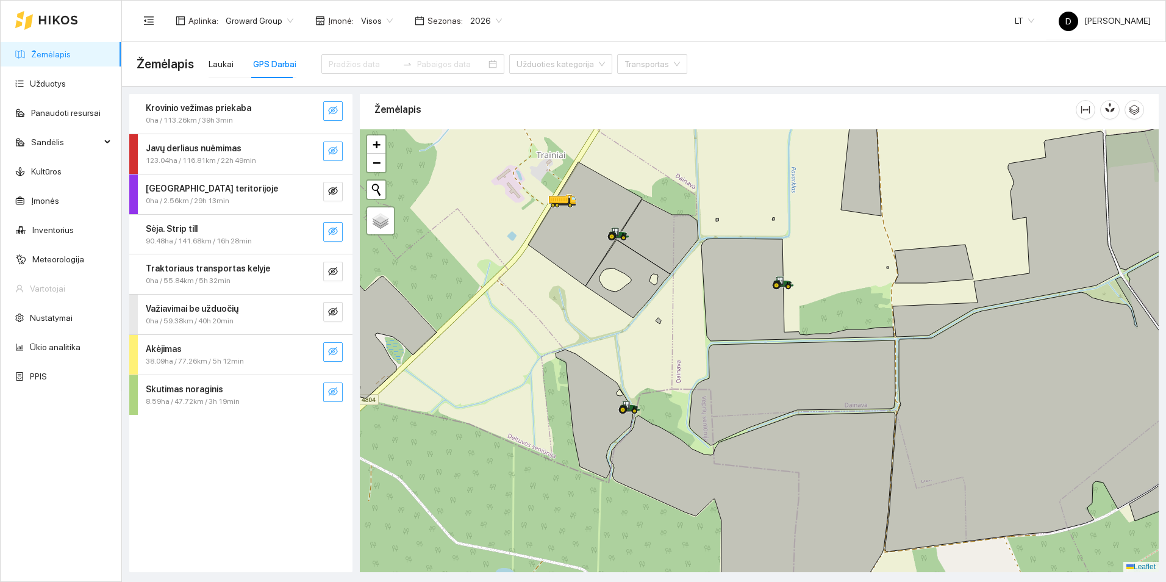
click at [332, 152] on icon "eye-invisible" at bounding box center [333, 150] width 10 height 9
click at [332, 152] on icon "eye" at bounding box center [333, 151] width 10 height 10
click at [330, 185] on button "button" at bounding box center [333, 192] width 20 height 20
click at [334, 193] on icon "eye" at bounding box center [333, 190] width 10 height 7
click at [336, 227] on icon "eye-invisible" at bounding box center [333, 231] width 10 height 10
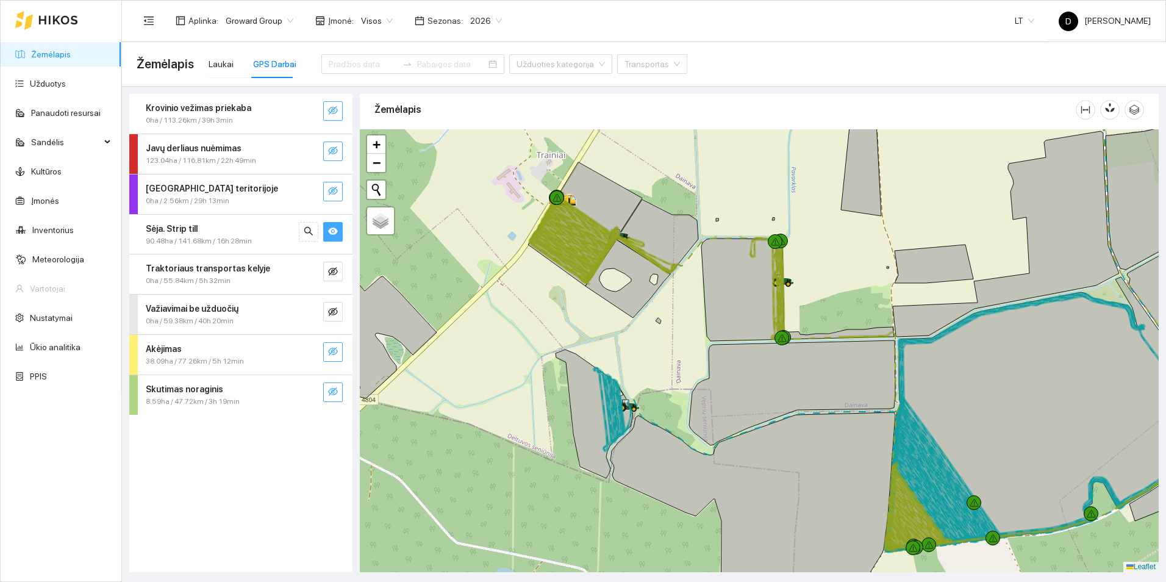
click at [336, 227] on icon "eye" at bounding box center [333, 231] width 10 height 10
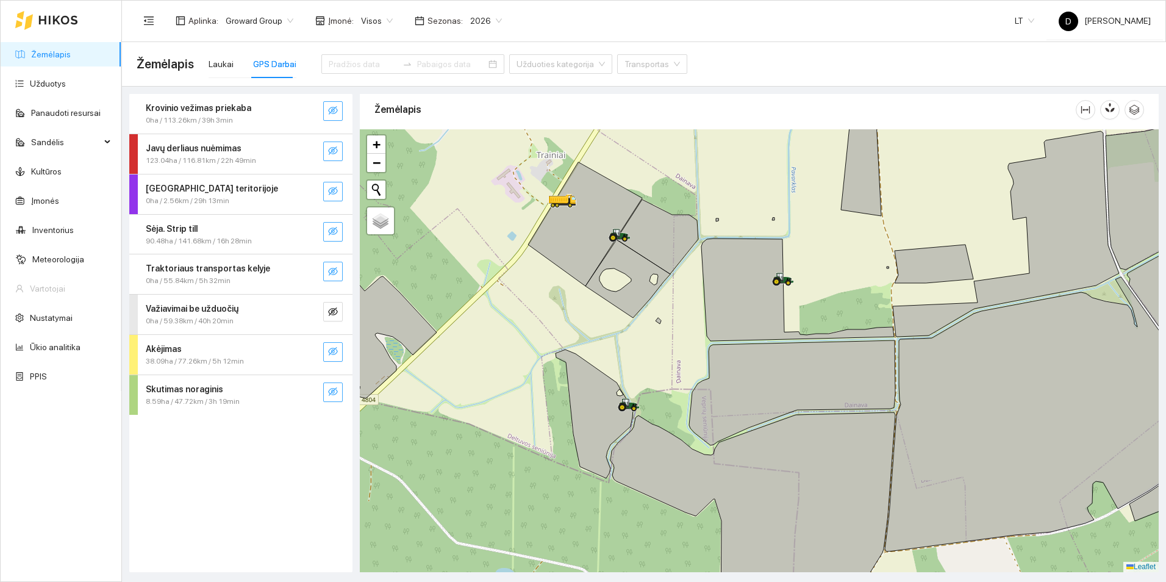
click at [333, 274] on icon "eye-invisible" at bounding box center [333, 271] width 10 height 9
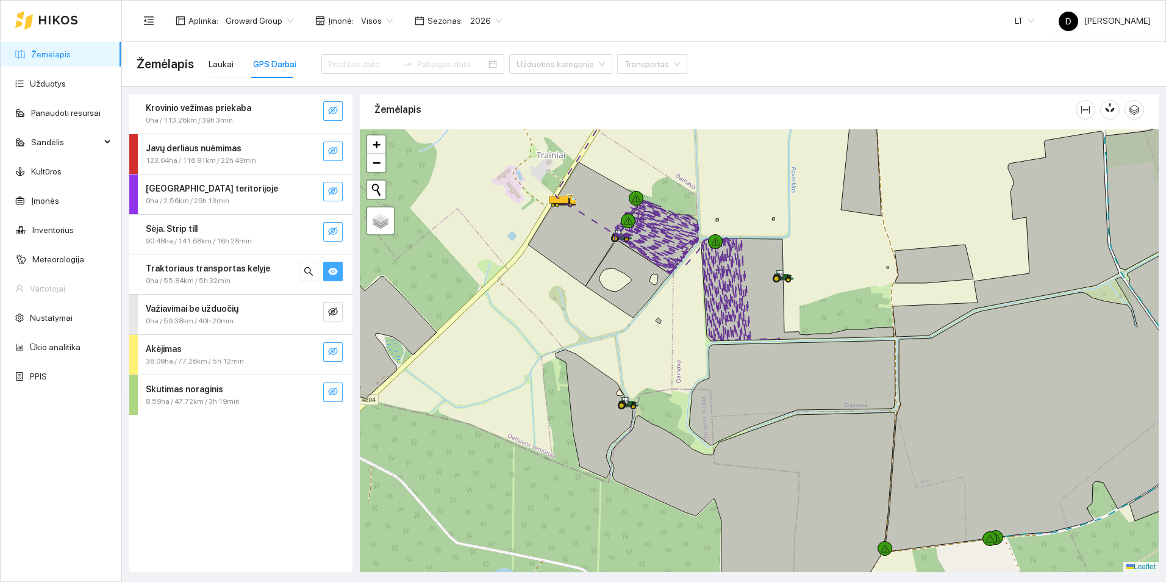
click at [333, 272] on icon "eye" at bounding box center [333, 271] width 10 height 7
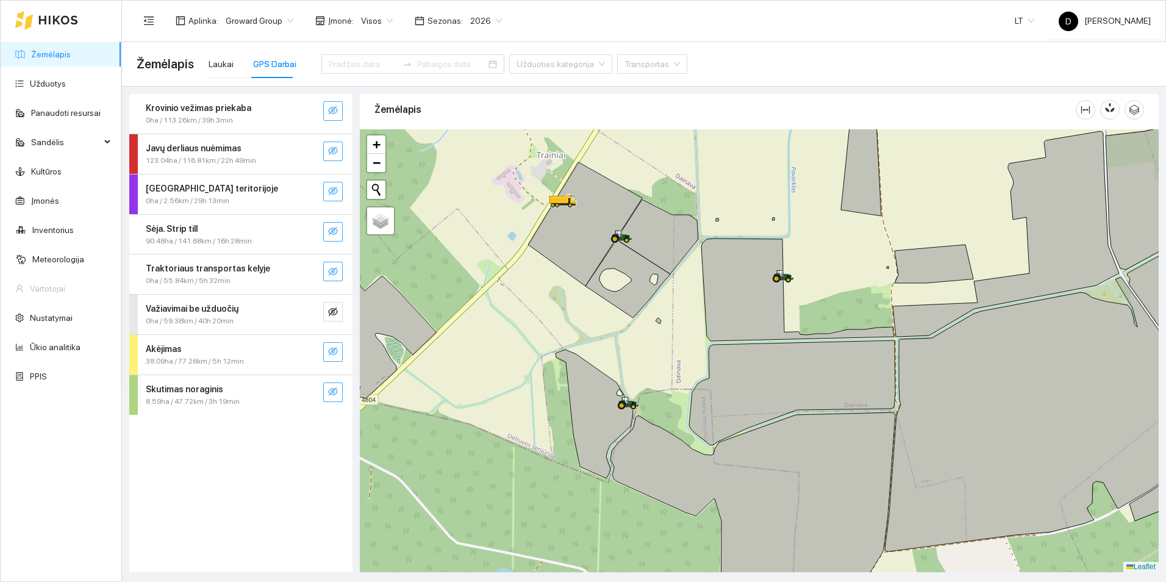
click at [333, 272] on icon "eye-invisible" at bounding box center [333, 271] width 10 height 10
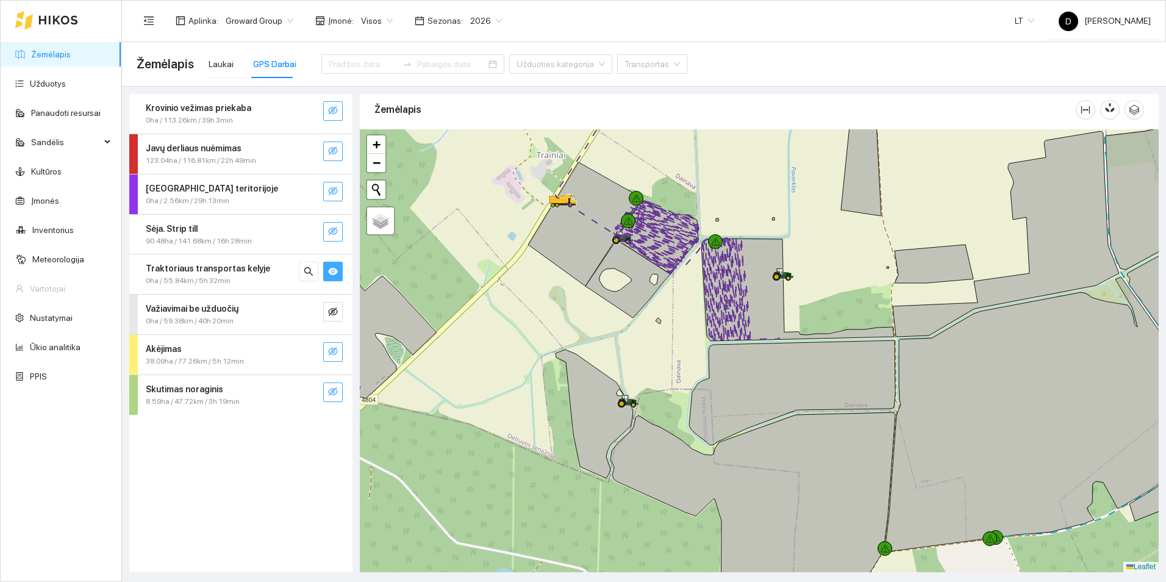
click at [333, 272] on icon "eye" at bounding box center [333, 271] width 10 height 7
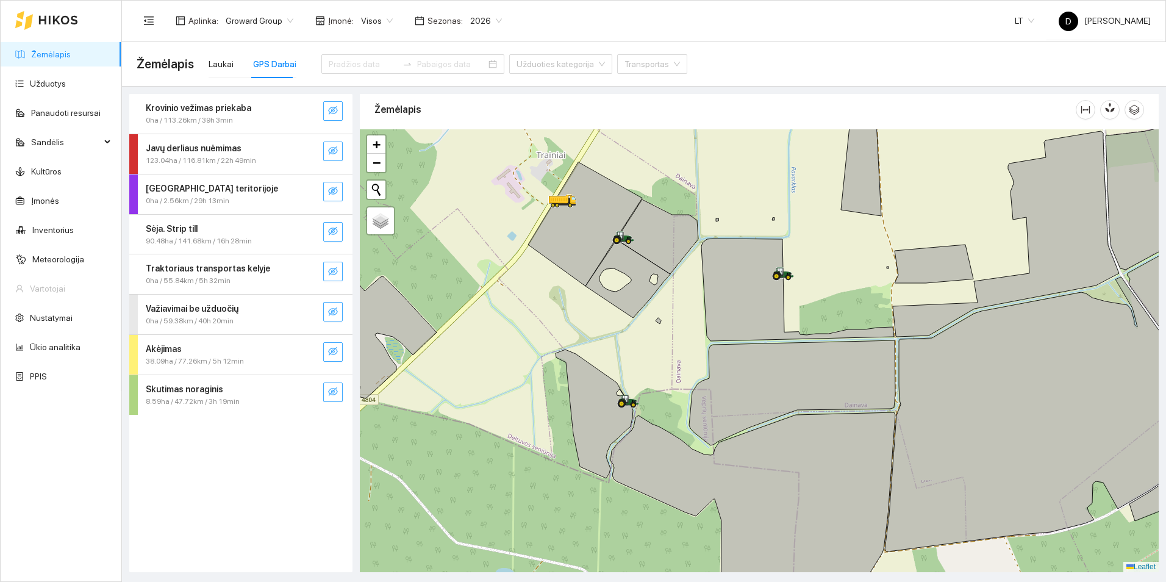
click at [332, 308] on icon "eye-invisible" at bounding box center [333, 311] width 10 height 9
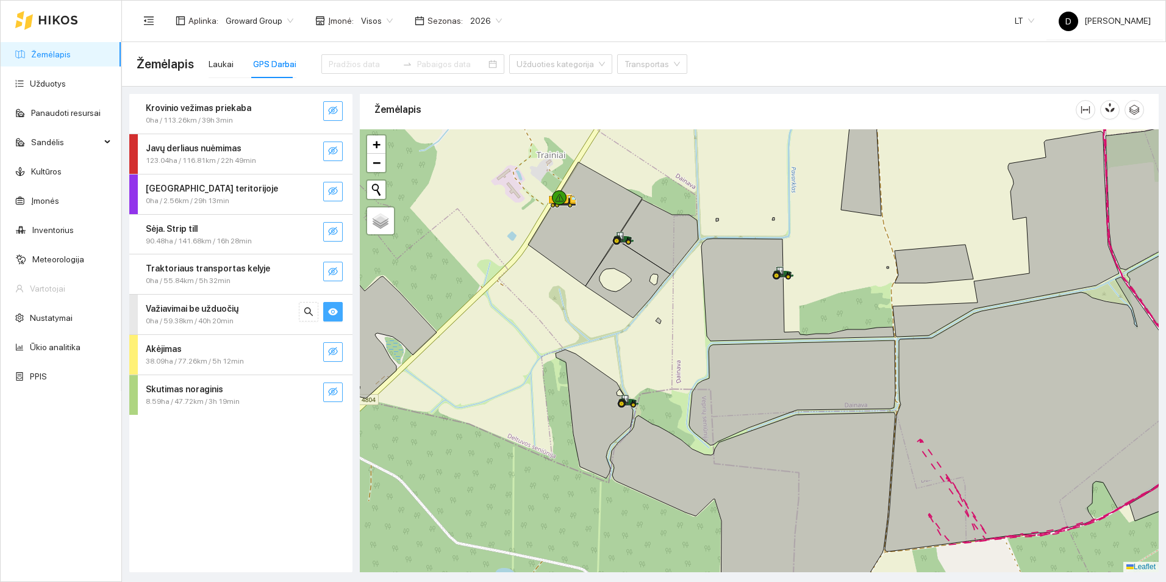
click at [331, 309] on icon "eye" at bounding box center [333, 311] width 10 height 7
